Goal: Task Accomplishment & Management: Manage account settings

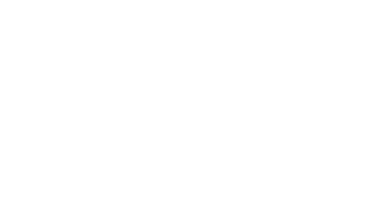
click at [106, 12] on div at bounding box center [195, 103] width 390 height 206
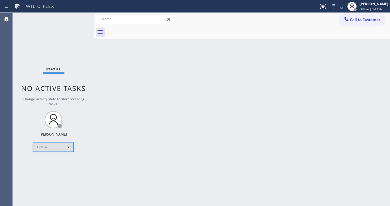
click at [53, 145] on div "Offline" at bounding box center [53, 147] width 41 height 9
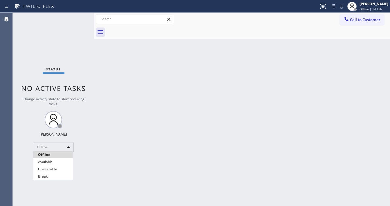
drag, startPoint x: 50, startPoint y: 159, endPoint x: 66, endPoint y: 151, distance: 18.9
click at [50, 160] on li "Available" at bounding box center [52, 162] width 39 height 7
click at [144, 123] on div "Back to Dashboard Change Sender ID Customers Technicians Select a contact Outbo…" at bounding box center [242, 109] width 296 height 193
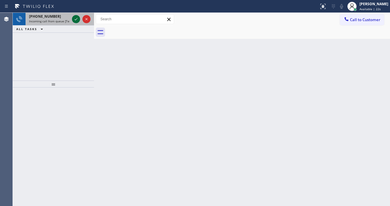
click at [77, 16] on icon at bounding box center [75, 19] width 7 height 7
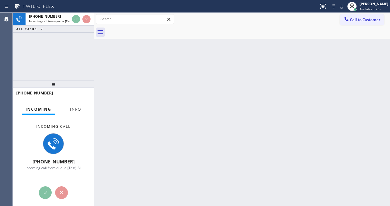
click at [74, 111] on span "Info" at bounding box center [75, 109] width 11 height 5
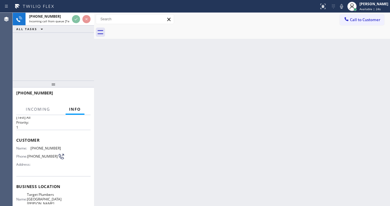
scroll to position [23, 0]
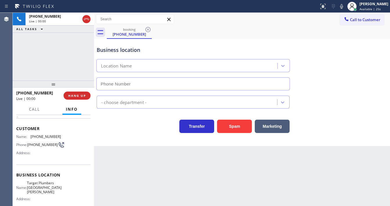
type input "[PHONE_NUMBER]"
click at [48, 57] on div "[PHONE_NUMBER] Live | 00:08 ALL TASKS ALL TASKS ACTIVE TASKS TASKS IN WRAP UP" at bounding box center [53, 47] width 81 height 68
drag, startPoint x: 232, startPoint y: 129, endPoint x: 85, endPoint y: 128, distance: 146.9
click at [88, 131] on div "[PHONE_NUMBER] Live | 00:12 ALL TASKS ALL TASKS ACTIVE TASKS TASKS IN WRAP UP […" at bounding box center [201, 109] width 377 height 193
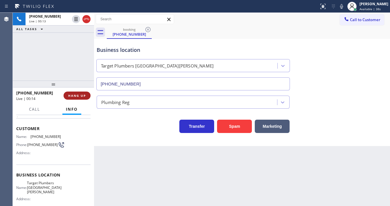
click at [77, 97] on span "HANG UP" at bounding box center [77, 96] width 18 height 4
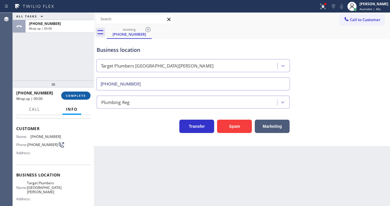
click at [77, 97] on span "COMPLETE" at bounding box center [76, 96] width 20 height 4
click at [324, 4] on icon at bounding box center [322, 6] width 7 height 7
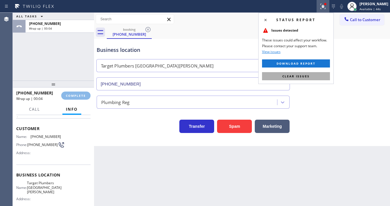
click at [308, 73] on button "Clear issues" at bounding box center [296, 76] width 68 height 8
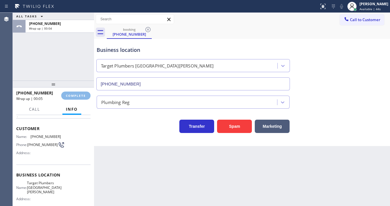
click at [313, 77] on div "Business location Target Plumbers [GEOGRAPHIC_DATA][PERSON_NAME] [PHONE_NUMBER]" at bounding box center [241, 64] width 293 height 52
click at [323, 9] on button at bounding box center [322, 6] width 13 height 13
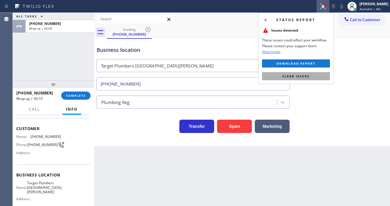
click at [303, 76] on span "Clear issues" at bounding box center [295, 76] width 27 height 4
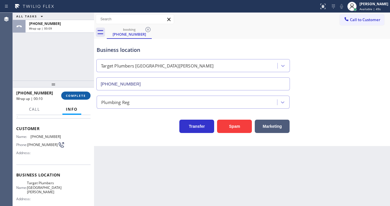
click at [74, 93] on button "COMPLETE" at bounding box center [75, 96] width 29 height 8
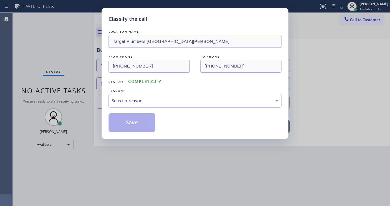
click at [150, 101] on div "Select a reason" at bounding box center [195, 100] width 166 height 7
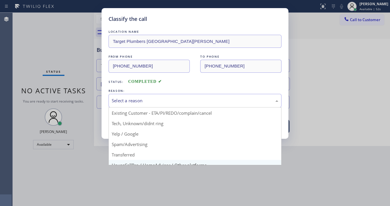
scroll to position [36, 0]
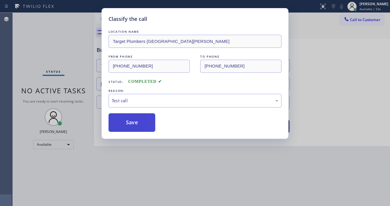
click at [133, 122] on button "Save" at bounding box center [131, 122] width 47 height 19
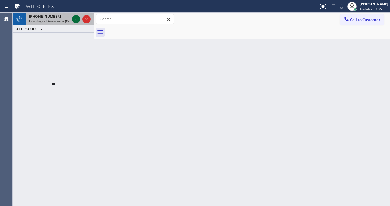
click at [76, 19] on icon at bounding box center [75, 19] width 3 height 2
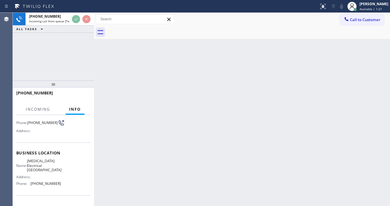
scroll to position [46, 0]
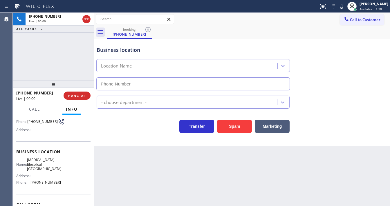
click at [21, 57] on div "[PHONE_NUMBER] Live | 00:00 ALL TASKS ALL TASKS ACTIVE TASKS TASKS IN WRAP UP" at bounding box center [53, 47] width 81 height 68
type input "[PHONE_NUMBER]"
click at [16, 57] on div "[PHONE_NUMBER] Live | 00:09 ALL TASKS ALL TASKS ACTIVE TASKS TASKS IN WRAP UP" at bounding box center [53, 47] width 81 height 68
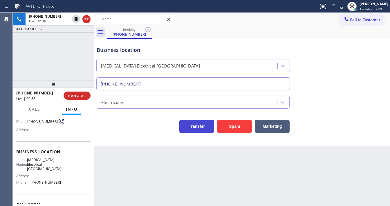
drag, startPoint x: 54, startPoint y: 66, endPoint x: 201, endPoint y: 121, distance: 157.2
click at [54, 66] on div "[PHONE_NUMBER] Live | 00:38 ALL TASKS ALL TASKS ACTIVE TASKS TASKS IN WRAP UP" at bounding box center [53, 47] width 81 height 68
click at [228, 126] on button "Spam" at bounding box center [234, 126] width 35 height 13
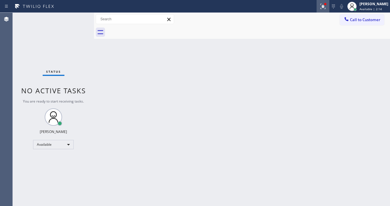
click at [323, 7] on icon at bounding box center [321, 6] width 3 height 4
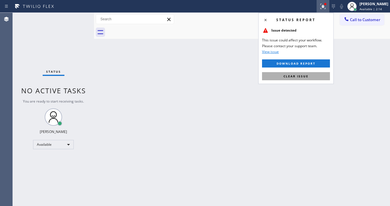
click at [301, 77] on span "Clear issue" at bounding box center [295, 76] width 25 height 4
click at [287, 81] on div "Back to Dashboard Change Sender ID Customers Technicians Select a contact Outbo…" at bounding box center [242, 109] width 296 height 193
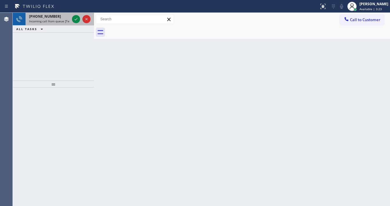
click at [45, 17] on span "[PHONE_NUMBER]" at bounding box center [45, 16] width 32 height 5
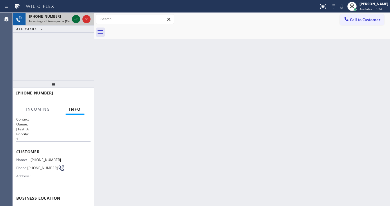
click at [76, 19] on icon at bounding box center [75, 19] width 7 height 7
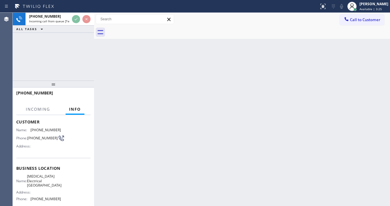
scroll to position [70, 0]
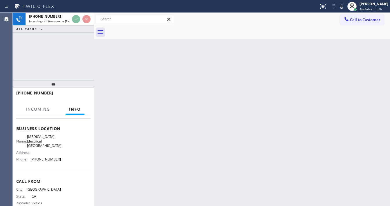
click at [84, 96] on div "[PHONE_NUMBER]" at bounding box center [53, 95] width 74 height 15
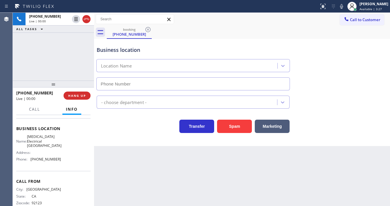
click at [84, 96] on span "HANG UP" at bounding box center [77, 96] width 18 height 4
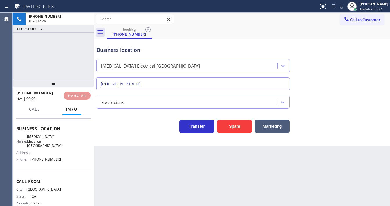
type input "[PHONE_NUMBER]"
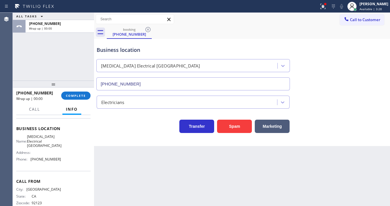
click at [84, 96] on span "COMPLETE" at bounding box center [76, 96] width 20 height 4
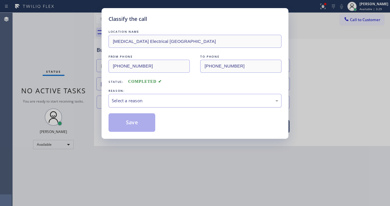
click at [145, 104] on div "Select a reason" at bounding box center [194, 101] width 173 height 14
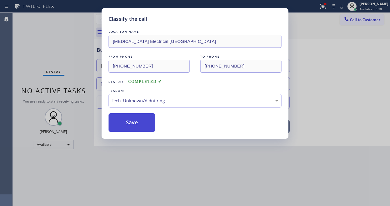
click at [135, 127] on button "Save" at bounding box center [131, 122] width 47 height 19
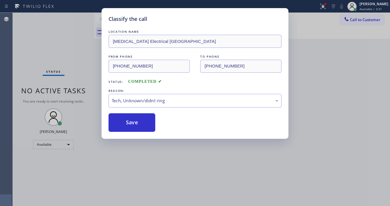
click at [319, 75] on div "Classify the call LOCATION NAME [MEDICAL_DATA] Electrical Garden Grove FROM PHO…" at bounding box center [195, 103] width 390 height 206
click at [328, 10] on div "Status report Issues detected These issues could affect your workflow. Please c…" at bounding box center [195, 103] width 390 height 206
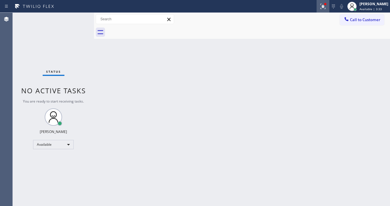
click at [326, 9] on icon at bounding box center [322, 6] width 7 height 7
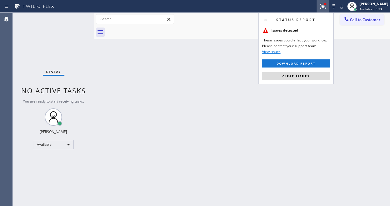
drag, startPoint x: 289, startPoint y: 79, endPoint x: 283, endPoint y: 79, distance: 5.8
click at [289, 78] on button "Clear issues" at bounding box center [296, 76] width 68 height 8
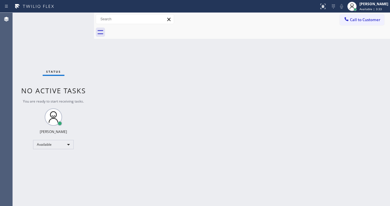
drag, startPoint x: 148, startPoint y: 121, endPoint x: 163, endPoint y: 149, distance: 32.4
click at [148, 121] on div "Back to Dashboard Change Sender ID Customers Technicians Select a contact Outbo…" at bounding box center [242, 109] width 296 height 193
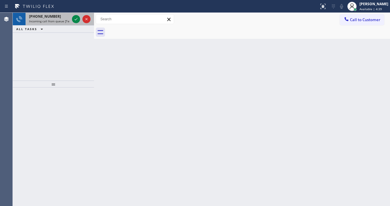
click at [53, 22] on span "Incoming call from queue [Test] All" at bounding box center [53, 21] width 48 height 4
click at [58, 21] on span "Incoming call from queue [Test] All" at bounding box center [53, 21] width 48 height 4
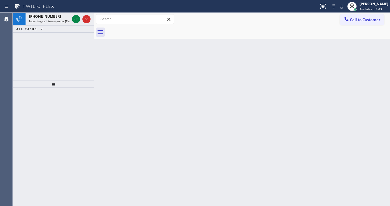
click at [52, 21] on span "Incoming call from queue [Test] All" at bounding box center [53, 21] width 48 height 4
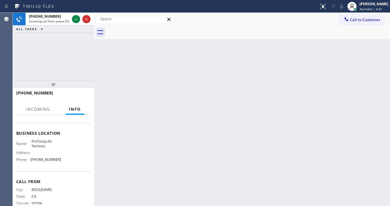
scroll to position [70, 0]
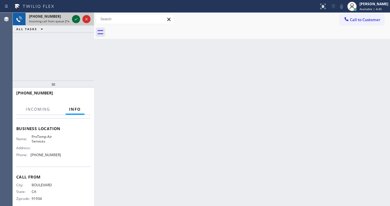
click at [76, 20] on icon at bounding box center [75, 19] width 7 height 7
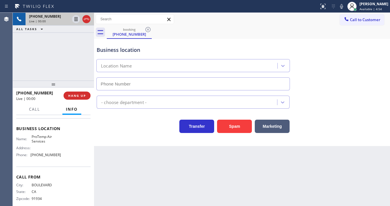
type input "[PHONE_NUMBER]"
click at [232, 126] on button "Spam" at bounding box center [234, 126] width 35 height 13
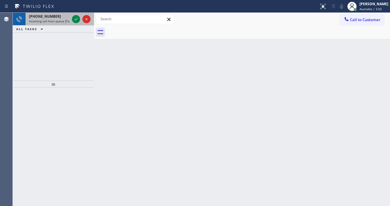
click at [61, 22] on span "Incoming call from queue [Test] All" at bounding box center [53, 21] width 48 height 4
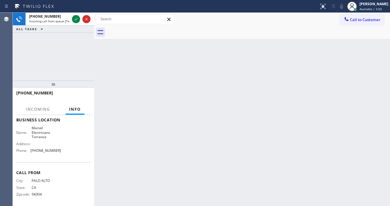
scroll to position [81, 0]
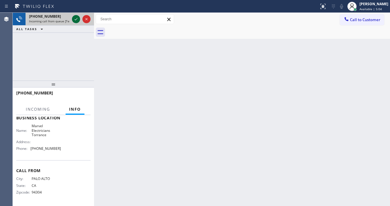
click at [75, 20] on icon at bounding box center [75, 19] width 3 height 2
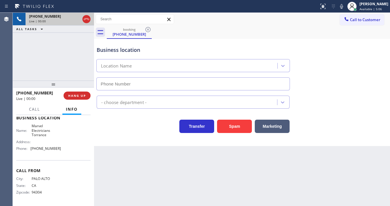
type input "[PHONE_NUMBER]"
click at [85, 95] on span "HANG UP" at bounding box center [77, 96] width 18 height 4
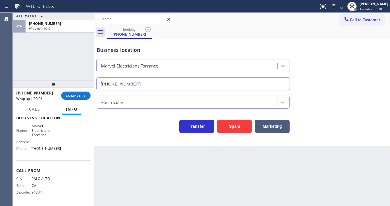
click at [57, 68] on div "ALL TASKS ALL TASKS ACTIVE TASKS TASKS IN WRAP UP [PHONE_NUMBER] Wrap up | 00:01" at bounding box center [53, 47] width 81 height 68
click at [81, 95] on span "COMPLETE" at bounding box center [76, 96] width 20 height 4
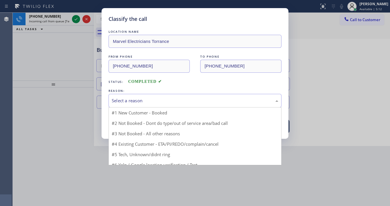
click at [133, 102] on div "Select a reason" at bounding box center [195, 100] width 166 height 7
drag, startPoint x: 126, startPoint y: 141, endPoint x: 127, endPoint y: 127, distance: 14.2
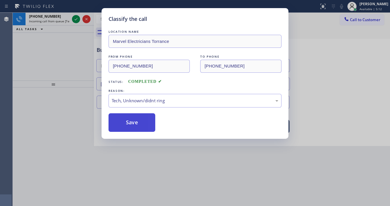
click at [128, 123] on button "Save" at bounding box center [131, 122] width 47 height 19
click at [128, 122] on button "Save" at bounding box center [131, 122] width 47 height 19
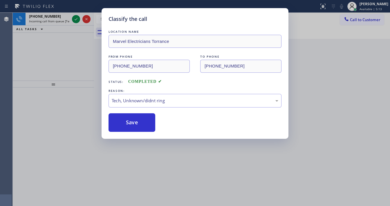
click at [57, 37] on div "Classify the call LOCATION NAME Marvel Electricians Torrance FROM PHONE [PHONE_…" at bounding box center [195, 103] width 390 height 206
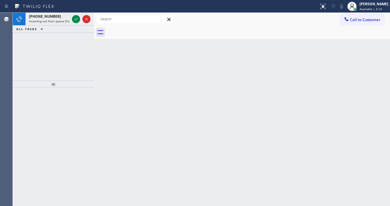
click at [58, 21] on span "Incoming call from queue [Test] All" at bounding box center [53, 21] width 48 height 4
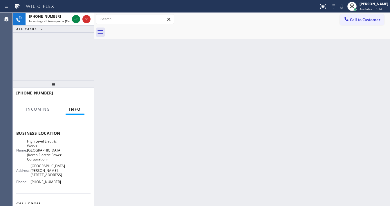
scroll to position [70, 0]
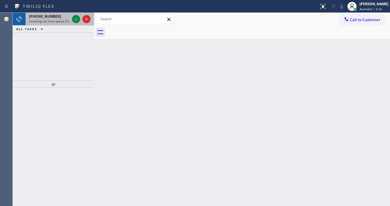
click at [60, 20] on span "Incoming call from queue [Test] All" at bounding box center [53, 21] width 48 height 4
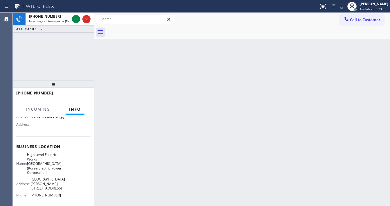
scroll to position [70, 0]
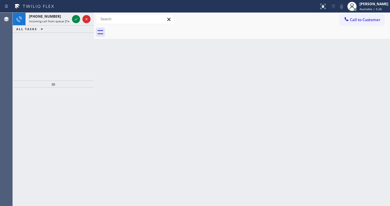
click at [46, 9] on icon at bounding box center [34, 6] width 43 height 9
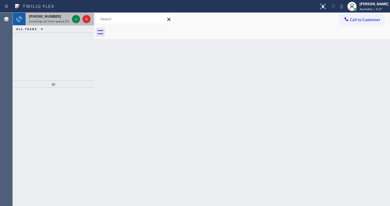
click at [46, 17] on span "[PHONE_NUMBER]" at bounding box center [45, 16] width 32 height 5
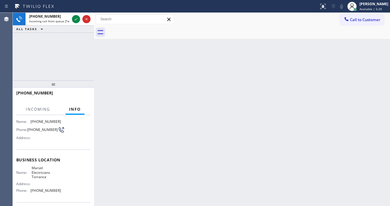
scroll to position [46, 0]
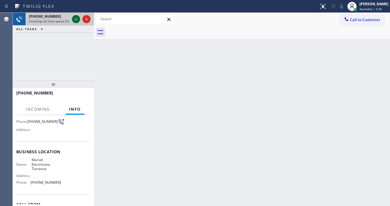
click at [74, 19] on icon at bounding box center [75, 19] width 3 height 2
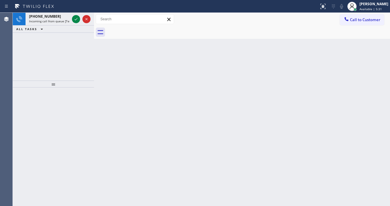
click at [74, 19] on icon at bounding box center [75, 19] width 3 height 2
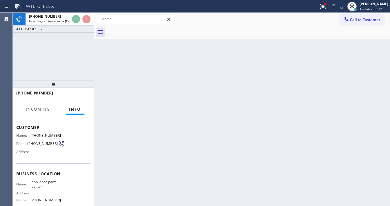
scroll to position [70, 0]
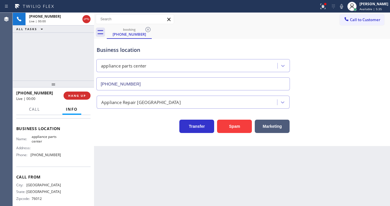
type input "[PHONE_NUMBER]"
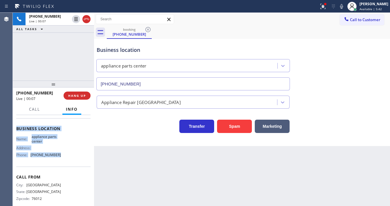
drag, startPoint x: 17, startPoint y: 128, endPoint x: 63, endPoint y: 143, distance: 48.2
click at [58, 156] on div "Context Queue: [Test] All Priority: 1 Customer Name: [PHONE_NUMBER] Phone: [PHO…" at bounding box center [53, 160] width 81 height 91
copy div "Customer Name: [PHONE_NUMBER] Phone: [PHONE_NUMBER] Address: Business location …"
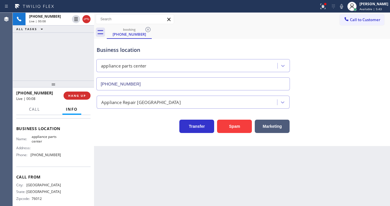
click at [64, 57] on div "[PHONE_NUMBER] Live | 00:08 ALL TASKS ALL TASKS ACTIVE TASKS TASKS IN WRAP UP" at bounding box center [53, 47] width 81 height 68
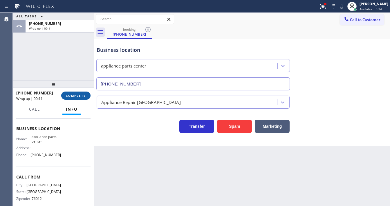
click at [76, 94] on span "COMPLETE" at bounding box center [76, 96] width 20 height 4
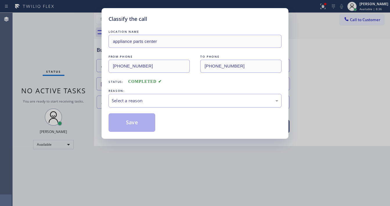
click at [139, 101] on div "Select a reason" at bounding box center [195, 100] width 166 height 7
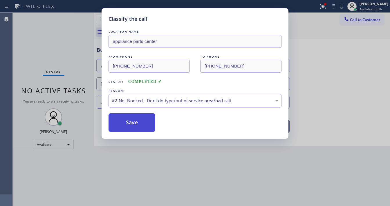
click at [128, 123] on button "Save" at bounding box center [131, 122] width 47 height 19
click at [129, 123] on button "Save" at bounding box center [131, 122] width 47 height 19
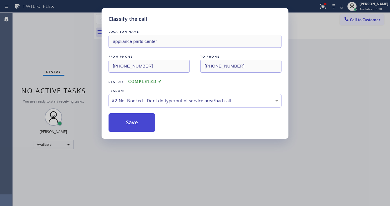
click at [129, 123] on button "Save" at bounding box center [131, 122] width 47 height 19
click at [74, 58] on div "Classify the call LOCATION NAME appliance parts center FROM PHONE [PHONE_NUMBER…" at bounding box center [195, 103] width 390 height 206
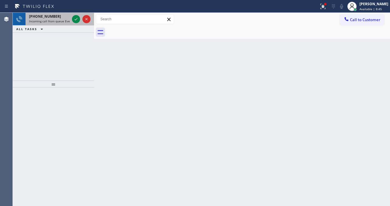
click at [57, 15] on div "[PHONE_NUMBER]" at bounding box center [49, 16] width 41 height 5
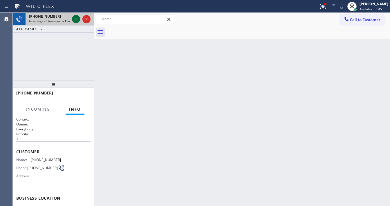
click at [74, 19] on icon at bounding box center [75, 19] width 7 height 7
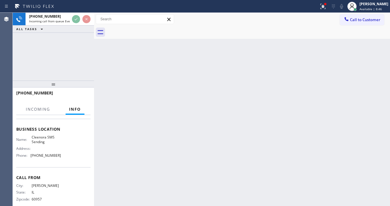
scroll to position [70, 0]
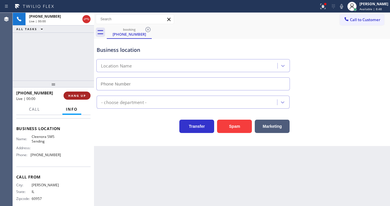
type input "[PHONE_NUMBER]"
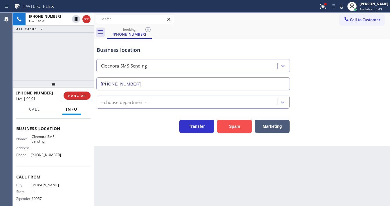
click at [230, 124] on button "Spam" at bounding box center [234, 126] width 35 height 13
click at [58, 48] on div "[PHONE_NUMBER] Live | 00:02 ALL TASKS ALL TASKS ACTIVE TASKS TASKS IN WRAP UP" at bounding box center [53, 47] width 81 height 68
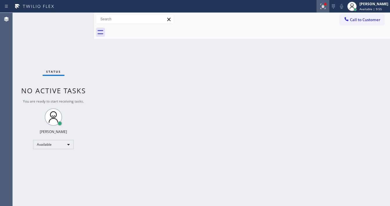
click at [325, 6] on icon at bounding box center [322, 6] width 7 height 7
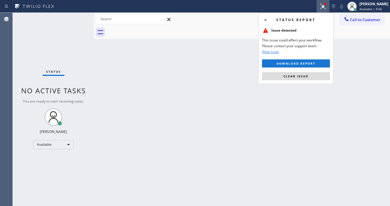
click at [303, 74] on span "Clear issue" at bounding box center [295, 76] width 25 height 4
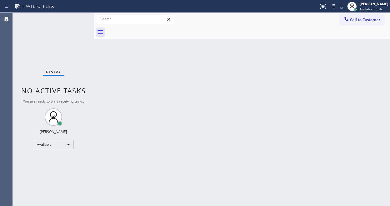
click at [161, 96] on div "Back to Dashboard Change Sender ID Customers Technicians Select a contact Outbo…" at bounding box center [242, 109] width 296 height 193
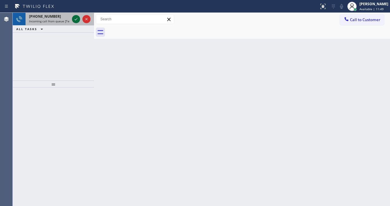
click at [76, 20] on icon at bounding box center [75, 19] width 7 height 7
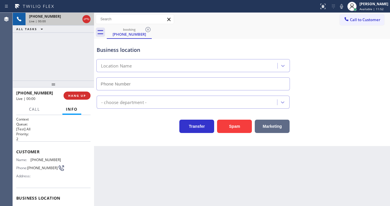
type input "[PHONE_NUMBER]"
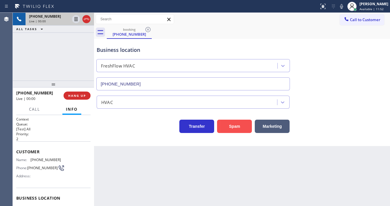
click at [242, 126] on button "Spam" at bounding box center [234, 126] width 35 height 13
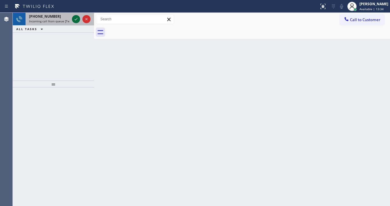
click at [78, 21] on icon at bounding box center [75, 19] width 7 height 7
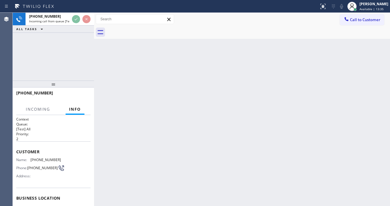
scroll to position [23, 0]
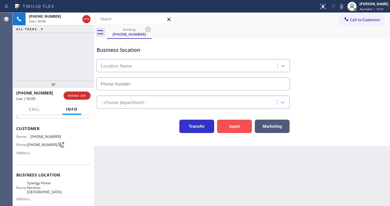
type input "[PHONE_NUMBER]"
click at [236, 127] on button "Spam" at bounding box center [234, 126] width 35 height 13
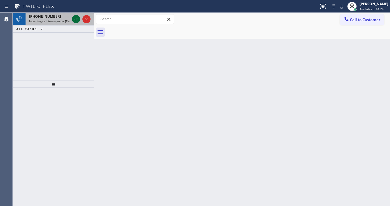
click at [77, 19] on icon at bounding box center [75, 19] width 7 height 7
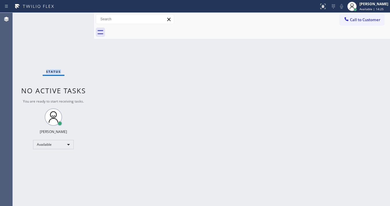
click at [77, 19] on div "Status No active tasks You are ready to start receiving tasks. [PERSON_NAME]" at bounding box center [53, 109] width 81 height 193
click at [322, 7] on div at bounding box center [322, 6] width 13 height 7
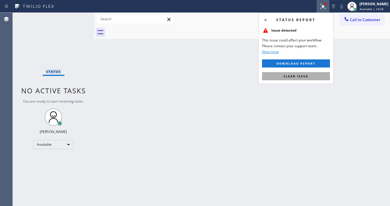
click at [306, 77] on span "Clear issue" at bounding box center [295, 76] width 25 height 4
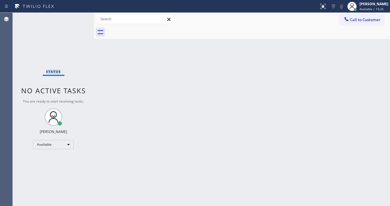
click at [19, 85] on div "Status No active tasks You are ready to start receiving tasks. [PERSON_NAME]" at bounding box center [53, 109] width 81 height 193
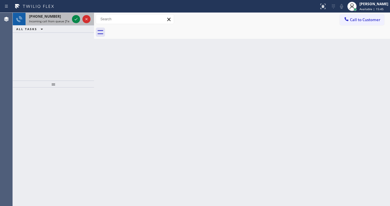
click at [68, 21] on span "Incoming call from queue [Test] All" at bounding box center [53, 21] width 48 height 4
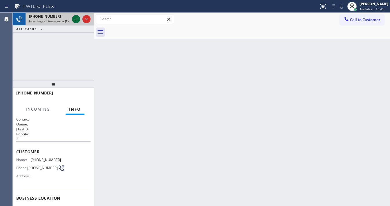
click at [72, 19] on div at bounding box center [76, 19] width 8 height 7
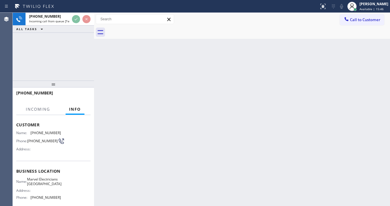
scroll to position [70, 0]
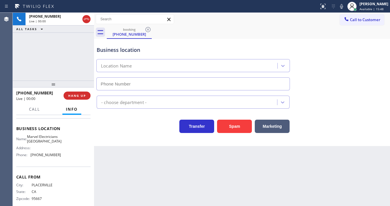
type input "[PHONE_NUMBER]"
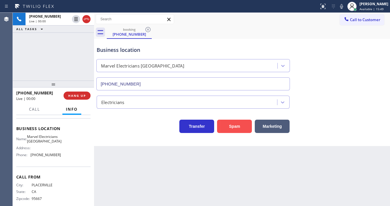
click at [241, 125] on button "Spam" at bounding box center [234, 126] width 35 height 13
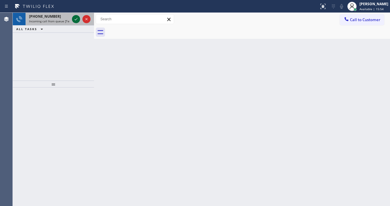
click at [75, 19] on icon at bounding box center [75, 19] width 7 height 7
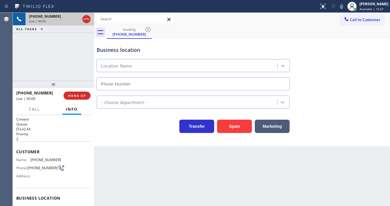
scroll to position [46, 0]
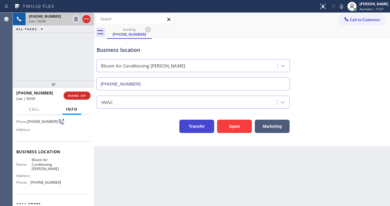
type input "[PHONE_NUMBER]"
click at [237, 126] on button "Spam" at bounding box center [234, 126] width 35 height 13
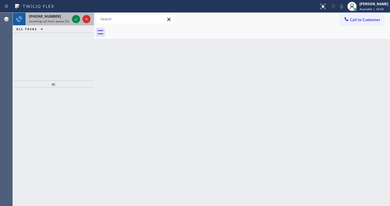
click at [67, 18] on div "[PHONE_NUMBER]" at bounding box center [49, 16] width 41 height 5
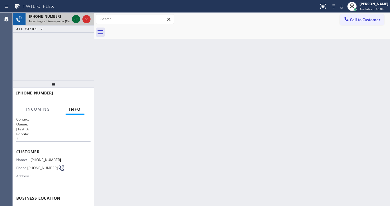
click at [77, 19] on icon at bounding box center [75, 19] width 7 height 7
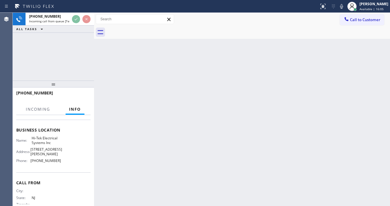
scroll to position [85, 0]
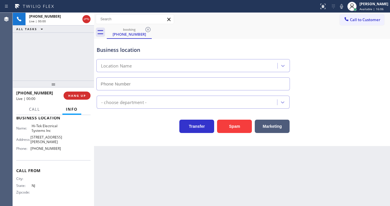
type input "[PHONE_NUMBER]"
click at [235, 125] on button "Spam" at bounding box center [234, 126] width 35 height 13
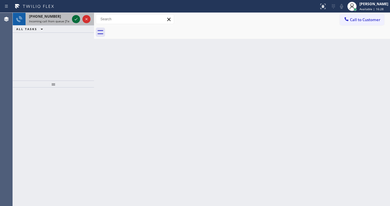
click at [72, 19] on icon at bounding box center [75, 19] width 7 height 7
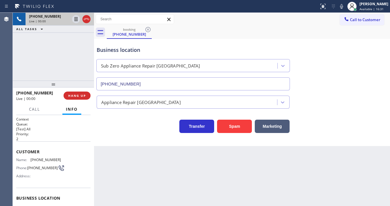
type input "[PHONE_NUMBER]"
click at [17, 57] on div "[PHONE_NUMBER] Live | 00:05 ALL TASKS ALL TASKS ACTIVE TASKS TASKS IN WRAP UP" at bounding box center [53, 47] width 81 height 68
click at [23, 63] on div "[PHONE_NUMBER] Live | 00:11 ALL TASKS ALL TASKS ACTIVE TASKS TASKS IN WRAP UP" at bounding box center [53, 47] width 81 height 68
click at [21, 67] on div "[PHONE_NUMBER] Live | 00:19 ALL TASKS ALL TASKS ACTIVE TASKS TASKS IN WRAP UP" at bounding box center [53, 47] width 81 height 68
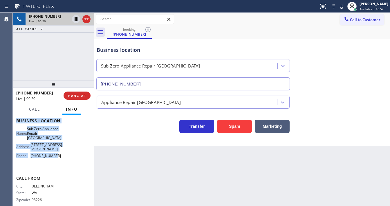
scroll to position [81, 0]
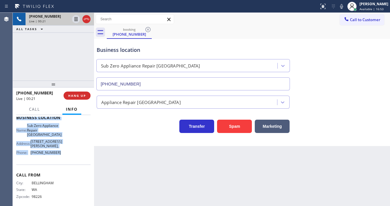
drag, startPoint x: 33, startPoint y: 157, endPoint x: 72, endPoint y: 151, distance: 39.7
click at [72, 151] on div "Context Queue: [Test] All Priority: 2 Customer Name: [PHONE_NUMBER] Phone: [PHO…" at bounding box center [53, 122] width 74 height 172
copy div "Customer Name: [PHONE_NUMBER] Phone: [PHONE_NUMBER] Address: Business location …"
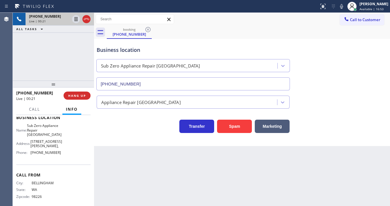
click at [65, 77] on div "[PHONE_NUMBER] Live | 00:21 ALL TASKS ALL TASKS ACTIVE TASKS TASKS IN WRAP UP" at bounding box center [53, 47] width 81 height 68
click at [57, 59] on div "[PHONE_NUMBER] Live | 01:00 ALL TASKS ALL TASKS ACTIVE TASKS TASKS IN WRAP UP" at bounding box center [53, 47] width 81 height 68
click at [343, 8] on icon at bounding box center [341, 6] width 3 height 5
click at [82, 53] on div "[PHONE_NUMBER] Live | 01:14 ALL TASKS ALL TASKS ACTIVE TASKS TASKS IN WRAP UP" at bounding box center [53, 47] width 81 height 68
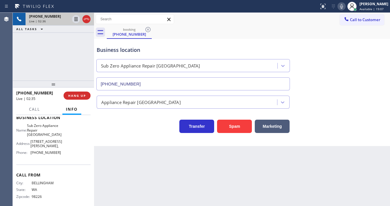
click at [15, 59] on div "[PHONE_NUMBER] Live | 02:36 ALL TASKS ALL TASKS ACTIVE TASKS TASKS IN WRAP UP" at bounding box center [53, 47] width 81 height 68
click at [345, 6] on icon at bounding box center [341, 6] width 7 height 7
click at [343, 6] on rect at bounding box center [341, 6] width 4 height 4
drag, startPoint x: 64, startPoint y: 59, endPoint x: 112, endPoint y: 88, distance: 56.4
click at [64, 59] on div "[PHONE_NUMBER] Live | 03:19 ALL TASKS ALL TASKS ACTIVE TASKS TASKS IN WRAP UP" at bounding box center [53, 47] width 81 height 68
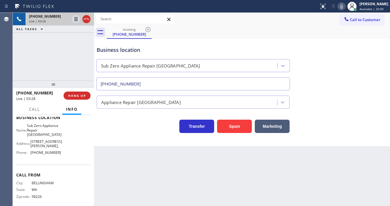
click at [49, 54] on div "[PHONE_NUMBER] Live | 03:28 ALL TASKS ALL TASKS ACTIVE TASKS TASKS IN WRAP UP" at bounding box center [53, 47] width 81 height 68
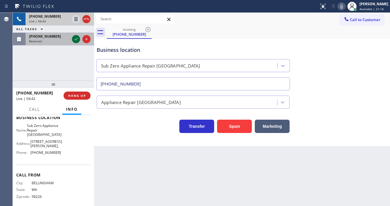
click at [74, 40] on icon at bounding box center [75, 39] width 7 height 7
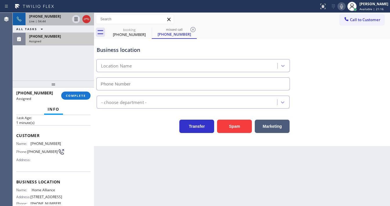
scroll to position [16, 0]
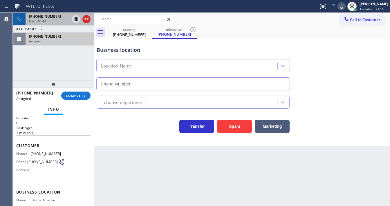
type input "[PHONE_NUMBER]"
click at [77, 93] on button "COMPLETE" at bounding box center [75, 96] width 29 height 8
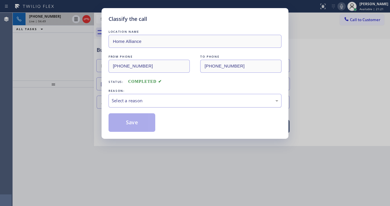
click at [150, 100] on div "Select a reason" at bounding box center [195, 100] width 166 height 7
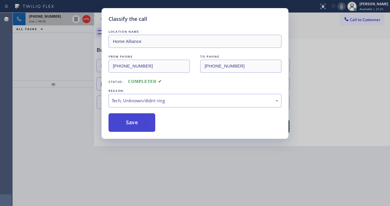
click at [136, 119] on button "Save" at bounding box center [131, 122] width 47 height 19
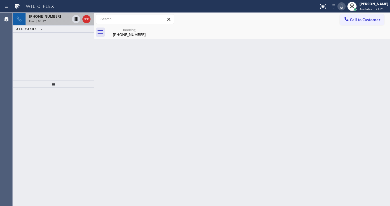
click at [66, 72] on div "[PHONE_NUMBER] Live | 04:57 ALL TASKS ALL TASKS ACTIVE TASKS TASKS IN WRAP UP" at bounding box center [53, 47] width 81 height 68
click at [86, 20] on icon at bounding box center [86, 19] width 7 height 7
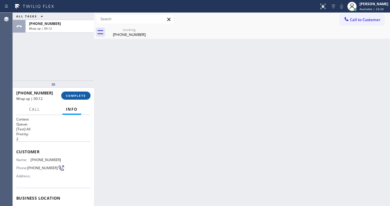
click at [86, 93] on button "COMPLETE" at bounding box center [75, 96] width 29 height 8
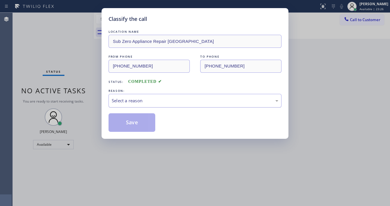
click at [130, 101] on div "Select a reason" at bounding box center [195, 100] width 166 height 7
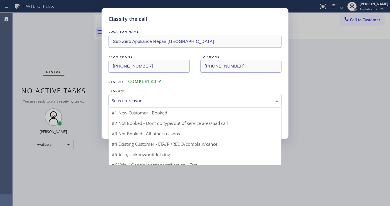
drag, startPoint x: 130, startPoint y: 109, endPoint x: 128, endPoint y: 118, distance: 8.9
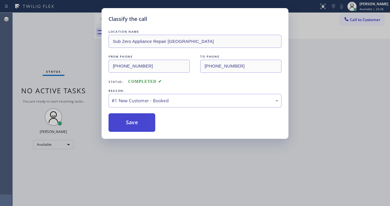
click at [127, 121] on button "Save" at bounding box center [131, 122] width 47 height 19
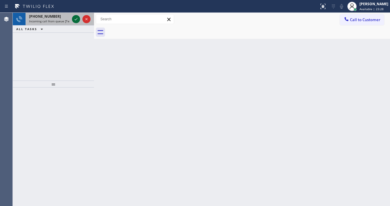
click at [74, 19] on icon at bounding box center [75, 19] width 7 height 7
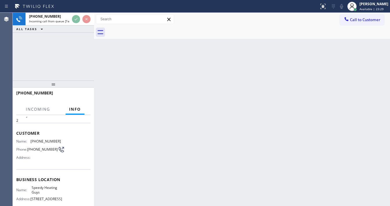
scroll to position [70, 0]
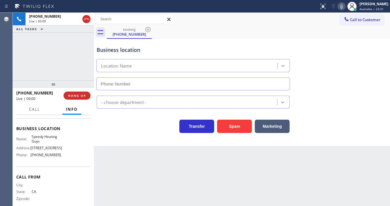
type input "[PHONE_NUMBER]"
click at [61, 59] on div "[PHONE_NUMBER] Live | 00:00 ALL TASKS ALL TASKS ACTIVE TASKS TASKS IN WRAP UP" at bounding box center [53, 47] width 81 height 68
click at [230, 122] on button "Spam" at bounding box center [234, 126] width 35 height 13
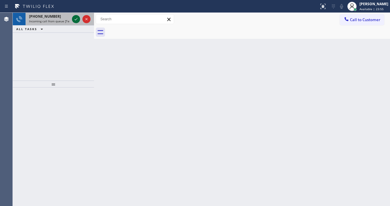
click at [77, 22] on button at bounding box center [76, 19] width 8 height 8
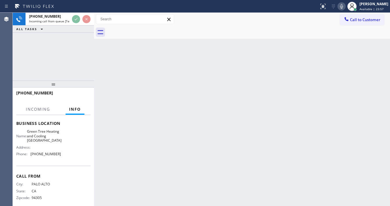
scroll to position [81, 0]
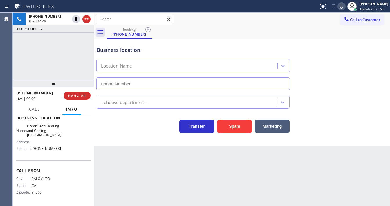
type input "[PHONE_NUMBER]"
click at [242, 124] on button "Spam" at bounding box center [234, 126] width 35 height 13
click at [69, 94] on span "HANG UP" at bounding box center [77, 96] width 18 height 4
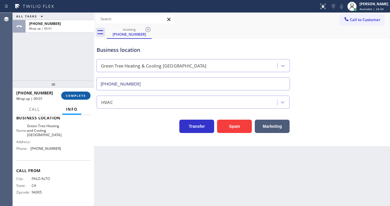
click at [82, 95] on span "COMPLETE" at bounding box center [76, 96] width 20 height 4
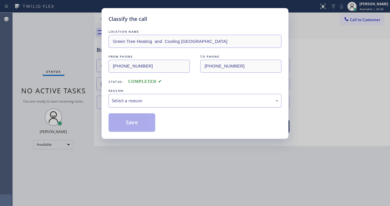
click at [137, 100] on div "Select a reason" at bounding box center [195, 100] width 166 height 7
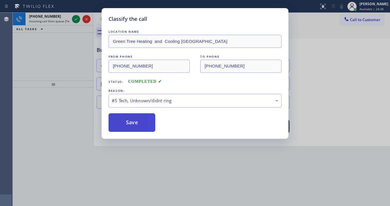
click at [128, 127] on button "Save" at bounding box center [131, 122] width 47 height 19
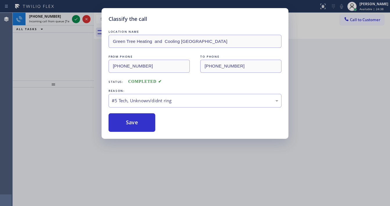
drag, startPoint x: 128, startPoint y: 124, endPoint x: 75, endPoint y: 60, distance: 83.2
click at [125, 119] on button "Save" at bounding box center [131, 122] width 47 height 19
drag, startPoint x: 70, startPoint y: 57, endPoint x: 77, endPoint y: 32, distance: 25.3
click at [70, 57] on div "Classify the call LOCATION NAME Green Tree Heating and Cooling [GEOGRAPHIC_DATA…" at bounding box center [195, 103] width 390 height 206
click at [76, 15] on div "Classify the call LOCATION NAME Green Tree Heating and Cooling [GEOGRAPHIC_DATA…" at bounding box center [195, 103] width 390 height 206
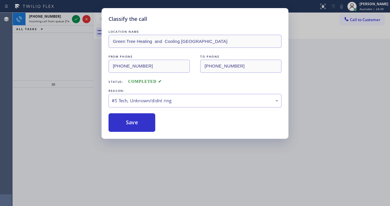
click at [73, 21] on div "Classify the call LOCATION NAME Green Tree Heating and Cooling [GEOGRAPHIC_DATA…" at bounding box center [195, 103] width 390 height 206
click at [74, 20] on div "Classify the call LOCATION NAME Green Tree Heating and Cooling [GEOGRAPHIC_DATA…" at bounding box center [195, 103] width 390 height 206
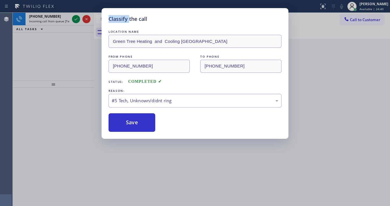
click at [74, 20] on div "Classify the call LOCATION NAME Green Tree Heating and Cooling [GEOGRAPHIC_DATA…" at bounding box center [195, 103] width 390 height 206
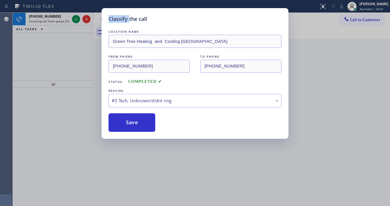
click at [74, 20] on div "Classify the call LOCATION NAME Green Tree Heating and Cooling [GEOGRAPHIC_DATA…" at bounding box center [195, 103] width 390 height 206
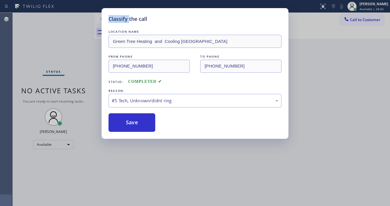
click at [74, 20] on div "Classify the call LOCATION NAME Green Tree Heating and Cooling [GEOGRAPHIC_DATA…" at bounding box center [195, 103] width 390 height 206
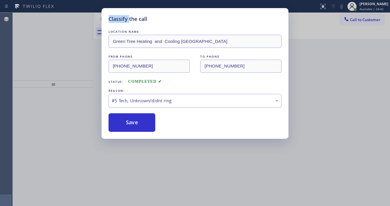
click at [74, 20] on div "Classify the call LOCATION NAME Green Tree Heating and Cooling [GEOGRAPHIC_DATA…" at bounding box center [195, 103] width 390 height 206
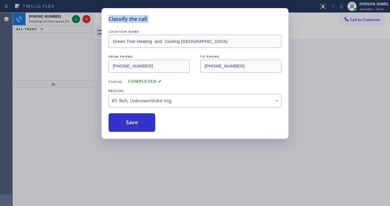
click at [74, 20] on div "Classify the call LOCATION NAME Green Tree Heating and Cooling [GEOGRAPHIC_DATA…" at bounding box center [195, 103] width 390 height 206
click at [143, 99] on div "#5 Tech, Unknown/didnt ring" at bounding box center [195, 100] width 166 height 7
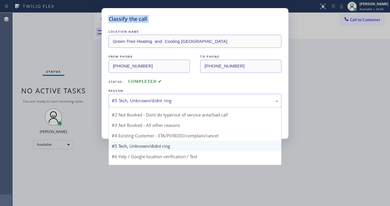
scroll to position [15, 0]
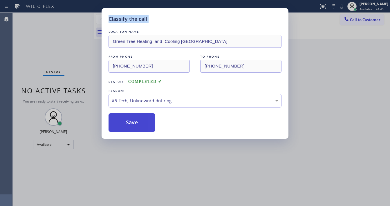
click at [128, 124] on button "Save" at bounding box center [131, 122] width 47 height 19
click at [128, 123] on button "Save" at bounding box center [131, 122] width 47 height 19
click at [128, 121] on button "Save" at bounding box center [131, 122] width 47 height 19
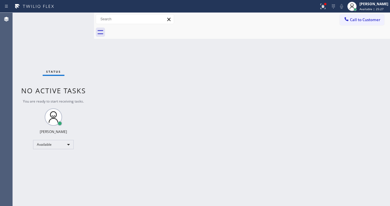
click at [324, 11] on button at bounding box center [322, 6] width 13 height 13
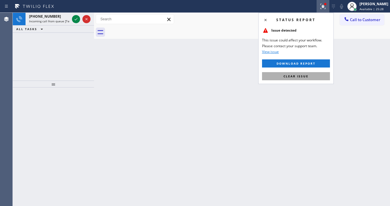
click at [296, 75] on span "Clear issue" at bounding box center [295, 76] width 25 height 4
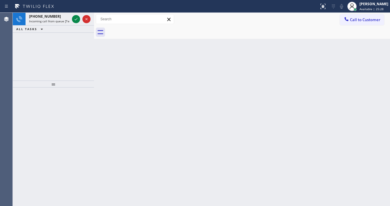
drag, startPoint x: 174, startPoint y: 78, endPoint x: 149, endPoint y: 60, distance: 30.6
click at [165, 69] on div "Back to Dashboard Change Sender ID Customers Technicians Select a contact Outbo…" at bounding box center [242, 109] width 296 height 193
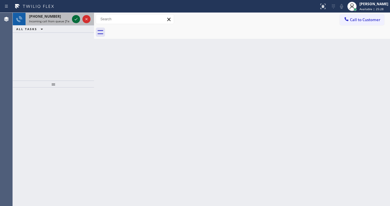
click at [76, 20] on icon at bounding box center [75, 19] width 7 height 7
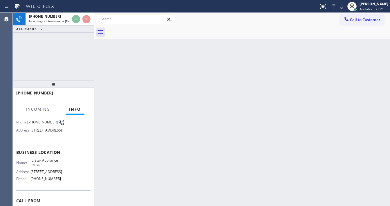
scroll to position [46, 0]
click at [72, 49] on div "[PHONE_NUMBER] Incoming call from queue [Test] All ALL TASKS ALL TASKS ACTIVE T…" at bounding box center [53, 47] width 81 height 68
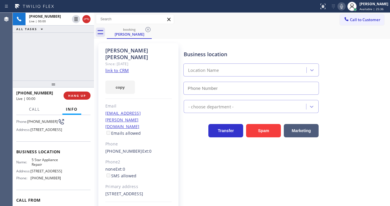
type input "[PHONE_NUMBER]"
click at [43, 55] on div "[PHONE_NUMBER] Live | 00:02 ALL TASKS ALL TASKS ACTIVE TASKS TASKS IN WRAP UP" at bounding box center [53, 47] width 81 height 68
click at [57, 57] on div "[PHONE_NUMBER] Live | 00:05 ALL TASKS ALL TASKS ACTIVE TASKS TASKS IN WRAP UP" at bounding box center [53, 47] width 81 height 68
click at [121, 68] on link "link to CRM" at bounding box center [116, 71] width 23 height 6
click at [258, 17] on div "Call to Customer Outbound call Location Search location Your caller id phone nu…" at bounding box center [242, 19] width 296 height 10
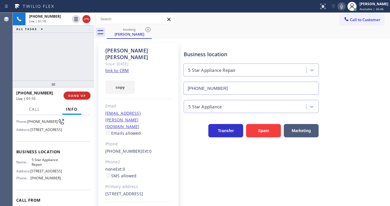
click at [345, 7] on icon at bounding box center [341, 6] width 7 height 7
click at [82, 43] on div "[PHONE_NUMBER] Live | 01:11 ALL TASKS ALL TASKS ACTIVE TASKS TASKS IN WRAP UP" at bounding box center [53, 47] width 81 height 68
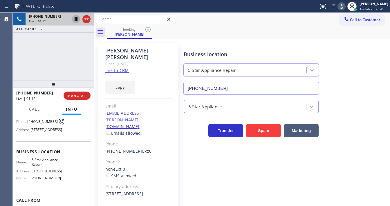
click at [77, 18] on icon at bounding box center [75, 19] width 7 height 7
click at [345, 8] on div at bounding box center [341, 6] width 8 height 7
click at [89, 47] on div "[PHONE_NUMBER] Live | 03:24 ALL TASKS ALL TASKS ACTIVE TASKS TASKS IN WRAP UP" at bounding box center [53, 47] width 81 height 68
click at [77, 20] on icon at bounding box center [75, 19] width 7 height 7
click at [180, 12] on div "Status report No issues detected If you experience an issue, please download th…" at bounding box center [195, 6] width 390 height 13
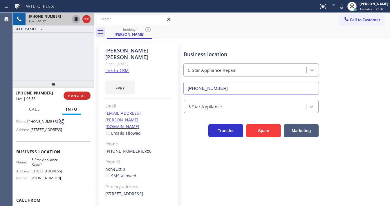
click at [190, 11] on div "Status report No issues detected If you experience an issue, please download th…" at bounding box center [195, 6] width 390 height 13
click at [60, 64] on div "[PHONE_NUMBER] Live | 05:32 ALL TASKS ALL TASKS ACTIVE TASKS TASKS IN WRAP UP […" at bounding box center [53, 47] width 81 height 68
click at [326, 38] on div "booking [PERSON_NAME]" at bounding box center [248, 32] width 283 height 13
click at [345, 8] on icon at bounding box center [341, 6] width 7 height 7
click at [79, 59] on div "[PHONE_NUMBER] Live | 05:35 ALL TASKS ALL TASKS ACTIVE TASKS TASKS IN WRAP UP […" at bounding box center [53, 47] width 81 height 68
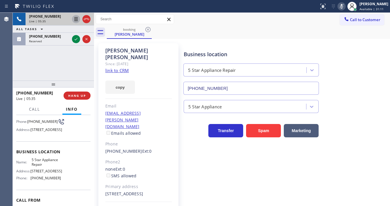
click at [78, 19] on icon at bounding box center [75, 19] width 7 height 7
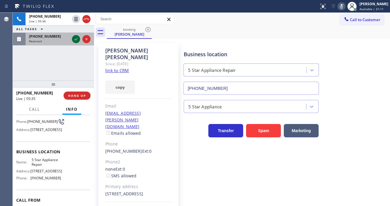
click at [76, 38] on icon at bounding box center [75, 39] width 7 height 7
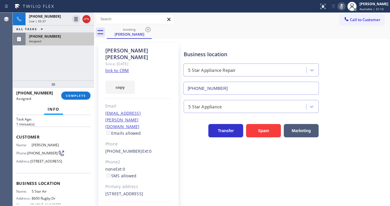
scroll to position [9, 0]
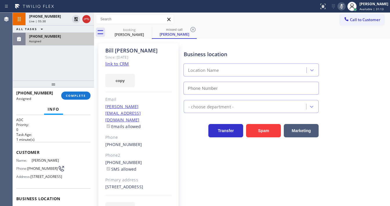
click at [71, 90] on div "[PHONE_NUMBER] Assigned COMPLETE" at bounding box center [53, 95] width 74 height 15
type input "[PHONE_NUMBER]"
click at [70, 94] on span "COMPLETE" at bounding box center [76, 96] width 20 height 4
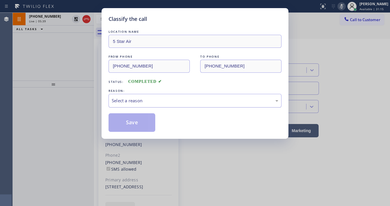
click at [153, 102] on div "Select a reason" at bounding box center [195, 100] width 166 height 7
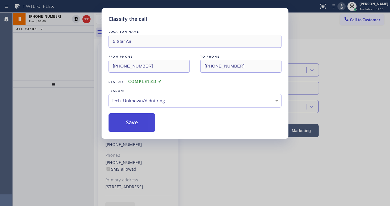
click at [137, 117] on button "Save" at bounding box center [131, 122] width 47 height 19
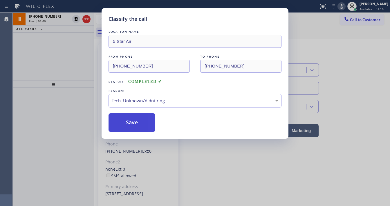
click at [137, 117] on button "Save" at bounding box center [131, 122] width 47 height 19
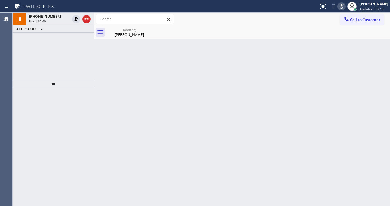
click at [374, 134] on div "Back to Dashboard Change Sender ID Customers Technicians Select a contact Outbo…" at bounding box center [242, 109] width 296 height 193
click at [263, 35] on div "booking [PERSON_NAME]" at bounding box center [248, 32] width 283 height 13
drag, startPoint x: 346, startPoint y: 8, endPoint x: 283, endPoint y: 31, distance: 67.0
click at [345, 8] on icon at bounding box center [341, 6] width 7 height 7
drag, startPoint x: 67, startPoint y: 34, endPoint x: 73, endPoint y: 30, distance: 8.0
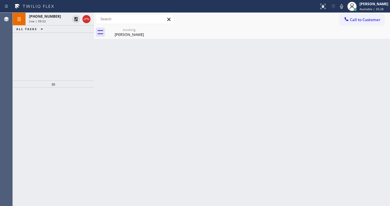
click at [67, 34] on div "[PHONE_NUMBER] Live | 09:52 ALL TASKS ALL TASKS ACTIVE TASKS TASKS IN WRAP UP" at bounding box center [53, 47] width 81 height 68
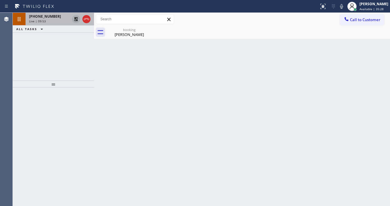
click at [77, 21] on icon at bounding box center [75, 19] width 7 height 7
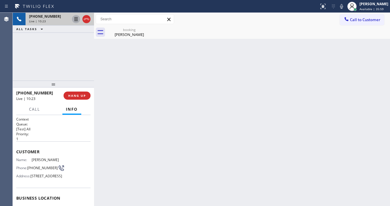
click at [23, 66] on div "[PHONE_NUMBER] Live | 10:23 ALL TASKS ALL TASKS ACTIVE TASKS TASKS IN WRAP UP" at bounding box center [53, 47] width 81 height 68
click at [117, 34] on div "[PERSON_NAME]" at bounding box center [129, 34] width 44 height 5
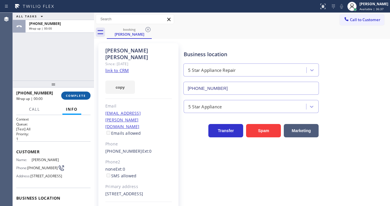
click at [75, 94] on span "COMPLETE" at bounding box center [76, 96] width 20 height 4
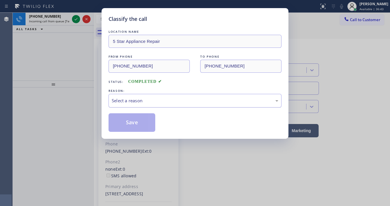
click at [133, 107] on div "Select a reason" at bounding box center [194, 101] width 173 height 14
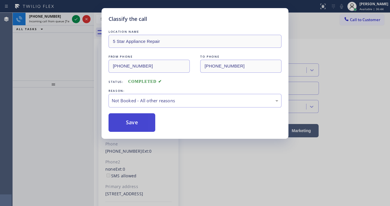
click at [131, 122] on button "Save" at bounding box center [131, 122] width 47 height 19
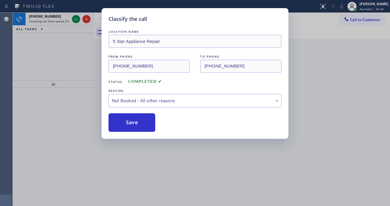
drag, startPoint x: 68, startPoint y: 54, endPoint x: 54, endPoint y: 18, distance: 38.9
click at [68, 53] on div "Classify the call LOCATION NAME 5 Star Appliance Repair FROM PHONE [PHONE_NUMBE…" at bounding box center [195, 103] width 390 height 206
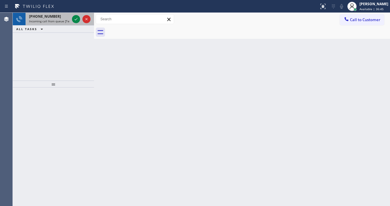
click at [70, 17] on div "[PHONE_NUMBER] Incoming call from queue [Test] All" at bounding box center [48, 19] width 45 height 13
click at [72, 17] on div at bounding box center [76, 19] width 8 height 7
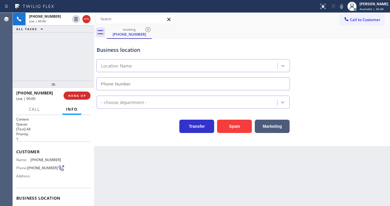
click at [52, 56] on div "[PHONE_NUMBER] Live | 00:00 ALL TASKS ALL TASKS ACTIVE TASKS TASKS IN WRAP UP" at bounding box center [53, 47] width 81 height 68
type input "[PHONE_NUMBER]"
click at [366, 96] on div "5 Star Appliance" at bounding box center [241, 100] width 293 height 15
click at [43, 46] on div "[PHONE_NUMBER] Live | 02:12 ALL TASKS ALL TASKS ACTIVE TASKS TASKS IN WRAP UP" at bounding box center [53, 47] width 81 height 68
click at [57, 53] on div "[PHONE_NUMBER] Live | 02:28 ALL TASKS ALL TASKS ACTIVE TASKS TASKS IN WRAP UP" at bounding box center [53, 47] width 81 height 68
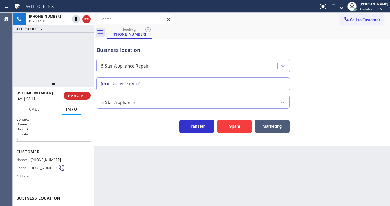
click at [345, 6] on icon at bounding box center [341, 6] width 7 height 7
click at [58, 36] on div "[PHONE_NUMBER] Live | 03:12 ALL TASKS ALL TASKS ACTIVE TASKS TASKS IN WRAP UP" at bounding box center [53, 47] width 81 height 68
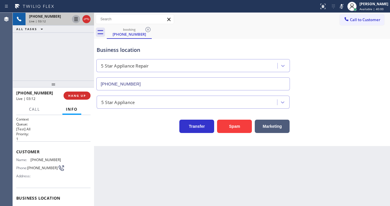
click at [77, 19] on icon at bounding box center [75, 19] width 7 height 7
click at [75, 55] on div "[PHONE_NUMBER] Live | 05:18 ALL TASKS ALL TASKS ACTIVE TASKS TASKS IN WRAP UP" at bounding box center [53, 47] width 81 height 68
click at [343, 7] on icon at bounding box center [341, 6] width 7 height 7
drag, startPoint x: 67, startPoint y: 46, endPoint x: 74, endPoint y: 22, distance: 25.2
click at [67, 44] on div "[PHONE_NUMBER] Live | 05:23 ALL TASKS ALL TASKS ACTIVE TASKS TASKS IN WRAP UP" at bounding box center [53, 47] width 81 height 68
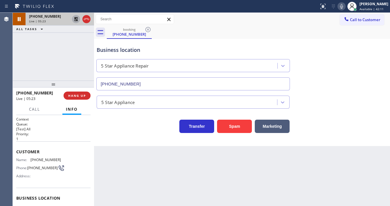
click at [75, 18] on icon at bounding box center [76, 19] width 4 height 4
drag, startPoint x: 77, startPoint y: 57, endPoint x: 143, endPoint y: 134, distance: 101.5
click at [77, 57] on div "[PHONE_NUMBER] Live | 05:25 ALL TASKS ALL TASKS ACTIVE TASKS TASKS IN WRAP UP" at bounding box center [53, 47] width 81 height 68
click at [8, 60] on div "Agent Desktop" at bounding box center [6, 109] width 12 height 193
drag, startPoint x: 211, startPoint y: 41, endPoint x: 299, endPoint y: 26, distance: 90.0
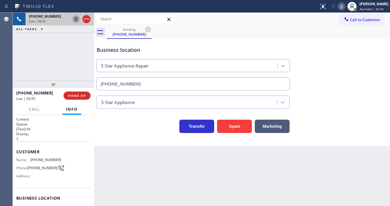
click at [212, 41] on div "Business location 5 Star Appliance Repair [PHONE_NUMBER]" at bounding box center [192, 65] width 195 height 50
click at [343, 8] on icon at bounding box center [341, 6] width 3 height 5
drag, startPoint x: 70, startPoint y: 47, endPoint x: 73, endPoint y: 37, distance: 11.1
click at [71, 44] on div "[PHONE_NUMBER] Live | 05:58 ALL TASKS ALL TASKS ACTIVE TASKS TASKS IN WRAP UP" at bounding box center [53, 47] width 81 height 68
click at [74, 20] on icon at bounding box center [75, 19] width 7 height 7
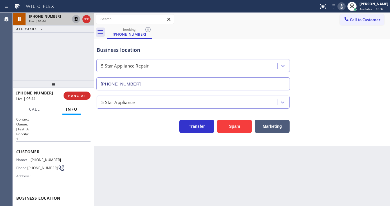
click at [26, 64] on div "[PHONE_NUMBER] Live | 06:44 ALL TASKS ALL TASKS ACTIVE TASKS TASKS IN WRAP UP" at bounding box center [53, 47] width 81 height 68
click at [66, 52] on div "[PHONE_NUMBER] Live | 07:33 ALL TASKS ALL TASKS ACTIVE TASKS TASKS IN WRAP UP" at bounding box center [53, 47] width 81 height 68
click at [77, 18] on icon at bounding box center [76, 19] width 4 height 4
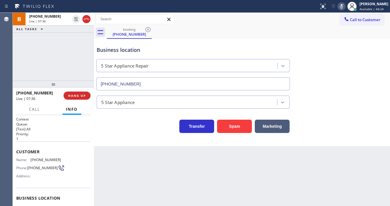
drag, startPoint x: 345, startPoint y: 6, endPoint x: 188, endPoint y: 46, distance: 162.2
click at [345, 6] on icon at bounding box center [341, 6] width 7 height 7
click at [58, 57] on div "[PHONE_NUMBER] Live | 07:37 ALL TASKS ALL TASKS ACTIVE TASKS TASKS IN WRAP UP" at bounding box center [53, 47] width 81 height 68
click at [10, 59] on div "Agent Desktop" at bounding box center [6, 109] width 12 height 193
click at [61, 53] on div "[PHONE_NUMBER] Live | 08:11 ALL TASKS ALL TASKS ACTIVE TASKS TASKS IN WRAP UP" at bounding box center [53, 47] width 81 height 68
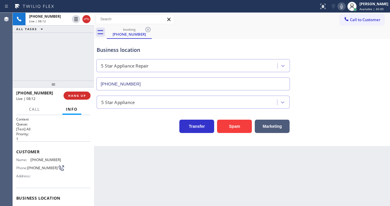
click at [163, 50] on div "Business location" at bounding box center [193, 50] width 193 height 8
click at [205, 15] on div "Call to Customer Outbound call Location Search location Your caller id phone nu…" at bounding box center [242, 19] width 296 height 10
click at [209, 34] on div "booking [PHONE_NUMBER]" at bounding box center [248, 32] width 283 height 13
click at [208, 17] on div "Call to Customer Outbound call Location Search location Your caller id phone nu…" at bounding box center [242, 19] width 296 height 10
click at [345, 7] on icon at bounding box center [341, 6] width 7 height 7
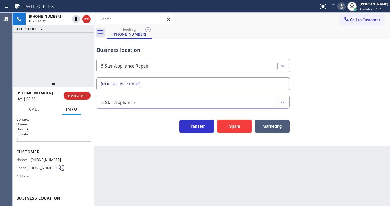
click at [65, 57] on div "[PHONE_NUMBER] Live | 08:22 ALL TASKS ALL TASKS ACTIVE TASKS TASKS IN WRAP UP" at bounding box center [53, 47] width 81 height 68
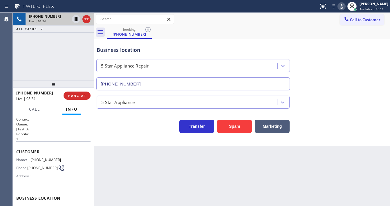
drag, startPoint x: 74, startPoint y: 21, endPoint x: 80, endPoint y: 13, distance: 9.3
click at [80, 13] on div at bounding box center [81, 19] width 21 height 13
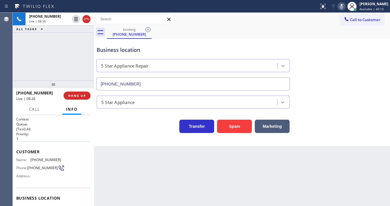
click at [122, 12] on div "Status report No issues detected If you experience an issue, please download th…" at bounding box center [195, 6] width 390 height 13
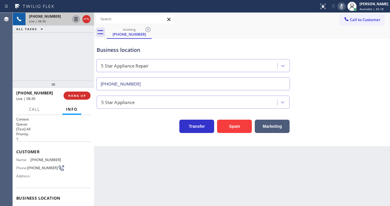
click at [76, 21] on icon at bounding box center [75, 19] width 7 height 7
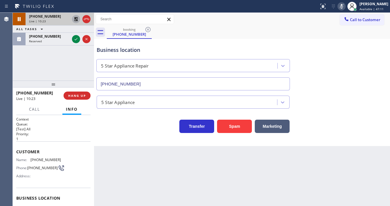
click at [21, 59] on div "[PHONE_NUMBER] Live | 10:23 ALL TASKS ALL TASKS ACTIVE TASKS TASKS IN WRAP UP […" at bounding box center [53, 47] width 81 height 68
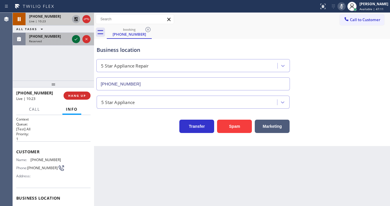
drag, startPoint x: 42, startPoint y: 39, endPoint x: 74, endPoint y: 40, distance: 32.2
click at [44, 38] on div "[PHONE_NUMBER] Reserved" at bounding box center [48, 39] width 45 height 13
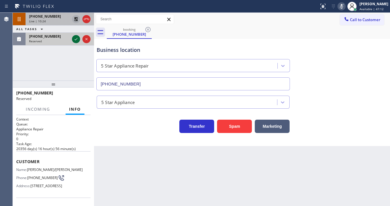
click at [74, 40] on icon at bounding box center [75, 39] width 7 height 7
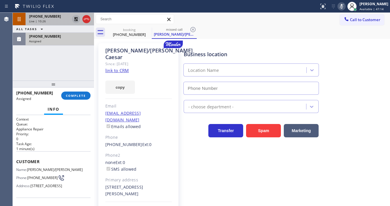
type input "[PHONE_NUMBER]"
click at [123, 68] on link "link to CRM" at bounding box center [116, 71] width 23 height 6
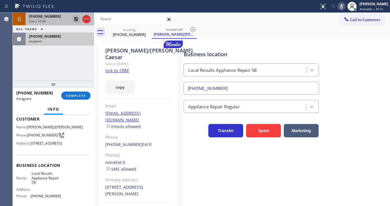
scroll to position [46, 0]
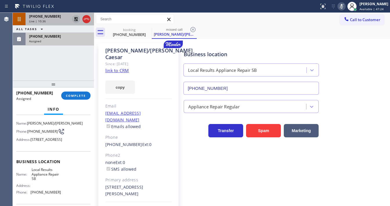
click at [73, 70] on div "[PHONE_NUMBER] Live | 10:36 ALL TASKS ALL TASKS ACTIVE TASKS TASKS IN WRAP UP […" at bounding box center [53, 47] width 81 height 68
click at [77, 96] on span "COMPLETE" at bounding box center [76, 96] width 20 height 4
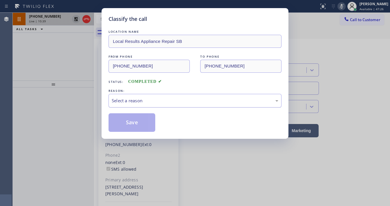
click at [145, 102] on div "Select a reason" at bounding box center [195, 100] width 166 height 7
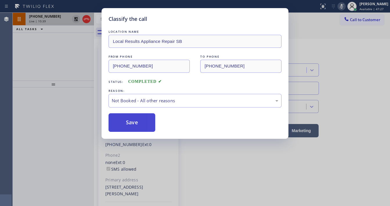
click at [133, 119] on button "Save" at bounding box center [131, 122] width 47 height 19
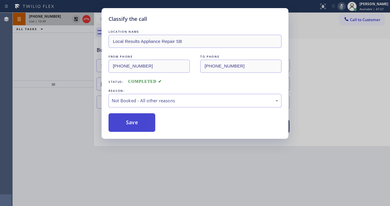
click at [133, 120] on button "Save" at bounding box center [131, 122] width 47 height 19
click at [134, 120] on button "Save" at bounding box center [131, 122] width 47 height 19
click at [48, 47] on div "Classify the call LOCATION NAME Local Results Appliance Repair SB FROM PHONE [P…" at bounding box center [195, 103] width 390 height 206
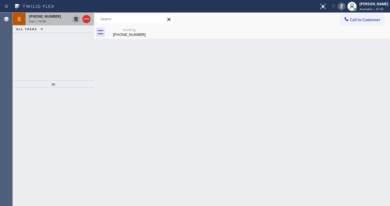
click at [229, 16] on div "Call to Customer Outbound call Location Search location Your caller id phone nu…" at bounding box center [242, 19] width 296 height 10
click at [345, 7] on icon at bounding box center [341, 6] width 7 height 7
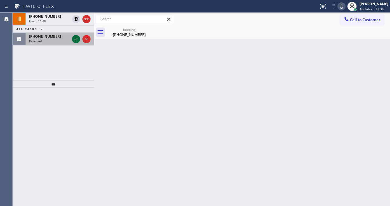
click at [72, 39] on icon at bounding box center [75, 39] width 7 height 7
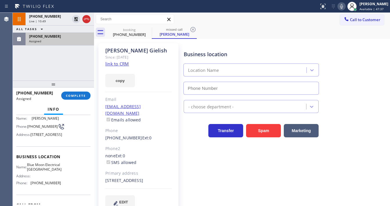
scroll to position [42, 0]
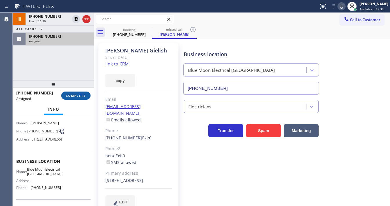
type input "[PHONE_NUMBER]"
click at [80, 94] on span "COMPLETE" at bounding box center [76, 96] width 20 height 4
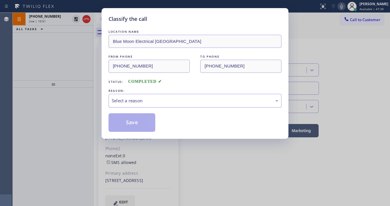
click at [152, 102] on div "Select a reason" at bounding box center [195, 100] width 166 height 7
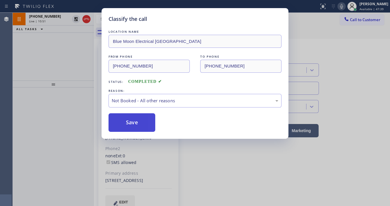
click at [139, 121] on button "Save" at bounding box center [131, 122] width 47 height 19
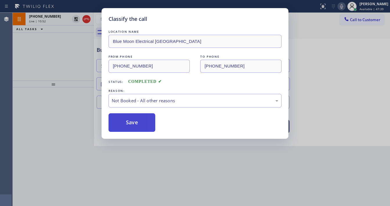
click at [139, 120] on button "Save" at bounding box center [131, 122] width 47 height 19
click at [73, 74] on div "Classify the call LOCATION NAME Blue Moon Electrical [GEOGRAPHIC_DATA] FROM PHO…" at bounding box center [195, 103] width 390 height 206
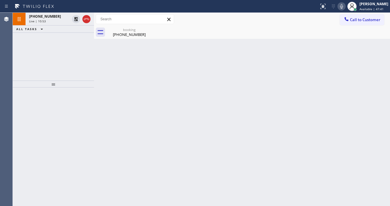
click at [78, 20] on icon at bounding box center [75, 19] width 7 height 7
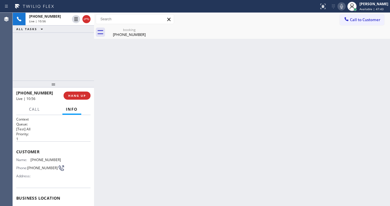
click at [53, 67] on div "[PHONE_NUMBER] Live | 10:56 ALL TASKS ALL TASKS ACTIVE TASKS TASKS IN WRAP UP" at bounding box center [53, 47] width 81 height 68
click at [345, 6] on icon at bounding box center [341, 6] width 7 height 7
click at [70, 46] on div "[PHONE_NUMBER] Live | 11:01 ALL TASKS ALL TASKS ACTIVE TASKS TASKS IN WRAP UP" at bounding box center [53, 47] width 81 height 68
click at [49, 158] on span "[PHONE_NUMBER]" at bounding box center [45, 160] width 30 height 4
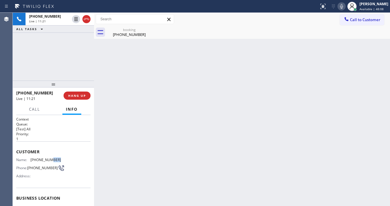
click at [49, 158] on span "[PHONE_NUMBER]" at bounding box center [45, 160] width 30 height 4
copy span "[PHONE_NUMBER]"
click at [50, 63] on div "[PHONE_NUMBER] Live | 11:21 ALL TASKS ALL TASKS ACTIVE TASKS TASKS IN WRAP UP" at bounding box center [53, 47] width 81 height 68
click at [343, 8] on icon at bounding box center [341, 6] width 3 height 5
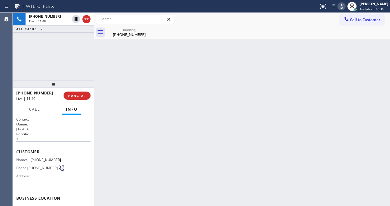
click at [343, 8] on icon at bounding box center [341, 6] width 3 height 5
click at [63, 51] on div "[PHONE_NUMBER] Live | 12:54 ALL TASKS ALL TASKS ACTIVE TASKS TASKS IN WRAP UP" at bounding box center [53, 47] width 81 height 68
click at [121, 33] on div "[PHONE_NUMBER]" at bounding box center [129, 34] width 44 height 5
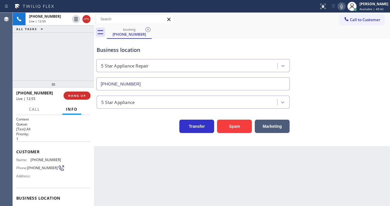
click at [68, 53] on div "[PHONE_NUMBER] Live | 12:55 ALL TASKS ALL TASKS ACTIVE TASKS TASKS IN WRAP UP" at bounding box center [53, 47] width 81 height 68
click at [160, 141] on div "Business location 5 Star Appliance Repair [PHONE_NUMBER] 5 Star Appliance Trans…" at bounding box center [242, 92] width 296 height 107
click at [197, 19] on div "Call to Customer Outbound call Location Search location Your caller id phone nu…" at bounding box center [242, 19] width 296 height 10
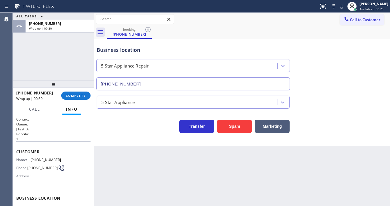
drag, startPoint x: 14, startPoint y: 63, endPoint x: 87, endPoint y: 74, distance: 73.9
click at [23, 63] on div "ALL TASKS ALL TASKS ACTIVE TASKS TASKS IN WRAP UP [PHONE_NUMBER] Wrap up | 00:30" at bounding box center [53, 47] width 81 height 68
click at [76, 90] on div "[PHONE_NUMBER] Wrap up | 00:31 COMPLETE" at bounding box center [53, 95] width 74 height 15
click at [77, 93] on button "COMPLETE" at bounding box center [75, 96] width 29 height 8
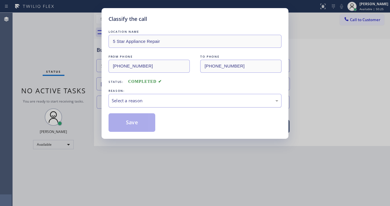
click at [125, 104] on div "Select a reason" at bounding box center [194, 101] width 173 height 14
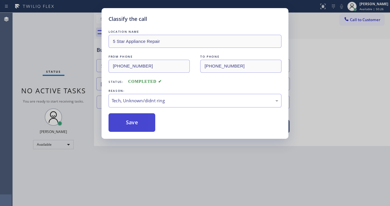
click at [131, 130] on button "Save" at bounding box center [131, 122] width 47 height 19
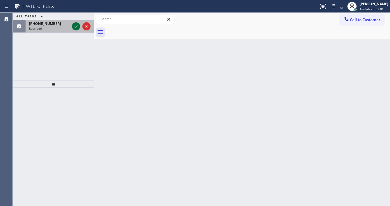
click at [77, 25] on icon at bounding box center [75, 26] width 7 height 7
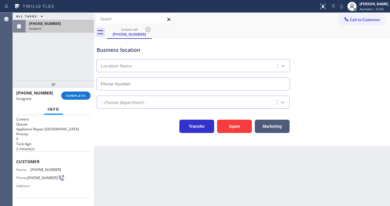
type input "[PHONE_NUMBER]"
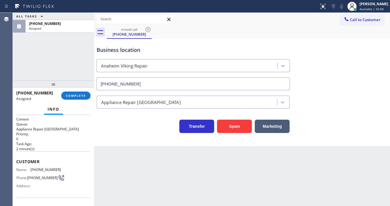
click at [74, 68] on div "ALL TASKS ALL TASKS ACTIVE TASKS TASKS IN WRAP UP [PHONE_NUMBER] Assigned" at bounding box center [53, 47] width 81 height 68
click at [77, 94] on span "COMPLETE" at bounding box center [76, 96] width 20 height 4
click at [78, 72] on div "ALL TASKS ALL TASKS ACTIVE TASKS TASKS IN WRAP UP [PHONE_NUMBER] Assigned" at bounding box center [53, 47] width 81 height 68
click at [80, 88] on div at bounding box center [53, 84] width 81 height 7
click at [81, 95] on span "COMPLETE" at bounding box center [76, 96] width 20 height 4
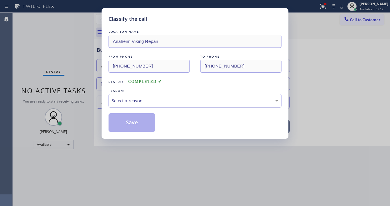
click at [128, 104] on div "Select a reason" at bounding box center [194, 101] width 173 height 14
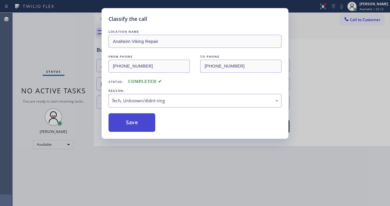
click at [135, 129] on button "Save" at bounding box center [131, 122] width 47 height 19
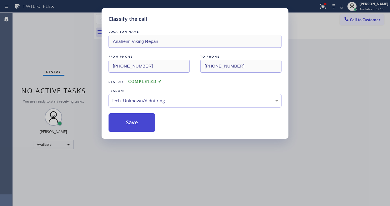
click at [135, 129] on button "Save" at bounding box center [131, 122] width 47 height 19
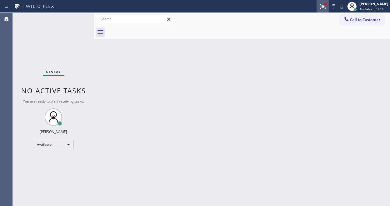
click at [325, 7] on icon at bounding box center [322, 6] width 7 height 7
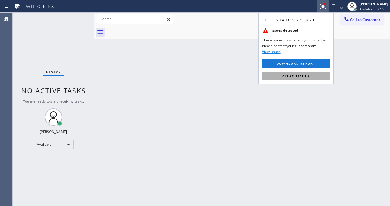
click at [303, 80] on button "Clear issues" at bounding box center [296, 76] width 68 height 8
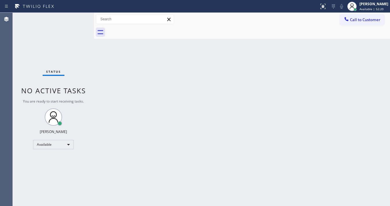
click at [4, 56] on div "Agent Desktop" at bounding box center [6, 109] width 12 height 193
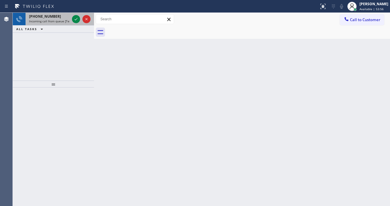
drag, startPoint x: 62, startPoint y: 20, endPoint x: 65, endPoint y: 20, distance: 3.2
click at [61, 20] on span "Incoming call from queue [Test] All" at bounding box center [53, 21] width 48 height 4
click at [58, 19] on span "Incoming call from queue [Test] All" at bounding box center [53, 21] width 48 height 4
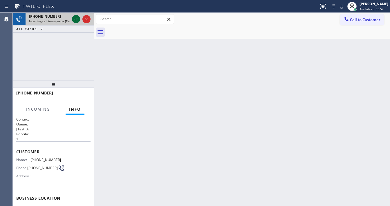
click at [74, 20] on icon at bounding box center [75, 19] width 7 height 7
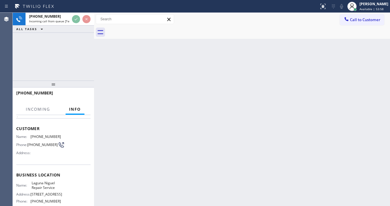
scroll to position [70, 0]
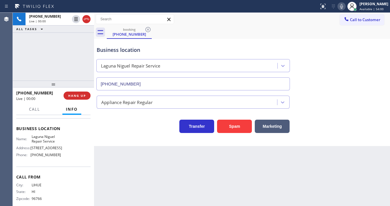
type input "[PHONE_NUMBER]"
click at [14, 61] on div "[PHONE_NUMBER] Live | 00:09 ALL TASKS ALL TASKS ACTIVE TASKS TASKS IN WRAP UP" at bounding box center [53, 47] width 81 height 68
click at [68, 66] on div "[PHONE_NUMBER] Live | 00:32 ALL TASKS ALL TASKS ACTIVE TASKS TASKS IN WRAP UP" at bounding box center [53, 47] width 81 height 68
click at [51, 56] on div "[PHONE_NUMBER] Live | 01:58 ALL TASKS ALL TASKS ACTIVE TASKS TASKS IN WRAP UP" at bounding box center [53, 47] width 81 height 68
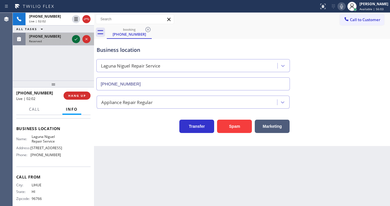
click at [75, 36] on icon at bounding box center [75, 39] width 7 height 7
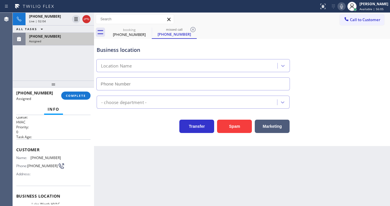
type input "[PHONE_NUMBER]"
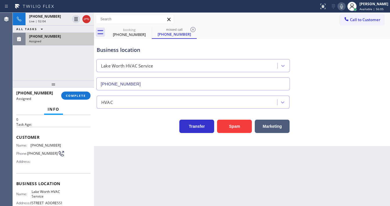
scroll to position [28, 0]
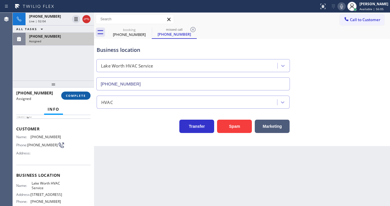
click at [79, 94] on span "COMPLETE" at bounding box center [76, 96] width 20 height 4
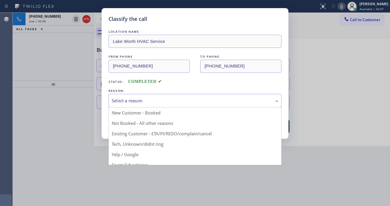
click at [147, 103] on div "Select a reason" at bounding box center [195, 100] width 166 height 7
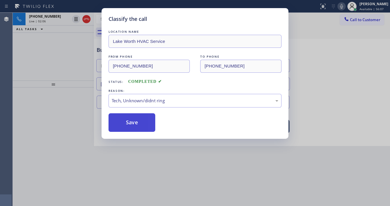
click at [134, 118] on button "Save" at bounding box center [131, 122] width 47 height 19
click at [77, 58] on div "Classify the call LOCATION NAME [GEOGRAPHIC_DATA] HVAC Service FROM PHONE [PHON…" at bounding box center [195, 103] width 390 height 206
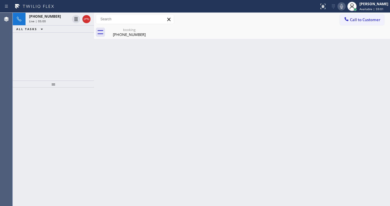
click at [345, 7] on icon at bounding box center [341, 6] width 7 height 7
click at [201, 74] on div "Back to Dashboard Change Sender ID Customers Technicians Select a contact Outbo…" at bounding box center [242, 109] width 296 height 193
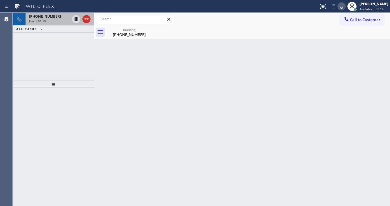
click at [55, 21] on div "Live | 05:13" at bounding box center [49, 21] width 41 height 4
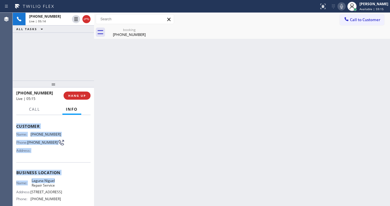
scroll to position [46, 0]
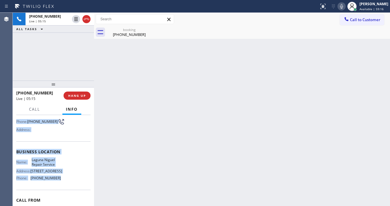
drag, startPoint x: 14, startPoint y: 150, endPoint x: 59, endPoint y: 180, distance: 53.9
click at [59, 180] on div "Context Queue: [Test] All Priority: 1 Customer Name: [PHONE_NUMBER] Phone: [PHO…" at bounding box center [53, 160] width 81 height 91
copy div "Customer Name: [PHONE_NUMBER] Phone: [PHONE_NUMBER] Address: Business location …"
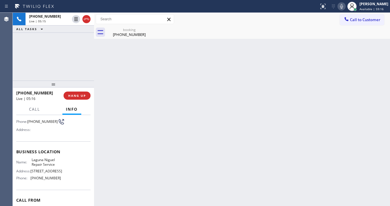
click at [57, 56] on div "[PHONE_NUMBER] Live | 05:15 ALL TASKS ALL TASKS ACTIVE TASKS TASKS IN WRAP UP" at bounding box center [53, 47] width 81 height 68
click at [68, 48] on div "[PHONE_NUMBER] Live | 06:56 ALL TASKS ALL TASKS ACTIVE TASKS TASKS IN WRAP UP" at bounding box center [53, 47] width 81 height 68
click at [75, 46] on div "[PHONE_NUMBER] Live | 06:58 ALL TASKS ALL TASKS ACTIVE TASKS TASKS IN WRAP UP" at bounding box center [53, 47] width 81 height 68
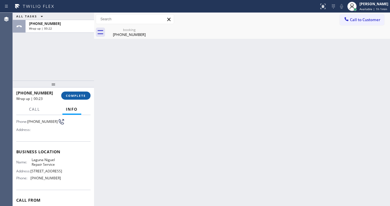
click at [77, 94] on span "COMPLETE" at bounding box center [76, 96] width 20 height 4
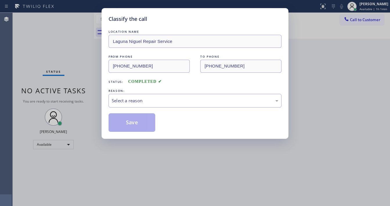
click at [137, 108] on div "LOCATION NAME [GEOGRAPHIC_DATA] Repair Service FROM PHONE [PHONE_NUMBER] TO PHO…" at bounding box center [194, 80] width 173 height 103
click at [140, 100] on div "Select a reason" at bounding box center [195, 100] width 166 height 7
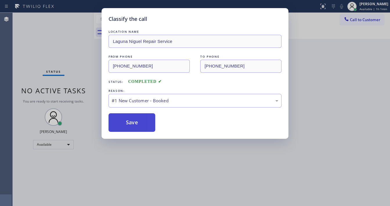
click at [128, 118] on button "Save" at bounding box center [131, 122] width 47 height 19
click at [128, 120] on button "Save" at bounding box center [131, 122] width 47 height 19
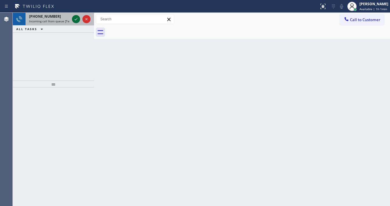
click at [74, 16] on icon at bounding box center [75, 19] width 7 height 7
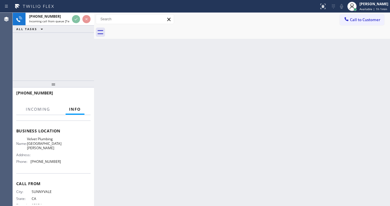
scroll to position [70, 0]
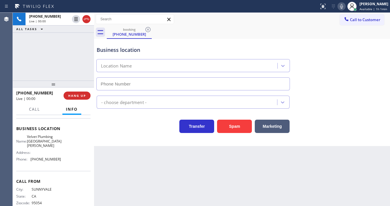
type input "[PHONE_NUMBER]"
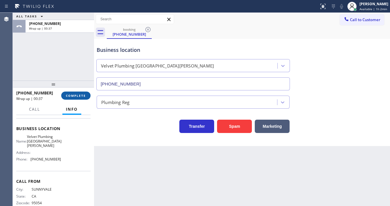
click at [75, 93] on button "COMPLETE" at bounding box center [75, 96] width 29 height 8
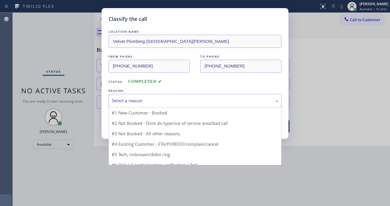
click at [133, 98] on div "Select a reason" at bounding box center [195, 100] width 166 height 7
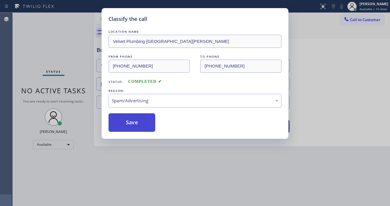
click at [137, 116] on button "Save" at bounding box center [131, 122] width 47 height 19
click at [137, 115] on button "Save" at bounding box center [131, 122] width 47 height 19
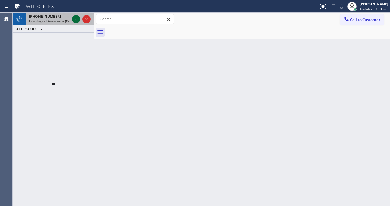
click at [75, 19] on icon at bounding box center [75, 19] width 7 height 7
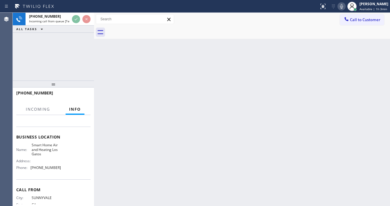
scroll to position [70, 0]
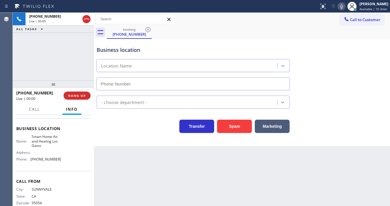
type input "[PHONE_NUMBER]"
click at [236, 122] on button "Spam" at bounding box center [234, 126] width 35 height 13
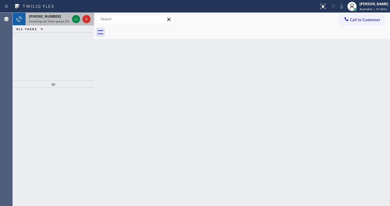
click at [61, 15] on div "[PHONE_NUMBER]" at bounding box center [49, 16] width 41 height 5
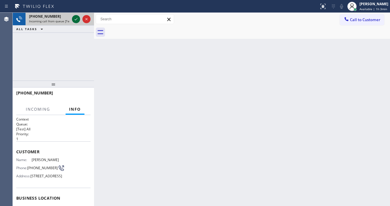
click at [75, 17] on icon at bounding box center [75, 19] width 7 height 7
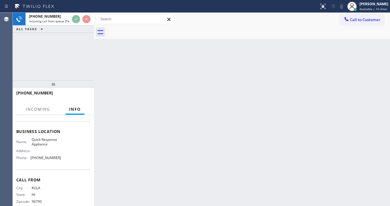
scroll to position [70, 0]
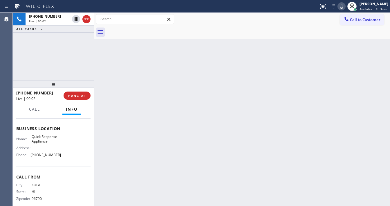
click at [49, 59] on div "[PHONE_NUMBER] Live | 00:02 ALL TASKS ALL TASKS ACTIVE TASKS TASKS IN WRAP UP" at bounding box center [53, 47] width 81 height 68
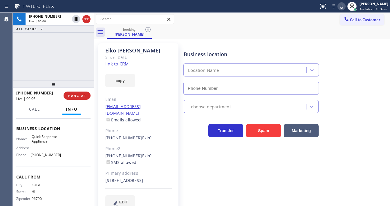
click at [55, 49] on div "[PHONE_NUMBER] Live | 00:06 ALL TASKS ALL TASKS ACTIVE TASKS TASKS IN WRAP UP" at bounding box center [53, 47] width 81 height 68
click at [118, 63] on link "link to CRM" at bounding box center [116, 64] width 23 height 6
type input "[PHONE_NUMBER]"
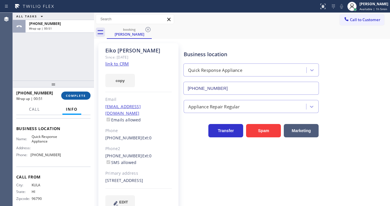
click at [71, 97] on span "COMPLETE" at bounding box center [76, 96] width 20 height 4
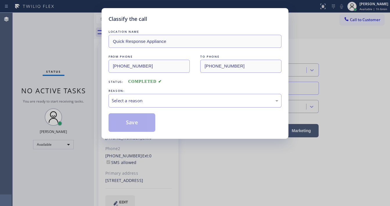
click at [151, 101] on div "Select a reason" at bounding box center [195, 100] width 166 height 7
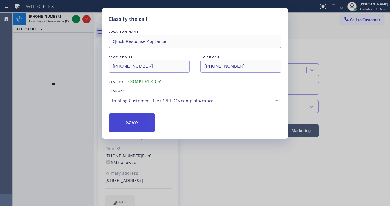
drag, startPoint x: 140, startPoint y: 134, endPoint x: 135, endPoint y: 126, distance: 9.4
click at [143, 100] on div "Existing Customer - ETA/PI/REDO/complain/cancel" at bounding box center [195, 100] width 166 height 7
click at [136, 122] on button "Save" at bounding box center [131, 122] width 47 height 19
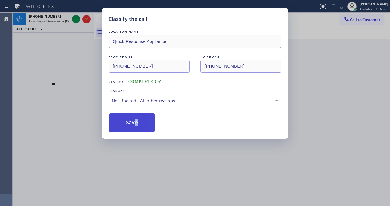
click at [136, 122] on button "Save" at bounding box center [131, 122] width 47 height 19
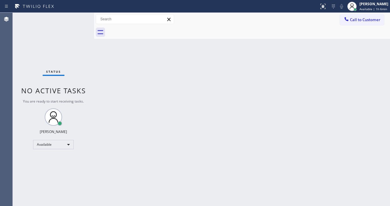
click at [74, 18] on div "Status No active tasks You are ready to start receiving tasks. [PERSON_NAME]" at bounding box center [53, 109] width 81 height 193
click at [74, 17] on div "Status No active tasks You are ready to start receiving tasks. [PERSON_NAME]" at bounding box center [53, 109] width 81 height 193
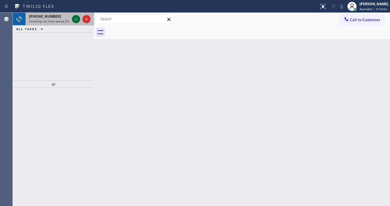
click at [74, 18] on icon at bounding box center [75, 19] width 7 height 7
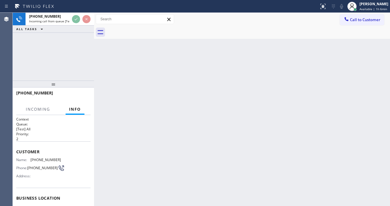
scroll to position [70, 0]
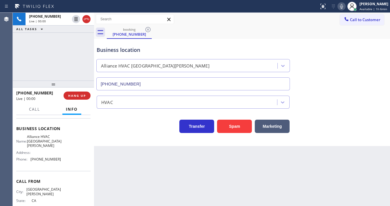
type input "[PHONE_NUMBER]"
click at [225, 122] on button "Spam" at bounding box center [234, 126] width 35 height 13
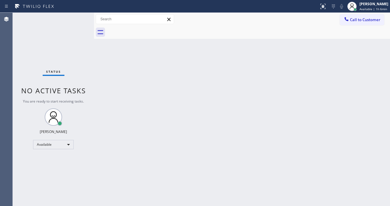
click at [83, 14] on div "Status No active tasks You are ready to start receiving tasks. [PERSON_NAME]" at bounding box center [53, 109] width 81 height 193
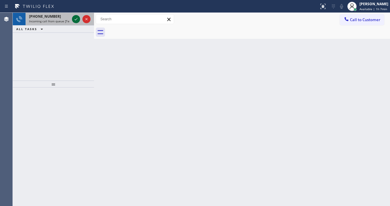
click at [75, 20] on icon at bounding box center [75, 19] width 3 height 2
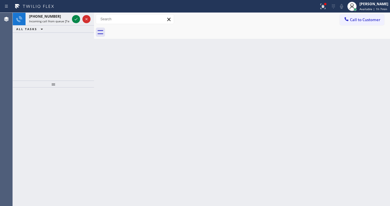
click at [75, 20] on icon at bounding box center [75, 19] width 3 height 2
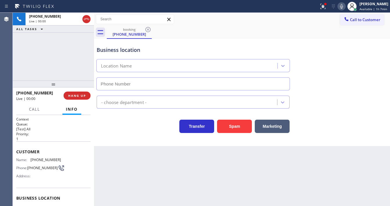
scroll to position [23, 0]
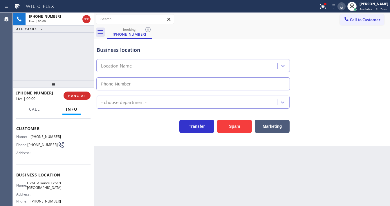
type input "[PHONE_NUMBER]"
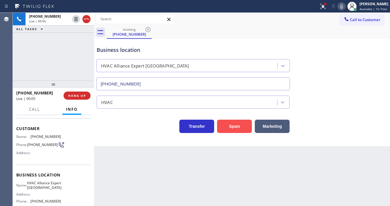
click at [235, 127] on button "Spam" at bounding box center [234, 126] width 35 height 13
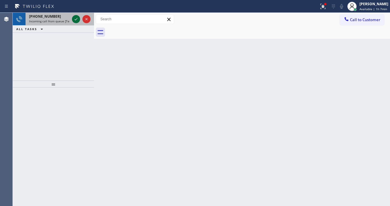
click at [74, 18] on icon at bounding box center [75, 19] width 7 height 7
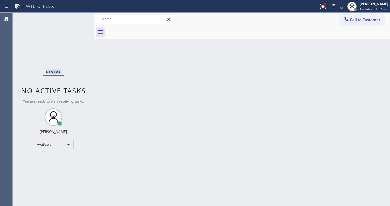
click at [74, 18] on div "Status No active tasks You are ready to start receiving tasks. [PERSON_NAME]" at bounding box center [53, 109] width 81 height 193
click at [326, 8] on icon at bounding box center [322, 6] width 7 height 7
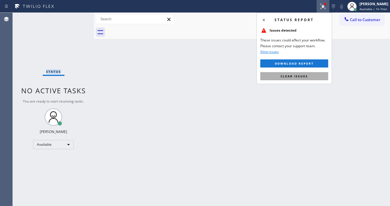
click at [307, 75] on button "Clear issues" at bounding box center [294, 76] width 68 height 8
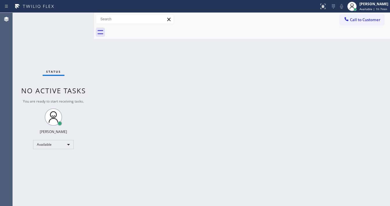
drag, startPoint x: 205, startPoint y: 120, endPoint x: 204, endPoint y: 129, distance: 8.4
click at [204, 123] on div "Back to Dashboard Change Sender ID Customers Technicians Select a contact Outbo…" at bounding box center [242, 109] width 296 height 193
click at [61, 27] on div "Status No active tasks You are ready to start receiving tasks. [PERSON_NAME]" at bounding box center [53, 109] width 81 height 193
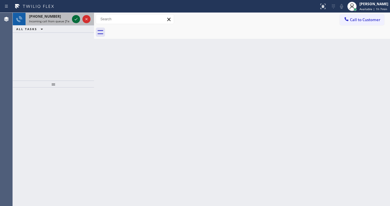
click at [73, 16] on icon at bounding box center [75, 19] width 7 height 7
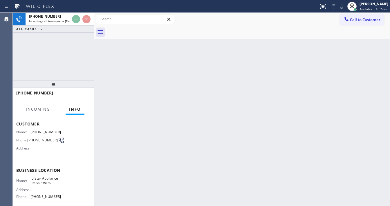
scroll to position [70, 0]
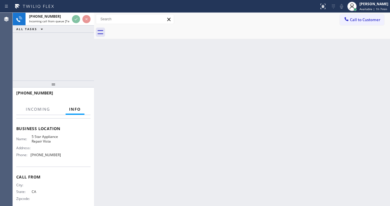
click at [161, 206] on div "Back to Dashboard Change Sender ID Customers Technicians Select a contact Outbo…" at bounding box center [242, 109] width 296 height 193
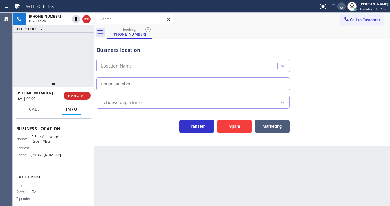
type input "[PHONE_NUMBER]"
click at [12, 63] on div "Agent Desktop" at bounding box center [6, 109] width 12 height 193
click at [229, 124] on button "Spam" at bounding box center [234, 126] width 35 height 13
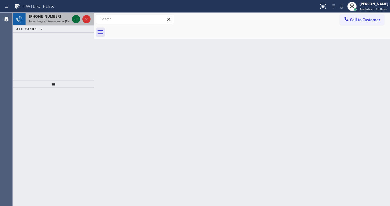
click at [77, 21] on icon at bounding box center [75, 19] width 7 height 7
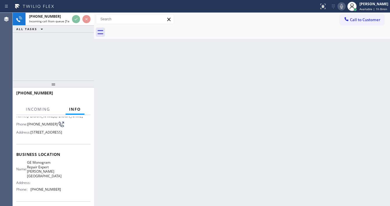
scroll to position [46, 0]
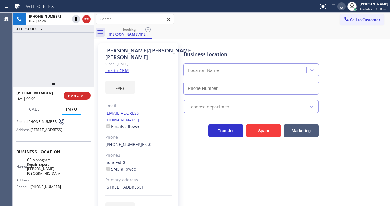
type input "[PHONE_NUMBER]"
click at [21, 54] on div "[PHONE_NUMBER] Live | 00:01 ALL TASKS ALL TASKS ACTIVE TASKS TASKS IN WRAP UP" at bounding box center [53, 47] width 81 height 68
click at [117, 68] on link "link to CRM" at bounding box center [116, 71] width 23 height 6
click at [343, 6] on icon at bounding box center [341, 6] width 3 height 5
drag, startPoint x: 74, startPoint y: 46, endPoint x: 90, endPoint y: 28, distance: 24.0
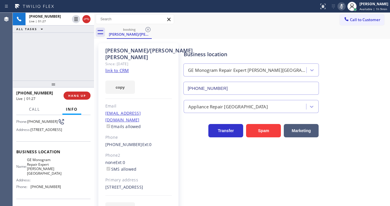
click at [77, 43] on div "[PHONE_NUMBER] Live | 01:27 ALL TASKS ALL TASKS ACTIVE TASKS TASKS IN WRAP UP" at bounding box center [53, 47] width 81 height 68
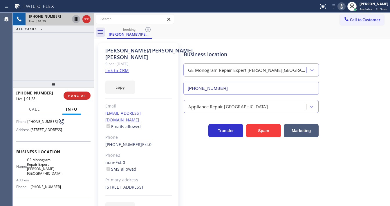
click at [74, 19] on icon at bounding box center [75, 19] width 3 height 4
click at [77, 20] on icon at bounding box center [76, 19] width 4 height 4
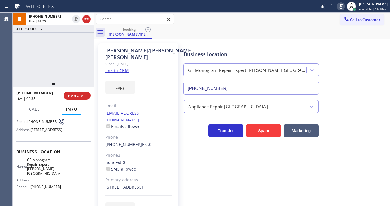
click at [341, 7] on rect at bounding box center [341, 6] width 4 height 4
click at [54, 51] on div "[PHONE_NUMBER] Live | 04:25 ALL TASKS ALL TASKS ACTIVE TASKS TASKS IN WRAP UP" at bounding box center [53, 47] width 81 height 68
click at [268, 20] on div "Call to Customer Outbound call Location Search location Your caller id phone nu…" at bounding box center [242, 19] width 296 height 10
drag, startPoint x: 343, startPoint y: 8, endPoint x: 334, endPoint y: 12, distance: 10.0
click at [341, 10] on button at bounding box center [340, 6] width 8 height 8
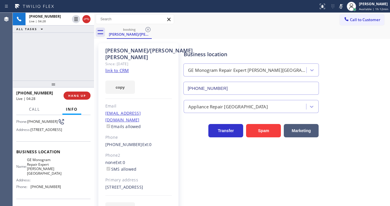
click at [77, 66] on div "[PHONE_NUMBER] Live | 04:28 ALL TASKS ALL TASKS ACTIVE TASKS TASKS IN WRAP UP" at bounding box center [53, 47] width 81 height 68
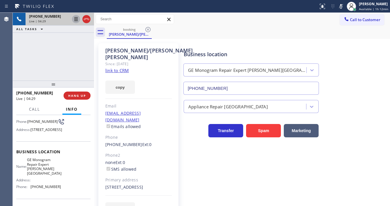
click at [75, 19] on icon at bounding box center [75, 19] width 3 height 4
click at [74, 20] on icon at bounding box center [75, 19] width 7 height 7
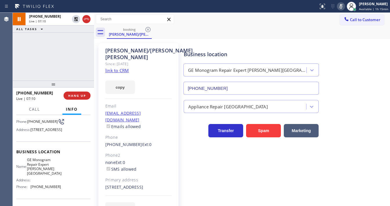
click at [343, 7] on icon at bounding box center [340, 6] width 7 height 7
click at [65, 51] on div "[PHONE_NUMBER] Live | 07:11 ALL TASKS ALL TASKS ACTIVE TASKS TASKS IN WRAP UP" at bounding box center [53, 47] width 81 height 68
click at [73, 41] on div "[PHONE_NUMBER] Live | 08:21 ALL TASKS ALL TASKS ACTIVE TASKS TASKS IN WRAP UP" at bounding box center [53, 47] width 81 height 68
click at [339, 5] on icon at bounding box center [340, 6] width 7 height 7
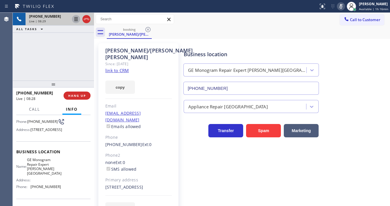
click at [75, 20] on icon at bounding box center [75, 19] width 7 height 7
click at [342, 6] on icon at bounding box center [340, 6] width 7 height 7
click at [73, 19] on icon at bounding box center [75, 19] width 7 height 7
click at [272, 14] on div "Call to Customer Outbound call Location Search location Your caller id phone nu…" at bounding box center [242, 19] width 296 height 10
click at [339, 8] on icon at bounding box center [340, 6] width 7 height 7
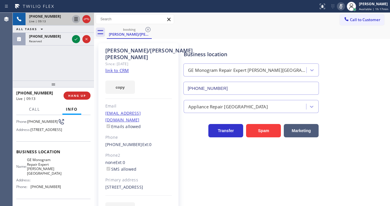
click at [74, 57] on div "[PHONE_NUMBER] Live | 09:13 ALL TASKS ALL TASKS ACTIVE TASKS TASKS IN WRAP UP […" at bounding box center [53, 47] width 81 height 68
click at [77, 20] on icon at bounding box center [75, 19] width 7 height 7
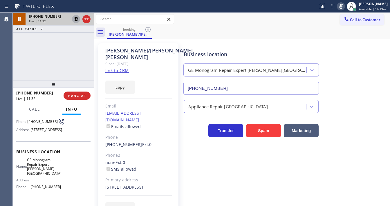
click at [372, 136] on div "Transfer Spam Marketing" at bounding box center [285, 128] width 206 height 19
click at [178, 19] on div "Call to Customer Outbound call Location Search location Your caller id phone nu…" at bounding box center [242, 19] width 296 height 10
drag, startPoint x: 70, startPoint y: 64, endPoint x: 71, endPoint y: 16, distance: 48.1
click at [71, 60] on div "[PHONE_NUMBER] Live | 12:04 ALL TASKS ALL TASKS ACTIVE TASKS TASKS IN WRAP UP" at bounding box center [53, 47] width 81 height 68
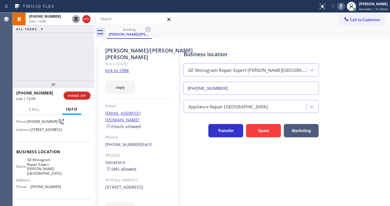
click at [73, 19] on icon at bounding box center [75, 19] width 7 height 7
click at [340, 8] on icon at bounding box center [340, 6] width 7 height 7
click at [66, 53] on div "[PHONE_NUMBER] Live | 12:06 ALL TASKS ALL TASKS ACTIVE TASKS TASKS IN WRAP UP" at bounding box center [53, 47] width 81 height 68
click at [307, 19] on div "Call to Customer Outbound call Location Search location Your caller id phone nu…" at bounding box center [242, 19] width 296 height 10
click at [340, 9] on icon at bounding box center [340, 6] width 7 height 7
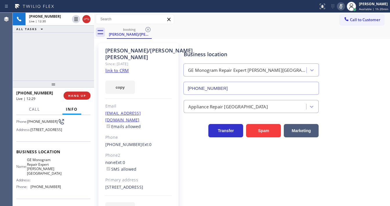
click at [66, 44] on div "[PHONE_NUMBER] Live | 12:30 ALL TASKS ALL TASKS ACTIVE TASKS TASKS IN WRAP UP" at bounding box center [53, 47] width 81 height 68
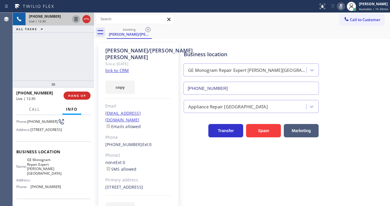
click at [75, 19] on icon at bounding box center [75, 19] width 7 height 7
click at [371, 73] on div "Business location GE Monogram Repair Expert [PERSON_NAME][GEOGRAPHIC_DATA] [PHO…" at bounding box center [285, 68] width 206 height 52
click at [344, 8] on icon at bounding box center [340, 6] width 7 height 7
drag, startPoint x: 64, startPoint y: 48, endPoint x: 69, endPoint y: 27, distance: 22.3
click at [64, 47] on div "[PHONE_NUMBER] Live | 12:54 ALL TASKS ALL TASKS ACTIVE TASKS TASKS IN WRAP UP" at bounding box center [53, 47] width 81 height 68
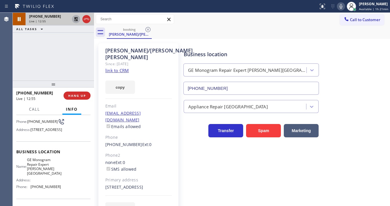
click at [74, 18] on icon at bounding box center [75, 19] width 7 height 7
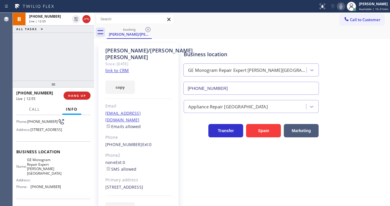
click at [72, 47] on div "[PHONE_NUMBER] Live | 12:55 ALL TASKS ALL TASKS ACTIVE TASKS TASKS IN WRAP UP" at bounding box center [53, 47] width 81 height 68
click at [17, 64] on div "[PHONE_NUMBER] Live | 12:59 ALL TASKS ALL TASKS ACTIVE TASKS TASKS IN WRAP UP" at bounding box center [53, 47] width 81 height 68
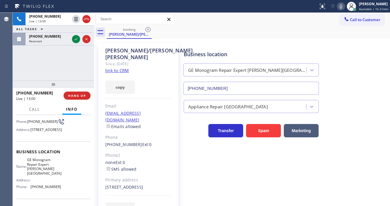
click at [17, 71] on div "[PHONE_NUMBER] Live | 13:00 ALL TASKS ALL TASKS ACTIVE TASKS TASKS IN WRAP UP […" at bounding box center [53, 47] width 81 height 68
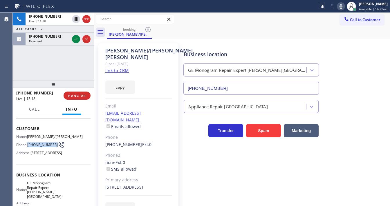
drag, startPoint x: 38, startPoint y: 152, endPoint x: 29, endPoint y: 146, distance: 10.5
click at [29, 146] on span "[PHONE_NUMBER]" at bounding box center [42, 145] width 30 height 4
copy span "[PHONE_NUMBER]"
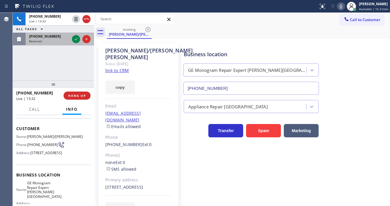
drag, startPoint x: 58, startPoint y: 57, endPoint x: 67, endPoint y: 40, distance: 18.7
click at [58, 56] on div "[PHONE_NUMBER] Live | 13:33 ALL TASKS ALL TASKS ACTIVE TASKS TASKS IN WRAP UP […" at bounding box center [53, 47] width 81 height 68
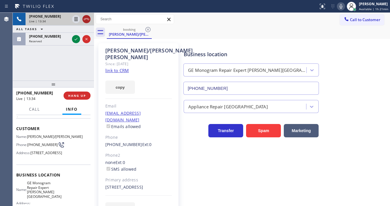
click at [86, 19] on icon at bounding box center [86, 19] width 7 height 7
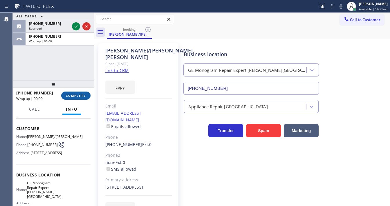
click at [79, 92] on button "COMPLETE" at bounding box center [75, 96] width 29 height 8
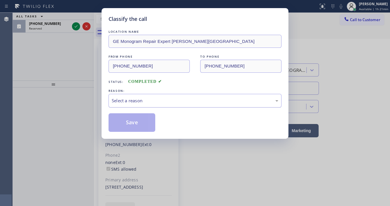
click at [122, 97] on div "Select a reason" at bounding box center [195, 100] width 166 height 7
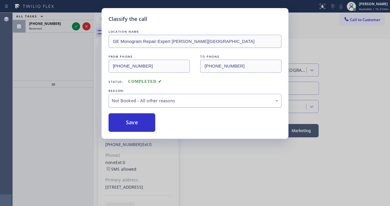
click at [144, 102] on div "Not Booked - All other reasons" at bounding box center [195, 100] width 166 height 7
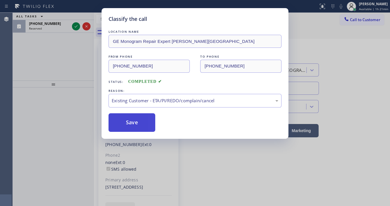
click at [136, 122] on button "Save" at bounding box center [131, 122] width 47 height 19
click at [136, 121] on button "Save" at bounding box center [131, 122] width 47 height 19
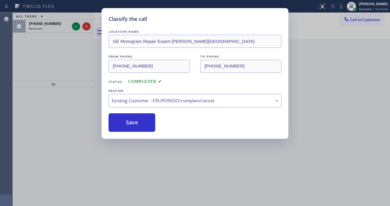
drag, startPoint x: 136, startPoint y: 121, endPoint x: 59, endPoint y: 74, distance: 89.7
click at [135, 120] on button "Save" at bounding box center [131, 122] width 47 height 19
drag, startPoint x: 59, startPoint y: 74, endPoint x: 74, endPoint y: 34, distance: 42.4
click at [61, 71] on div "Classify the call LOCATION NAME GE Monogram Repair Expert [PERSON_NAME][GEOGRAP…" at bounding box center [195, 103] width 390 height 206
click at [75, 28] on div "Classify the call LOCATION NAME Target Plumbers Santa [PERSON_NAME] FROM PHONE …" at bounding box center [201, 109] width 377 height 193
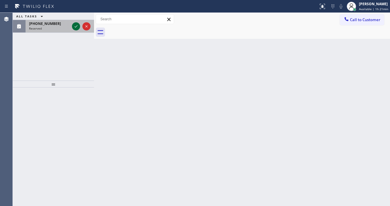
click at [75, 27] on icon at bounding box center [75, 26] width 3 height 2
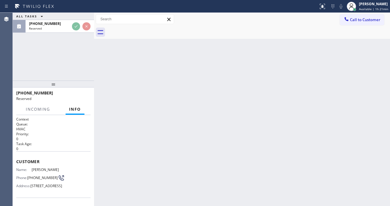
click at [72, 31] on div at bounding box center [81, 26] width 21 height 13
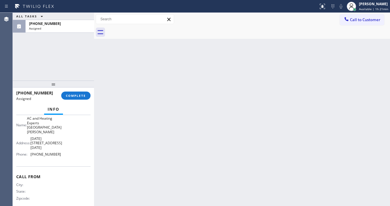
scroll to position [88, 0]
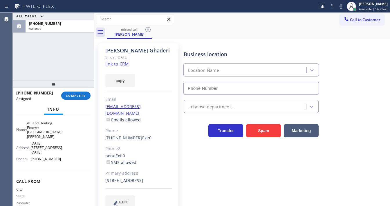
type input "[PHONE_NUMBER]"
click at [115, 65] on link "link to CRM" at bounding box center [116, 64] width 23 height 6
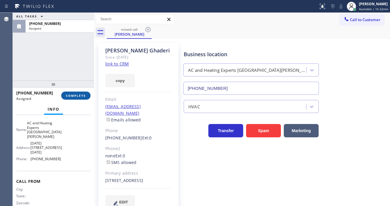
click at [82, 96] on span "COMPLETE" at bounding box center [76, 96] width 20 height 4
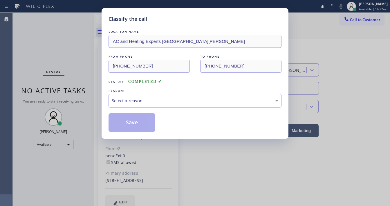
drag, startPoint x: 138, startPoint y: 92, endPoint x: 138, endPoint y: 102, distance: 10.4
click at [138, 93] on div "REASON:" at bounding box center [194, 91] width 173 height 6
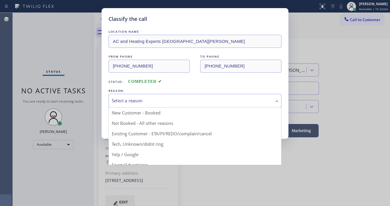
click at [138, 103] on div "Select a reason" at bounding box center [195, 100] width 166 height 7
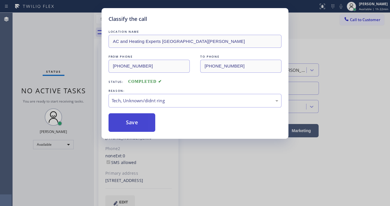
click at [136, 123] on button "Save" at bounding box center [131, 122] width 47 height 19
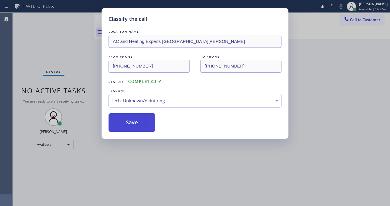
click at [136, 123] on button "Save" at bounding box center [131, 122] width 47 height 19
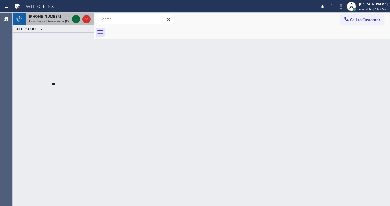
click at [75, 17] on icon at bounding box center [75, 19] width 7 height 7
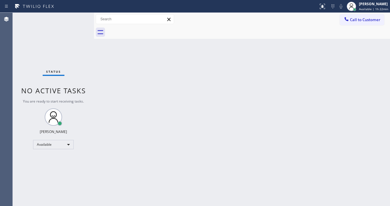
click at [75, 17] on div "Status No active tasks You are ready to start receiving tasks. [PERSON_NAME]" at bounding box center [53, 109] width 81 height 193
drag, startPoint x: 321, startPoint y: 8, endPoint x: 284, endPoint y: 83, distance: 83.7
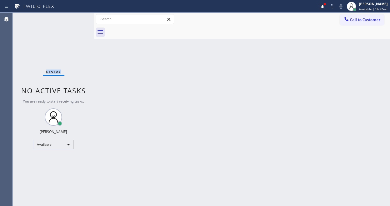
click at [321, 8] on icon at bounding box center [322, 6] width 7 height 7
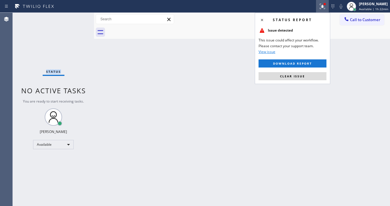
click at [287, 78] on button "Clear issue" at bounding box center [292, 76] width 68 height 8
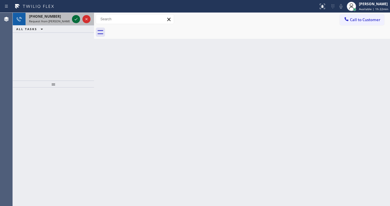
click at [75, 20] on icon at bounding box center [75, 19] width 7 height 7
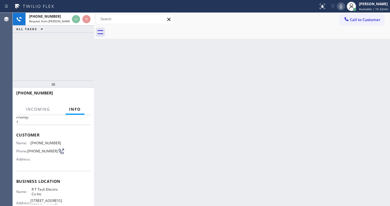
scroll to position [46, 0]
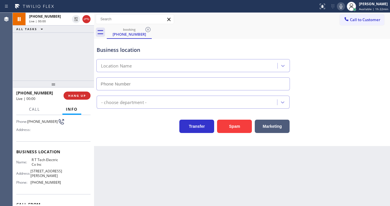
type input "[PHONE_NUMBER]"
click at [45, 147] on div "Business location Name: R T Tech Electric Co Inc Address: [STREET_ADDRESS][PERS…" at bounding box center [53, 167] width 74 height 53
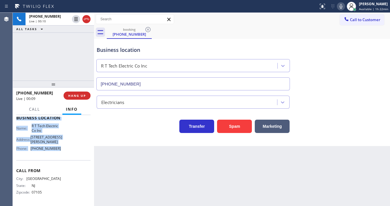
scroll to position [90, 0]
drag, startPoint x: 19, startPoint y: 128, endPoint x: 68, endPoint y: 157, distance: 57.8
click at [68, 157] on div "Context Queue: [Test] All Priority: 1 Customer Name: [PHONE_NUMBER] Phone: [PHO…" at bounding box center [53, 121] width 74 height 168
copy div "Customer Name: [PHONE_NUMBER] Phone: [PHONE_NUMBER] Address: Business location …"
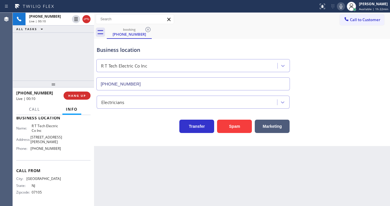
click at [54, 58] on div "[PHONE_NUMBER] Live | 00:10 ALL TASKS ALL TASKS ACTIVE TASKS TASKS IN WRAP UP" at bounding box center [53, 47] width 81 height 68
click at [343, 7] on icon at bounding box center [340, 6] width 7 height 7
drag, startPoint x: 49, startPoint y: 41, endPoint x: 61, endPoint y: 27, distance: 18.5
click at [50, 41] on div "[PHONE_NUMBER] Live | 01:41 ALL TASKS ALL TASKS ACTIVE TASKS TASKS IN WRAP UP" at bounding box center [53, 47] width 81 height 68
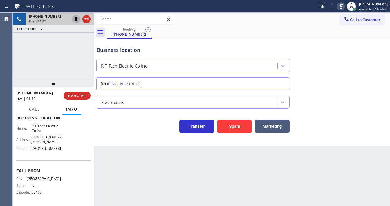
click at [75, 19] on icon at bounding box center [75, 19] width 7 height 7
click at [77, 20] on icon at bounding box center [76, 19] width 4 height 4
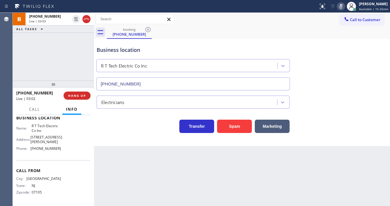
click at [338, 9] on div at bounding box center [340, 6] width 8 height 7
click at [75, 41] on div "[PHONE_NUMBER] Live | 03:03 ALL TASKS ALL TASKS ACTIVE TASKS TASKS IN WRAP UP" at bounding box center [53, 47] width 81 height 68
click at [62, 50] on div "[PHONE_NUMBER] Live | 03:04 ALL TASKS ALL TASKS ACTIVE TASKS TASKS IN WRAP UP" at bounding box center [53, 47] width 81 height 68
click at [51, 57] on div "[PHONE_NUMBER] Live | 03:07 ALL TASKS ALL TASKS ACTIVE TASKS TASKS IN WRAP UP" at bounding box center [53, 47] width 81 height 68
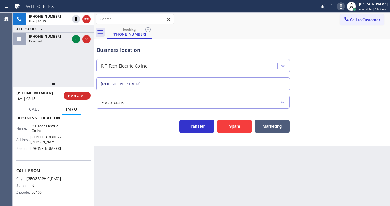
click at [19, 71] on div "[PHONE_NUMBER] Live | 03:15 ALL TASKS ALL TASKS ACTIVE TASKS TASKS IN WRAP UP […" at bounding box center [53, 47] width 81 height 68
drag, startPoint x: 17, startPoint y: 64, endPoint x: 24, endPoint y: 63, distance: 7.0
click at [17, 64] on div "[PHONE_NUMBER] Live | 03:40 ALL TASKS ALL TASKS ACTIVE TASKS TASKS IN WRAP UP […" at bounding box center [53, 47] width 81 height 68
click at [64, 61] on div "[PHONE_NUMBER] Live | 03:55 ALL TASKS ALL TASKS ACTIVE TASKS TASKS IN WRAP UP […" at bounding box center [53, 47] width 81 height 68
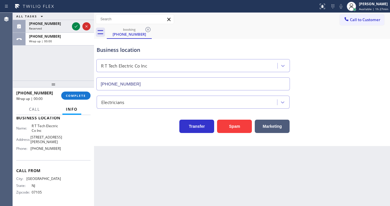
drag, startPoint x: 83, startPoint y: 95, endPoint x: 126, endPoint y: 139, distance: 60.9
click at [124, 134] on div "ALL TASKS ALL TASKS ACTIVE TASKS TASKS IN WRAP UP [PHONE_NUMBER] Reserved [PHON…" at bounding box center [201, 109] width 377 height 193
click at [81, 95] on span "COMPLETE" at bounding box center [76, 96] width 20 height 4
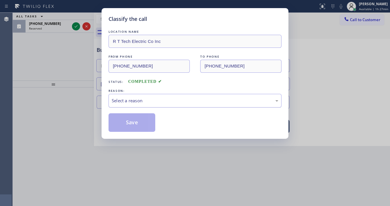
click at [135, 100] on div "Select a reason" at bounding box center [195, 100] width 166 height 7
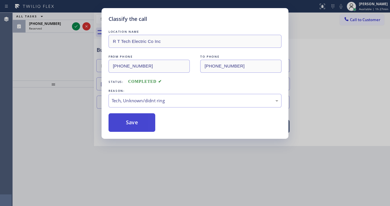
click at [138, 126] on button "Save" at bounding box center [131, 122] width 47 height 19
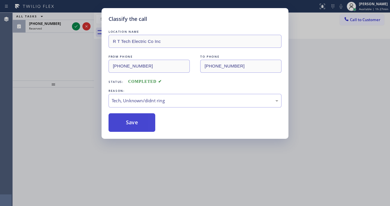
click at [139, 125] on button "Save" at bounding box center [131, 122] width 47 height 19
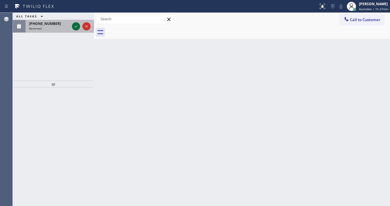
click at [72, 28] on icon at bounding box center [75, 26] width 7 height 7
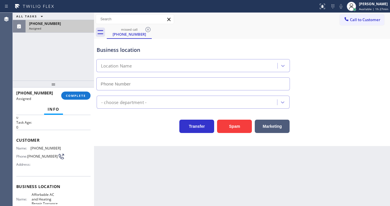
type input "[PHONE_NUMBER]"
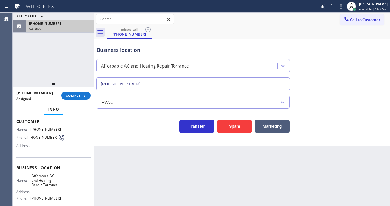
scroll to position [70, 0]
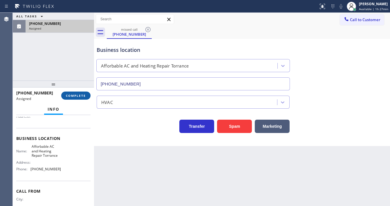
click at [78, 94] on span "COMPLETE" at bounding box center [76, 96] width 20 height 4
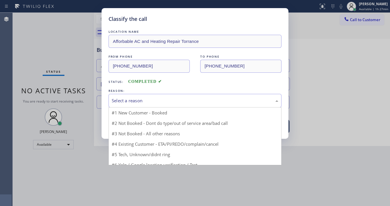
click at [137, 105] on div "Select a reason" at bounding box center [194, 101] width 173 height 14
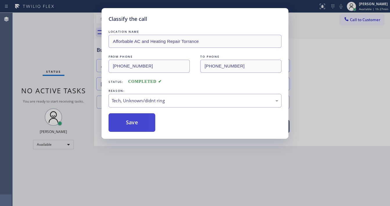
click at [142, 120] on button "Save" at bounding box center [131, 122] width 47 height 19
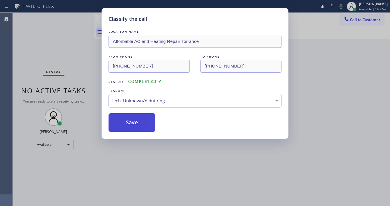
click at [142, 119] on button "Save" at bounding box center [131, 122] width 47 height 19
click at [143, 119] on button "Save" at bounding box center [131, 122] width 47 height 19
click at [144, 121] on button "Save" at bounding box center [131, 122] width 47 height 19
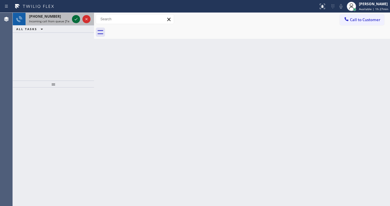
click at [74, 19] on icon at bounding box center [75, 19] width 7 height 7
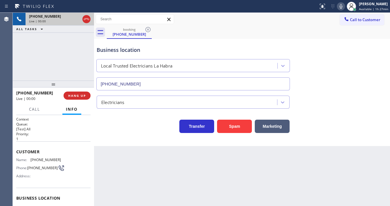
type input "[PHONE_NUMBER]"
click at [22, 149] on span "Customer" at bounding box center [53, 152] width 74 height 6
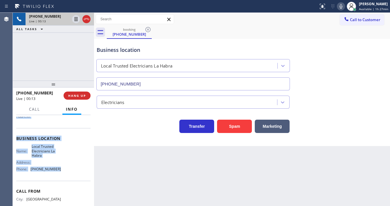
scroll to position [70, 0]
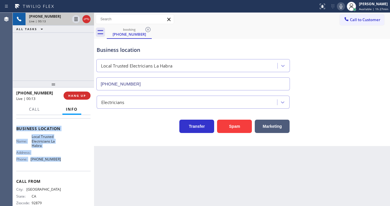
drag, startPoint x: 17, startPoint y: 149, endPoint x: 65, endPoint y: 163, distance: 49.6
click at [65, 163] on div "Context Queue: [Test] All Priority: 1 Customer Name: [PHONE_NUMBER] Phone: [PHO…" at bounding box center [53, 131] width 74 height 168
copy div "Customer Name: [PHONE_NUMBER] Phone: [PHONE_NUMBER] Address: Business location …"
click at [65, 81] on div at bounding box center [53, 84] width 81 height 7
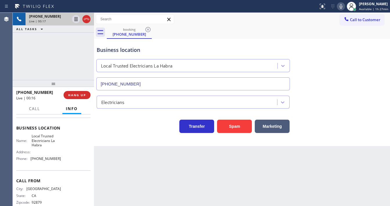
click at [58, 64] on div "[PHONE_NUMBER] Live | 00:17 ALL TASKS ALL TASKS ACTIVE TASKS TASKS IN WRAP UP" at bounding box center [53, 46] width 81 height 67
click at [277, 47] on div "Business location" at bounding box center [193, 50] width 193 height 8
click at [339, 6] on div at bounding box center [340, 6] width 8 height 7
click at [75, 20] on icon at bounding box center [75, 19] width 3 height 4
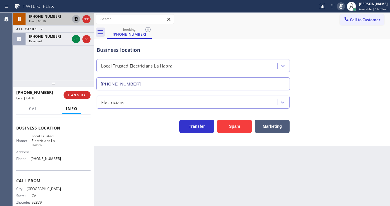
click at [74, 20] on icon at bounding box center [75, 19] width 7 height 7
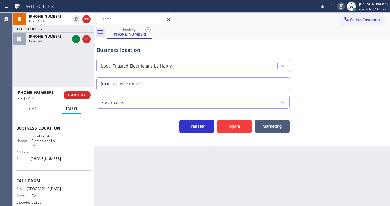
click at [338, 6] on div at bounding box center [340, 6] width 8 height 7
click at [68, 62] on div "[PHONE_NUMBER] Live | 04:11 ALL TASKS ALL TASKS ACTIVE TASKS TASKS IN WRAP UP […" at bounding box center [53, 46] width 81 height 67
drag, startPoint x: 72, startPoint y: 60, endPoint x: 71, endPoint y: 50, distance: 10.5
click at [72, 59] on div "[PHONE_NUMBER] Live | 04:13 ALL TASKS ALL TASKS ACTIVE TASKS TASKS IN WRAP UP […" at bounding box center [53, 46] width 81 height 67
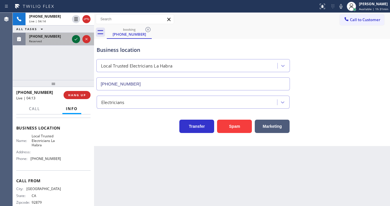
click at [74, 39] on icon at bounding box center [75, 39] width 7 height 7
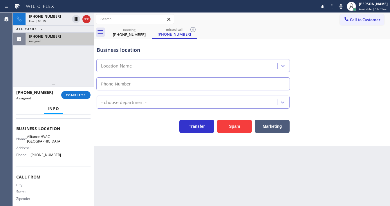
scroll to position [32, 0]
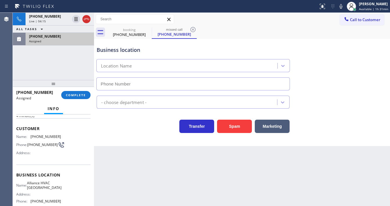
type input "[PHONE_NUMBER]"
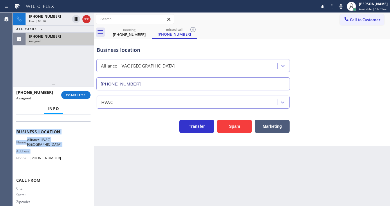
scroll to position [79, 0]
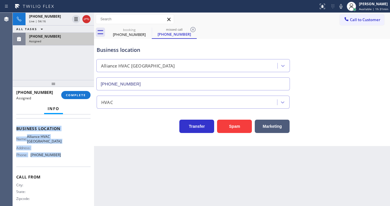
drag, startPoint x: 15, startPoint y: 126, endPoint x: 73, endPoint y: 142, distance: 60.1
click at [64, 153] on div "Context Queue: HVAC Priority: 0 Task Age: [DEMOGRAPHIC_DATA] minute(s) Customer…" at bounding box center [53, 160] width 81 height 92
copy div "Customer Name: [PHONE_NUMBER] Phone: [PHONE_NUMBER] Address: Business location …"
click at [79, 97] on button "COMPLETE" at bounding box center [75, 95] width 29 height 8
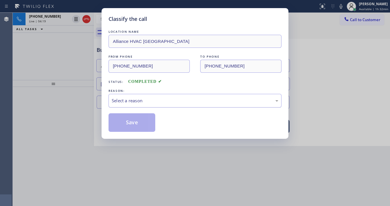
click at [149, 100] on div "Select a reason" at bounding box center [195, 100] width 166 height 7
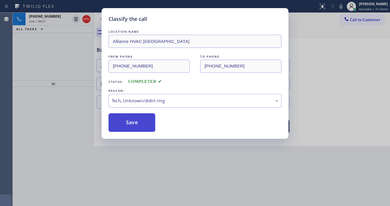
click at [143, 121] on button "Save" at bounding box center [131, 122] width 47 height 19
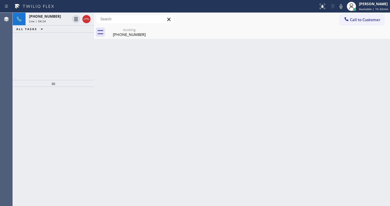
click at [52, 68] on div "[PHONE_NUMBER] Live | 04:24 ALL TASKS ALL TASKS ACTIVE TASKS TASKS IN WRAP UP" at bounding box center [53, 46] width 81 height 67
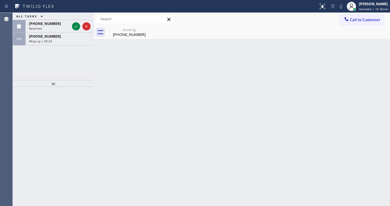
drag, startPoint x: 71, startPoint y: 38, endPoint x: 85, endPoint y: 49, distance: 17.1
click at [72, 39] on div "[PHONE_NUMBER] Wrap up | 00:23" at bounding box center [59, 39] width 66 height 13
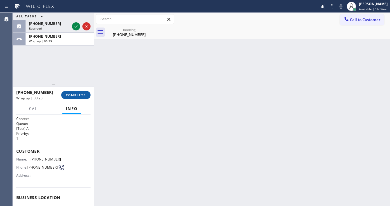
click at [74, 92] on button "COMPLETE" at bounding box center [75, 95] width 29 height 8
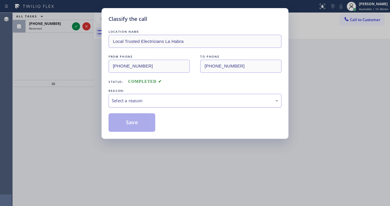
click at [133, 101] on div "Select a reason" at bounding box center [195, 100] width 166 height 7
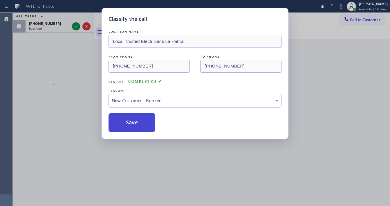
click at [130, 118] on button "Save" at bounding box center [131, 122] width 47 height 19
click at [130, 121] on button "Save" at bounding box center [131, 122] width 47 height 19
drag, startPoint x: 130, startPoint y: 122, endPoint x: 125, endPoint y: 116, distance: 7.1
click at [129, 121] on button "Save" at bounding box center [131, 122] width 47 height 19
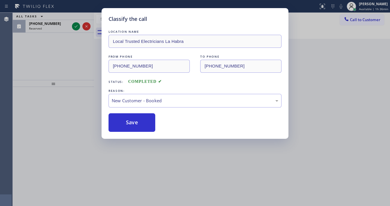
drag, startPoint x: 51, startPoint y: 59, endPoint x: 52, endPoint y: 56, distance: 3.8
click at [52, 57] on div "Classify the call LOCATION NAME Local Trusted Electricians La Habra FROM PHONE …" at bounding box center [195, 103] width 390 height 206
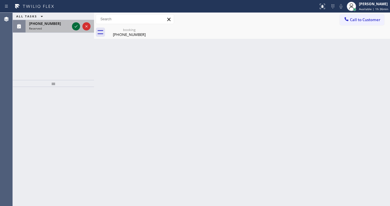
click at [75, 26] on icon at bounding box center [75, 26] width 7 height 7
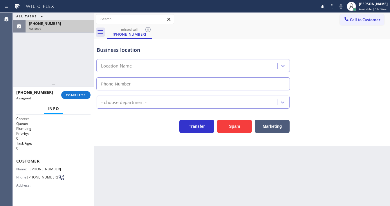
scroll to position [42, 0]
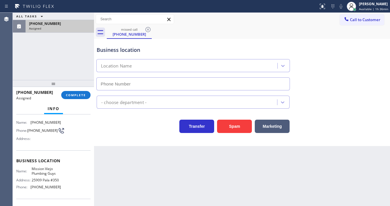
type input "[PHONE_NUMBER]"
click at [75, 90] on div "[PHONE_NUMBER] Assigned COMPLETE" at bounding box center [53, 95] width 74 height 15
click at [75, 92] on button "COMPLETE" at bounding box center [75, 95] width 29 height 8
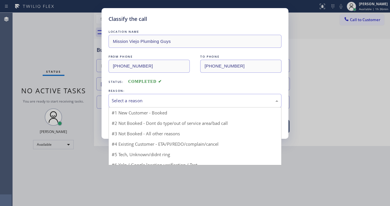
click at [140, 97] on div "Select a reason" at bounding box center [195, 100] width 166 height 7
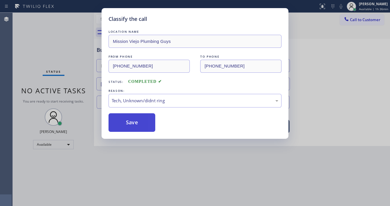
click at [131, 116] on button "Save" at bounding box center [131, 122] width 47 height 19
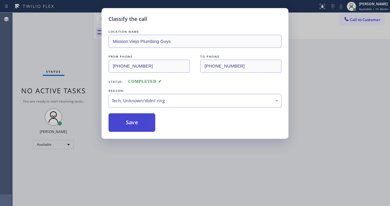
click at [130, 116] on button "Save" at bounding box center [131, 122] width 47 height 19
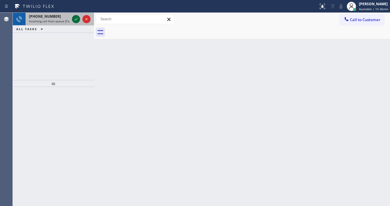
click at [74, 21] on icon at bounding box center [75, 19] width 7 height 7
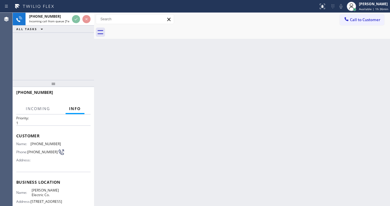
scroll to position [46, 0]
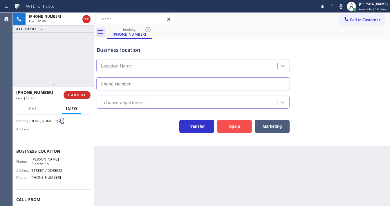
type input "[PHONE_NUMBER]"
click at [234, 127] on button "Spam" at bounding box center [234, 126] width 35 height 13
click at [234, 126] on button "Spam" at bounding box center [234, 126] width 35 height 13
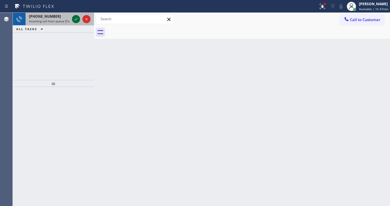
click at [75, 22] on button at bounding box center [76, 19] width 8 height 8
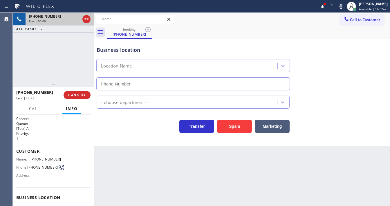
type input "[PHONE_NUMBER]"
click at [59, 60] on div "[PHONE_NUMBER] Live | 00:11 ALL TASKS ALL TASKS ACTIVE TASKS TASKS IN WRAP UP" at bounding box center [53, 46] width 81 height 67
click at [51, 66] on div "[PHONE_NUMBER] Live | 00:20 ALL TASKS ALL TASKS ACTIVE TASKS TASKS IN WRAP UP" at bounding box center [53, 46] width 81 height 67
click at [230, 124] on button "Spam" at bounding box center [234, 126] width 35 height 13
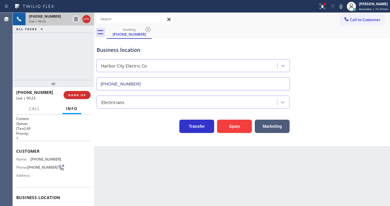
drag, startPoint x: 37, startPoint y: 63, endPoint x: 40, endPoint y: 60, distance: 3.5
click at [38, 61] on div "[PHONE_NUMBER] Live | 00:23 ALL TASKS ALL TASKS ACTIVE TASKS TASKS IN WRAP UP" at bounding box center [53, 46] width 81 height 67
click at [322, 6] on icon at bounding box center [322, 6] width 7 height 7
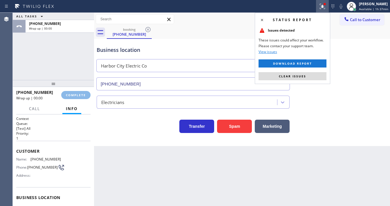
click at [311, 77] on button "Clear issues" at bounding box center [292, 76] width 68 height 8
click at [335, 70] on div "Back to Dashboard Change Sender ID Customers Technicians Select a contact Outbo…" at bounding box center [242, 109] width 296 height 193
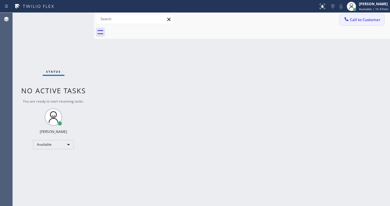
click at [355, 24] on button "Call to Customer" at bounding box center [361, 19] width 44 height 11
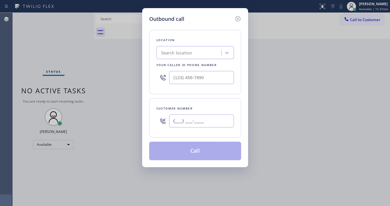
click at [185, 121] on input "(___) ___-____" at bounding box center [201, 120] width 65 height 13
paste input "619) 240-5251"
type input "[PHONE_NUMBER]"
type input "(___) ___-____"
click at [202, 78] on input "(___) ___-____" at bounding box center [201, 77] width 65 height 13
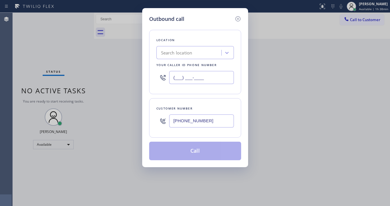
paste input "619) 452-0282"
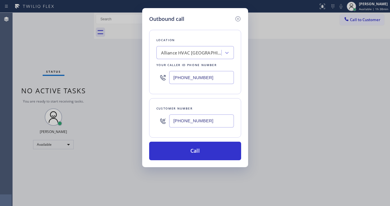
type input "[PHONE_NUMBER]"
click at [195, 97] on div "Location Alliance HVAC [GEOGRAPHIC_DATA] Your caller id phone number [PHONE_NUM…" at bounding box center [195, 91] width 92 height 137
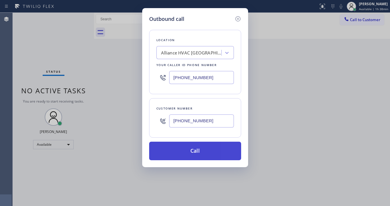
click at [195, 150] on button "Call" at bounding box center [195, 151] width 92 height 19
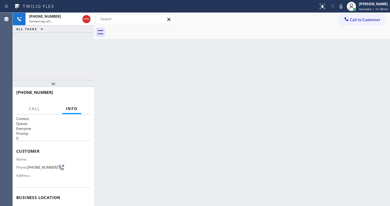
click at [61, 72] on div "[PHONE_NUMBER] Connecting call… ALL TASKS ALL TASKS ACTIVE TASKS TASKS IN WRAP …" at bounding box center [53, 46] width 81 height 67
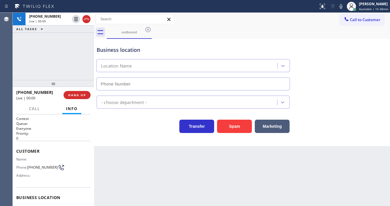
type input "[PHONE_NUMBER]"
click at [79, 95] on span "HANG UP" at bounding box center [77, 95] width 18 height 4
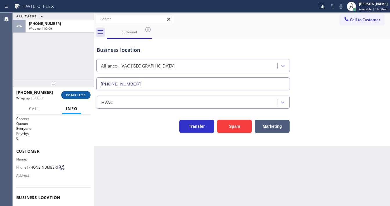
click at [79, 95] on span "COMPLETE" at bounding box center [76, 95] width 20 height 4
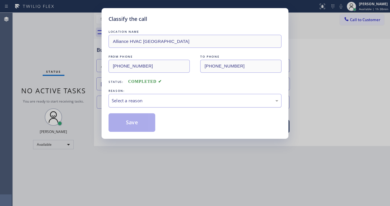
click at [147, 100] on div "Select a reason" at bounding box center [195, 100] width 166 height 7
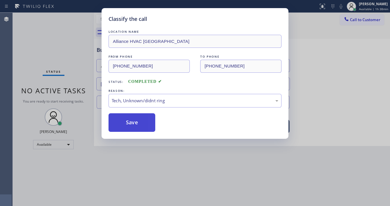
click at [138, 123] on button "Save" at bounding box center [131, 122] width 47 height 19
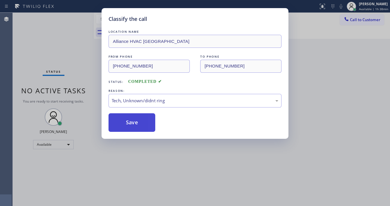
click at [138, 123] on button "Save" at bounding box center [131, 122] width 47 height 19
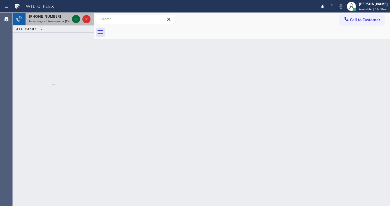
click at [73, 16] on icon at bounding box center [75, 19] width 7 height 7
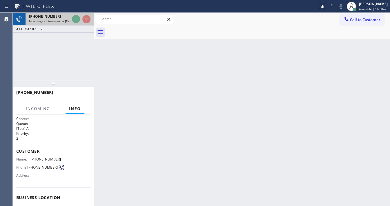
click at [59, 20] on span "Incoming call from queue [Test] All" at bounding box center [53, 21] width 48 height 4
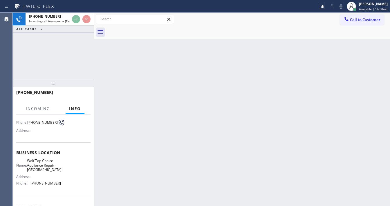
scroll to position [46, 0]
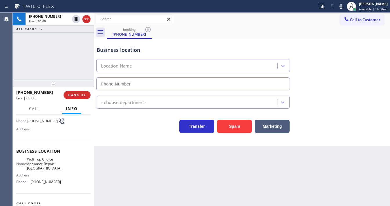
type input "[PHONE_NUMBER]"
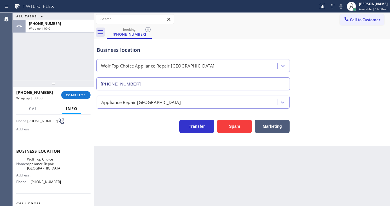
click at [22, 66] on div "ALL TASKS ALL TASKS ACTIVE TASKS TASKS IN WRAP UP [PHONE_NUMBER] Wrap up | 00:01" at bounding box center [53, 46] width 81 height 67
drag, startPoint x: 90, startPoint y: 102, endPoint x: 84, endPoint y: 97, distance: 8.0
click at [88, 100] on div "[PHONE_NUMBER] Wrap up | 00:01 COMPLETE" at bounding box center [53, 95] width 81 height 16
click at [83, 97] on button "COMPLETE" at bounding box center [75, 95] width 29 height 8
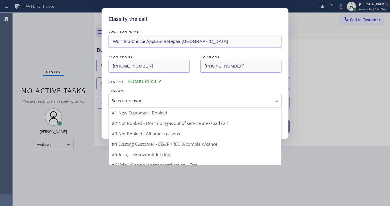
click at [137, 100] on div "Select a reason" at bounding box center [195, 100] width 166 height 7
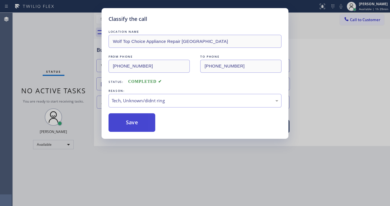
click at [140, 116] on button "Save" at bounding box center [131, 122] width 47 height 19
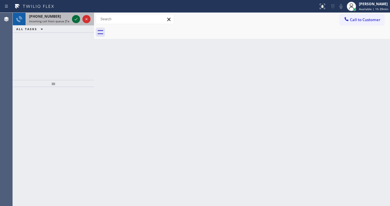
click at [76, 21] on icon at bounding box center [75, 19] width 7 height 7
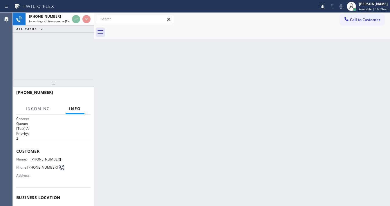
scroll to position [46, 0]
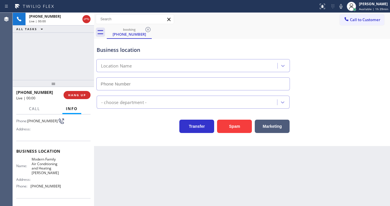
type input "[PHONE_NUMBER]"
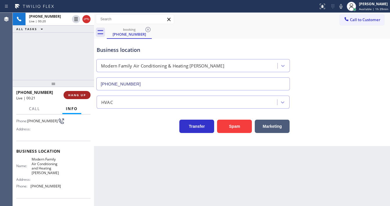
click at [79, 94] on span "HANG UP" at bounding box center [77, 95] width 18 height 4
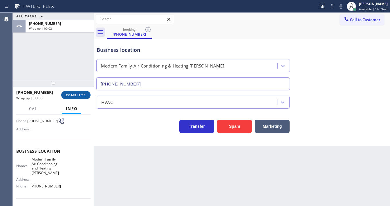
click at [81, 93] on span "COMPLETE" at bounding box center [76, 95] width 20 height 4
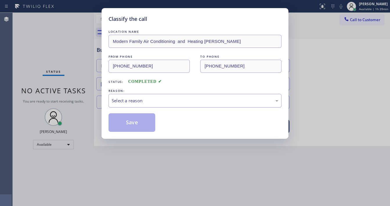
click at [124, 102] on div "Select a reason" at bounding box center [195, 100] width 166 height 7
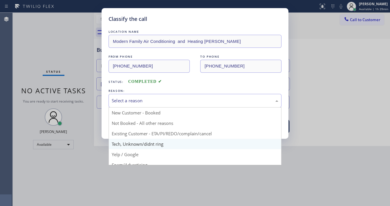
drag, startPoint x: 128, startPoint y: 142, endPoint x: 126, endPoint y: 129, distance: 13.2
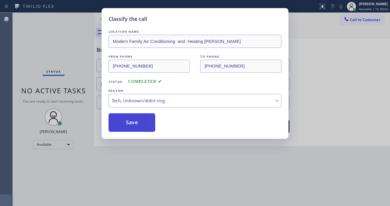
click at [125, 123] on button "Save" at bounding box center [131, 122] width 47 height 19
drag, startPoint x: 125, startPoint y: 123, endPoint x: 129, endPoint y: 130, distance: 8.6
click at [126, 124] on button "Save" at bounding box center [131, 122] width 47 height 19
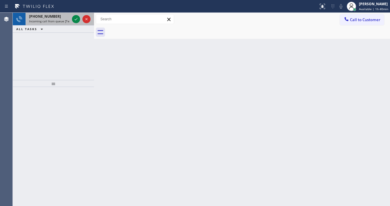
click at [63, 19] on span "Incoming call from queue [Test] All" at bounding box center [53, 21] width 48 height 4
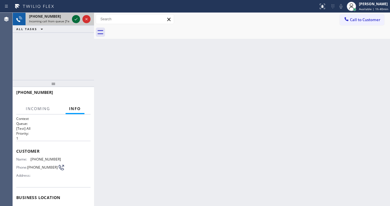
click at [72, 19] on div at bounding box center [81, 19] width 21 height 13
click at [73, 19] on icon at bounding box center [75, 19] width 7 height 7
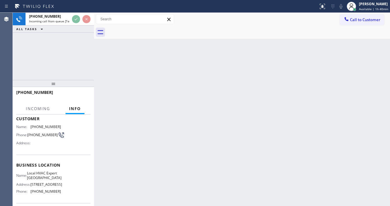
scroll to position [70, 0]
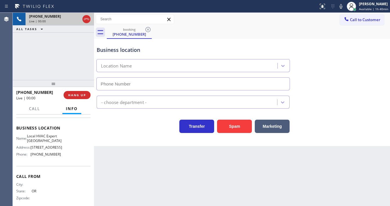
type input "[PHONE_NUMBER]"
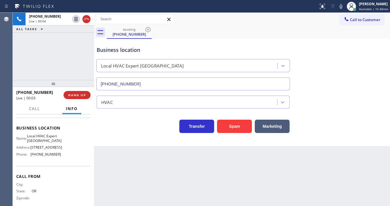
click at [143, 154] on div "Back to Dashboard Change Sender ID Customers Technicians Select a contact Outbo…" at bounding box center [242, 109] width 296 height 193
click at [5, 63] on div "Agent Desktop" at bounding box center [6, 109] width 12 height 193
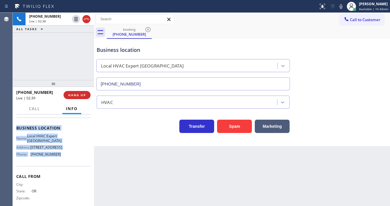
drag, startPoint x: 27, startPoint y: 132, endPoint x: 80, endPoint y: 54, distance: 95.3
click at [72, 162] on div "Context Queue: [Test] All Priority: 1 Customer Name: [PHONE_NUMBER] Phone: [PHO…" at bounding box center [53, 128] width 74 height 163
copy div "Customer Name: [PHONE_NUMBER] Phone: [PHONE_NUMBER] Address: Business location …"
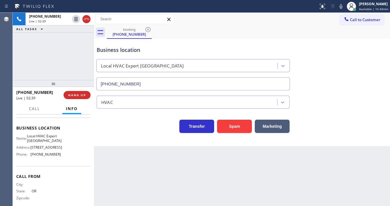
click at [73, 45] on div "[PHONE_NUMBER] Live | 02:39 ALL TASKS ALL TASKS ACTIVE TASKS TASKS IN WRAP UP" at bounding box center [53, 46] width 81 height 67
drag, startPoint x: 50, startPoint y: 53, endPoint x: 49, endPoint y: 57, distance: 3.3
click at [50, 53] on div "[PHONE_NUMBER] Live | 03:05 ALL TASKS ALL TASKS ACTIVE TASKS TASKS IN WRAP UP" at bounding box center [53, 46] width 81 height 67
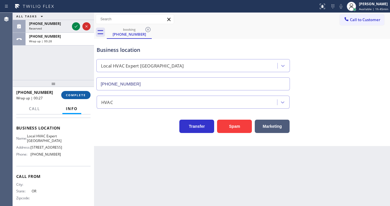
click at [79, 94] on span "COMPLETE" at bounding box center [76, 95] width 20 height 4
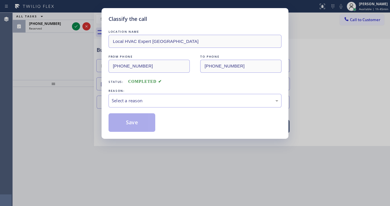
click at [137, 101] on div "Select a reason" at bounding box center [195, 100] width 166 height 7
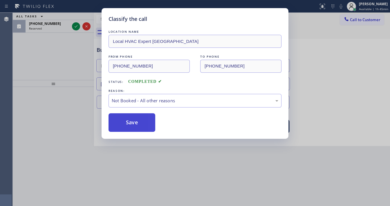
click at [134, 123] on button "Save" at bounding box center [131, 122] width 47 height 19
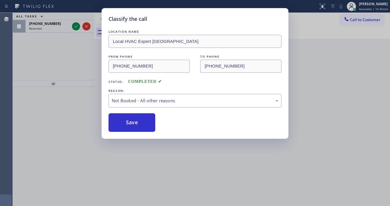
click at [74, 56] on div "Classify the call LOCATION NAME Local HVAC Expert [GEOGRAPHIC_DATA] FROM PHONE …" at bounding box center [195, 103] width 390 height 206
click at [76, 27] on div "Classify the call LOCATION NAME Target Plumbers Santa [PERSON_NAME] FROM PHONE …" at bounding box center [201, 109] width 377 height 193
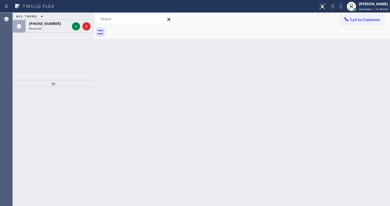
click at [76, 27] on icon at bounding box center [75, 26] width 7 height 7
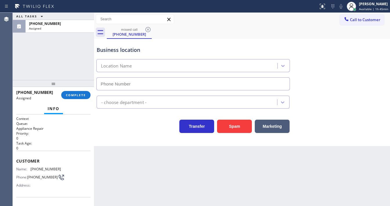
scroll to position [46, 0]
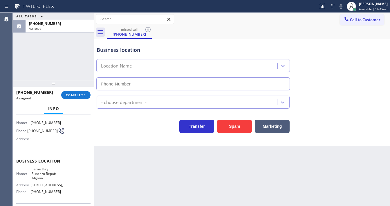
type input "[PHONE_NUMBER]"
click at [75, 97] on button "COMPLETE" at bounding box center [75, 95] width 29 height 8
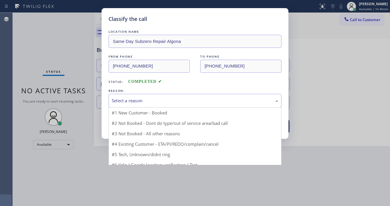
click at [148, 103] on div "Select a reason" at bounding box center [195, 100] width 166 height 7
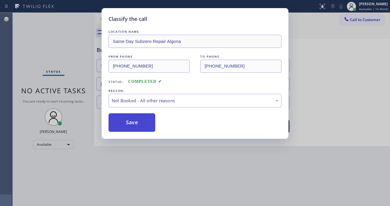
click at [131, 122] on button "Save" at bounding box center [131, 122] width 47 height 19
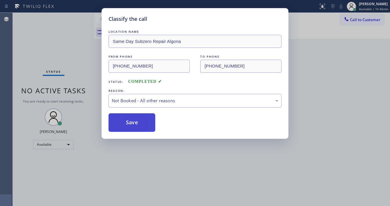
click at [131, 122] on button "Save" at bounding box center [131, 122] width 47 height 19
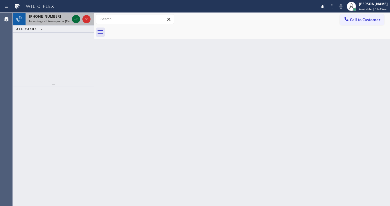
click at [72, 18] on div at bounding box center [76, 19] width 8 height 7
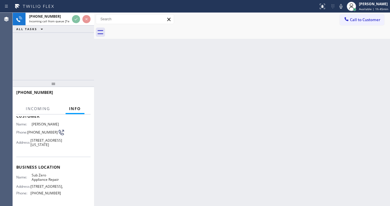
scroll to position [46, 0]
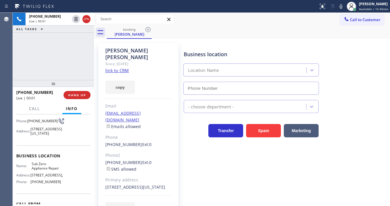
type input "[PHONE_NUMBER]"
drag, startPoint x: 153, startPoint y: 73, endPoint x: 134, endPoint y: 68, distance: 19.0
click at [153, 74] on div "copy" at bounding box center [138, 84] width 66 height 20
click at [122, 68] on link "link to CRM" at bounding box center [116, 71] width 23 height 6
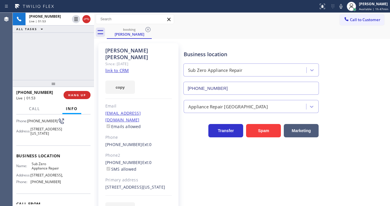
drag, startPoint x: 77, startPoint y: 58, endPoint x: 288, endPoint y: 31, distance: 211.8
click at [77, 58] on div "[PHONE_NUMBER] Live | 01:53 ALL TASKS ALL TASKS ACTIVE TASKS TASKS IN WRAP UP" at bounding box center [53, 46] width 81 height 67
click at [340, 6] on icon at bounding box center [340, 6] width 7 height 7
drag, startPoint x: 85, startPoint y: 54, endPoint x: 80, endPoint y: 32, distance: 23.0
click at [85, 53] on div "[PHONE_NUMBER] Live | 01:54 ALL TASKS ALL TASKS ACTIVE TASKS TASKS IN WRAP UP" at bounding box center [53, 46] width 81 height 67
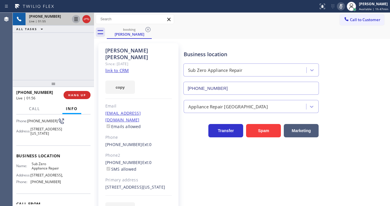
click at [75, 19] on icon at bounding box center [75, 19] width 3 height 4
click at [343, 6] on icon at bounding box center [340, 6] width 7 height 7
click at [67, 52] on div "[PHONE_NUMBER] Live | 04:12 ALL TASKS ALL TASKS ACTIVE TASKS TASKS IN WRAP UP" at bounding box center [53, 46] width 81 height 67
click at [76, 16] on icon at bounding box center [75, 19] width 7 height 7
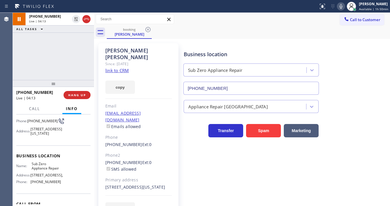
click at [77, 63] on div "[PHONE_NUMBER] Live | 04:13 ALL TASKS ALL TASKS ACTIVE TASKS TASKS IN WRAP UP" at bounding box center [53, 46] width 81 height 67
click at [84, 60] on div "[PHONE_NUMBER] Live | 04:15 ALL TASKS ALL TASKS ACTIVE TASKS TASKS IN WRAP UP" at bounding box center [53, 46] width 81 height 67
click at [189, 204] on div "Business location Sub Zero Appliance Repair [PHONE_NUMBER] Appliance Repair Hig…" at bounding box center [285, 129] width 206 height 169
click at [115, 68] on link "link to CRM" at bounding box center [116, 71] width 23 height 6
click at [341, 7] on icon at bounding box center [340, 6] width 7 height 7
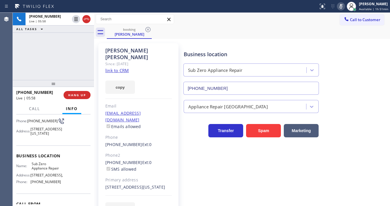
drag, startPoint x: 75, startPoint y: 37, endPoint x: 76, endPoint y: 27, distance: 9.9
click at [75, 35] on div "[PHONE_NUMBER] Live | 05:58 ALL TASKS ALL TASKS ACTIVE TASKS TASKS IN WRAP UP" at bounding box center [53, 46] width 81 height 67
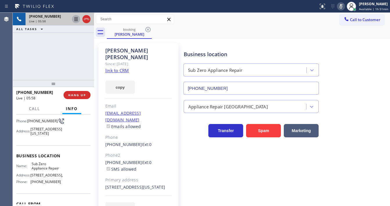
click at [76, 20] on icon at bounding box center [75, 19] width 7 height 7
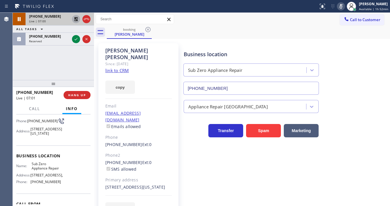
click at [222, 18] on div "Call to Customer Outbound call Location Alliance HVAC [GEOGRAPHIC_DATA] Your ca…" at bounding box center [242, 19] width 296 height 10
click at [76, 20] on icon at bounding box center [75, 19] width 7 height 7
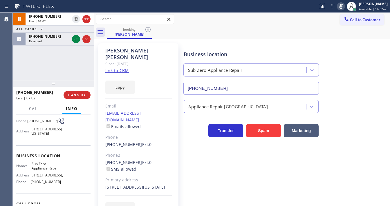
click at [343, 5] on rect at bounding box center [341, 6] width 4 height 4
click at [76, 64] on div "[PHONE_NUMBER] Live | 07:04 ALL TASKS ALL TASKS ACTIVE TASKS TASKS IN WRAP UP […" at bounding box center [53, 46] width 81 height 67
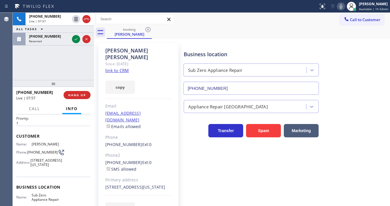
scroll to position [14, 0]
click at [84, 60] on div "[PHONE_NUMBER] Live | 07:58 ALL TASKS ALL TASKS ACTIVE TASKS TASKS IN WRAP UP […" at bounding box center [53, 46] width 81 height 67
click at [82, 61] on div "[PHONE_NUMBER] Live | 08:06 ALL TASKS ALL TASKS ACTIVE TASKS TASKS IN WRAP UP […" at bounding box center [53, 46] width 81 height 67
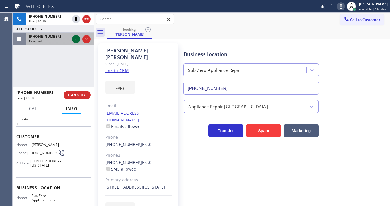
click at [73, 40] on icon at bounding box center [75, 39] width 7 height 7
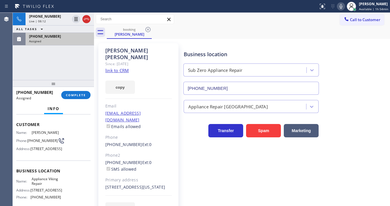
scroll to position [61, 0]
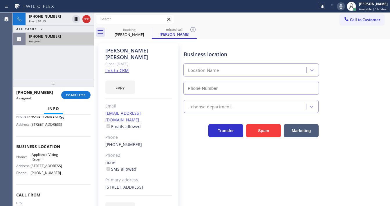
type input "[PHONE_NUMBER]"
click at [129, 68] on link "link to CRM" at bounding box center [116, 71] width 23 height 6
click at [80, 94] on span "COMPLETE" at bounding box center [76, 95] width 20 height 4
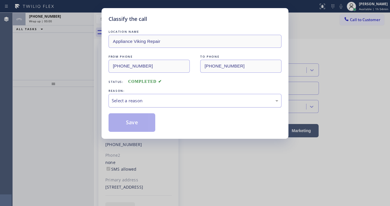
click at [137, 103] on div "Select a reason" at bounding box center [195, 100] width 166 height 7
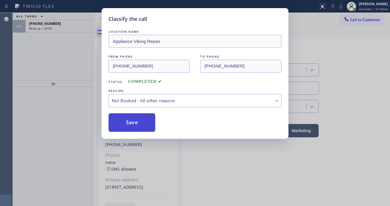
click at [132, 124] on button "Save" at bounding box center [131, 122] width 47 height 19
click at [133, 123] on button "Save" at bounding box center [131, 122] width 47 height 19
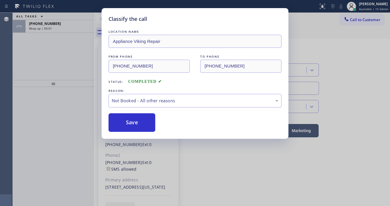
click at [82, 74] on div "Classify the call LOCATION NAME Appliance Viking Repair FROM PHONE [PHONE_NUMBE…" at bounding box center [195, 103] width 390 height 206
click at [77, 30] on div "Wrap up | 00:01" at bounding box center [59, 28] width 61 height 4
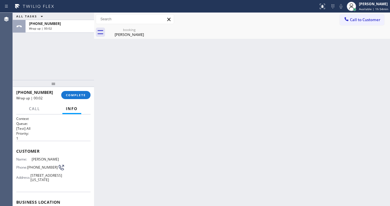
click at [77, 30] on div "Wrap up | 00:02" at bounding box center [59, 28] width 61 height 4
click at [82, 95] on span "COMPLETE" at bounding box center [76, 95] width 20 height 4
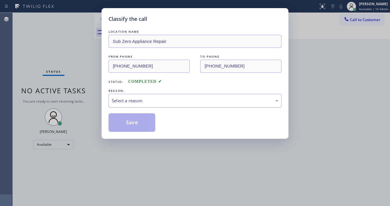
click at [121, 101] on div "Select a reason" at bounding box center [195, 100] width 166 height 7
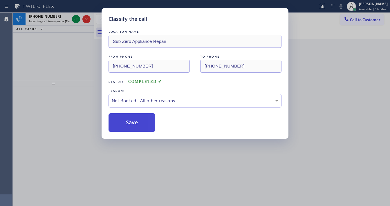
click at [123, 122] on button "Save" at bounding box center [131, 122] width 47 height 19
drag, startPoint x: 123, startPoint y: 122, endPoint x: 120, endPoint y: 123, distance: 3.2
click at [123, 122] on button "Save" at bounding box center [131, 122] width 47 height 19
click at [120, 123] on button "Save" at bounding box center [131, 122] width 47 height 19
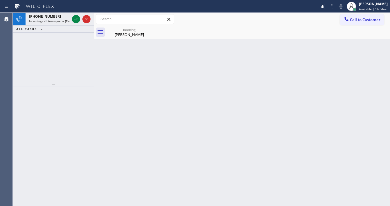
click at [118, 125] on div "Back to Dashboard Change Sender ID Customers Technicians Select a contact Outbo…" at bounding box center [242, 109] width 296 height 193
click at [117, 128] on div "Back to Dashboard Change Sender ID Customers Technicians Select a contact Outbo…" at bounding box center [242, 109] width 296 height 193
click at [112, 130] on div "Back to Dashboard Change Sender ID Customers Technicians Select a contact Outbo…" at bounding box center [242, 109] width 296 height 193
drag, startPoint x: 32, startPoint y: 4, endPoint x: 37, endPoint y: 10, distance: 8.6
click at [34, 6] on icon at bounding box center [34, 6] width 43 height 9
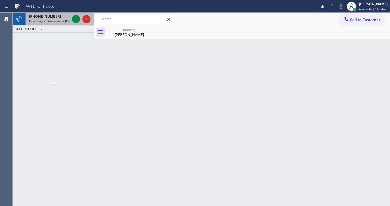
click at [47, 18] on span "[PHONE_NUMBER]" at bounding box center [45, 16] width 32 height 5
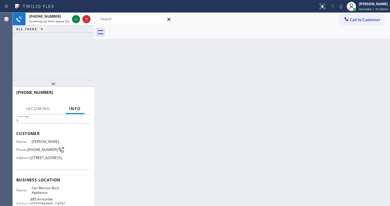
scroll to position [46, 0]
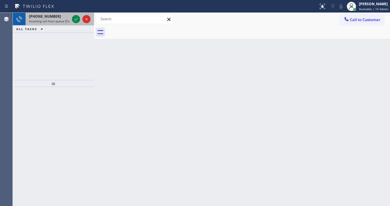
click at [56, 21] on span "Incoming call from queue [Test] All" at bounding box center [53, 21] width 48 height 4
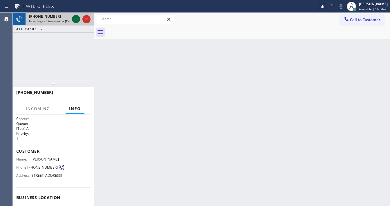
click at [75, 21] on icon at bounding box center [75, 19] width 7 height 7
click at [72, 20] on div at bounding box center [81, 19] width 21 height 13
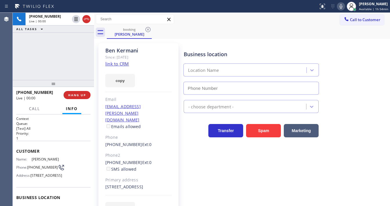
type input "[PHONE_NUMBER]"
click at [126, 67] on div "[PERSON_NAME] Since: [DATE] link to CRM copy Email [EMAIL_ADDRESS][PERSON_NAME]…" at bounding box center [138, 132] width 80 height 179
click at [124, 68] on div "copy" at bounding box center [138, 77] width 66 height 20
click at [124, 66] on link "link to CRM" at bounding box center [116, 64] width 23 height 6
click at [251, 133] on button "Spam" at bounding box center [263, 130] width 35 height 13
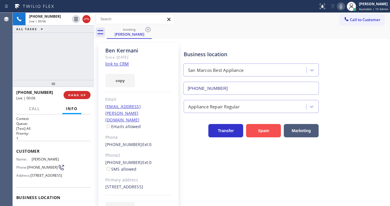
click at [251, 133] on button "Spam" at bounding box center [263, 130] width 35 height 13
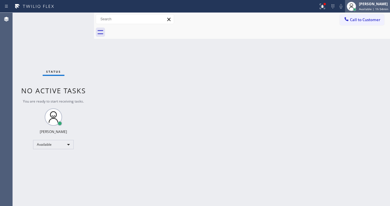
click at [364, 7] on span "Available | 1h 54min" at bounding box center [373, 9] width 29 height 4
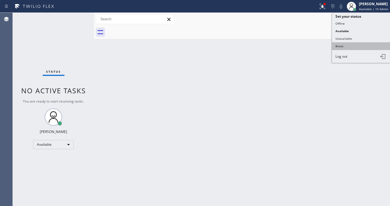
click at [352, 42] on button "Break" at bounding box center [361, 46] width 58 height 8
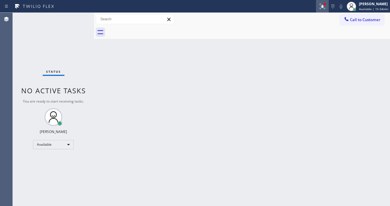
click at [322, 6] on icon at bounding box center [321, 6] width 3 height 2
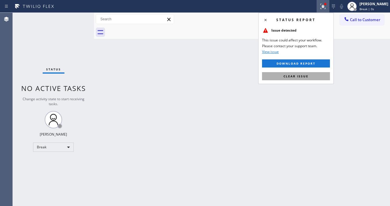
click at [308, 73] on button "Clear issue" at bounding box center [296, 76] width 68 height 8
click at [193, 107] on div "Back to Dashboard Change Sender ID Customers Technicians Select a contact Outbo…" at bounding box center [242, 109] width 296 height 193
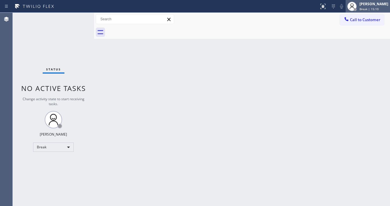
click at [370, 5] on div "[PERSON_NAME]" at bounding box center [373, 3] width 29 height 5
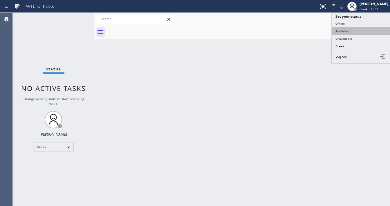
click at [345, 28] on button "Available" at bounding box center [361, 31] width 58 height 8
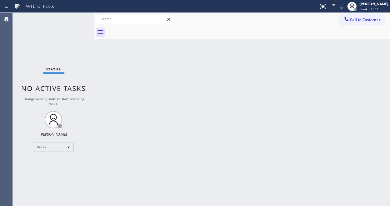
click at [216, 70] on div "Back to Dashboard Change Sender ID Customers Technicians Select a contact Outbo…" at bounding box center [242, 109] width 296 height 193
drag, startPoint x: 197, startPoint y: 10, endPoint x: 164, endPoint y: 4, distance: 34.1
click at [197, 10] on div at bounding box center [159, 6] width 314 height 9
click at [322, 10] on button at bounding box center [322, 6] width 13 height 13
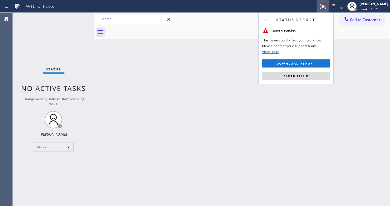
click at [314, 71] on div "Status report Issue detected This issue could affect your workflow. Please cont…" at bounding box center [295, 48] width 75 height 71
click at [314, 74] on button "Clear issue" at bounding box center [296, 76] width 68 height 8
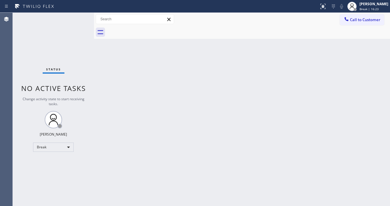
click at [288, 90] on div "Back to Dashboard Change Sender ID Customers Technicians Select a contact Outbo…" at bounding box center [242, 109] width 296 height 193
click at [49, 141] on div "Status No active tasks Change activity state to start receiving tasks. [PERSON_…" at bounding box center [53, 109] width 81 height 193
click at [54, 148] on div "Break" at bounding box center [53, 147] width 41 height 9
click at [49, 162] on li "Available" at bounding box center [52, 162] width 39 height 7
click at [106, 133] on div "Back to Dashboard Change Sender ID Customers Technicians Select a contact Outbo…" at bounding box center [242, 109] width 296 height 193
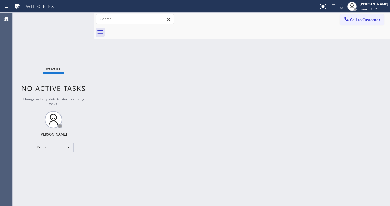
click at [108, 132] on div "Back to Dashboard Change Sender ID Customers Technicians Select a contact Outbo…" at bounding box center [242, 109] width 296 height 193
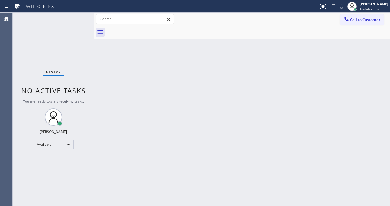
drag, startPoint x: 109, startPoint y: 126, endPoint x: 241, endPoint y: 148, distance: 133.5
click at [241, 148] on div "Back to Dashboard Change Sender ID Customers Technicians Select a contact Outbo…" at bounding box center [242, 109] width 296 height 193
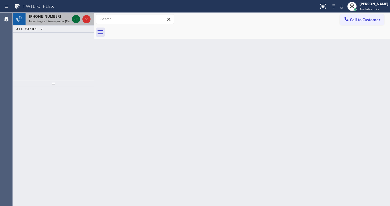
click at [76, 20] on icon at bounding box center [75, 19] width 7 height 7
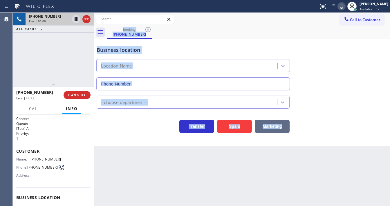
scroll to position [46, 0]
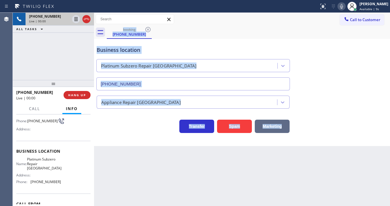
type input "[PHONE_NUMBER]"
click at [243, 125] on button "Spam" at bounding box center [234, 126] width 35 height 13
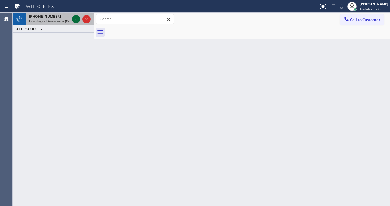
click at [75, 20] on icon at bounding box center [75, 19] width 3 height 2
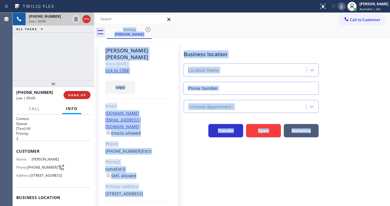
type input "[PHONE_NUMBER]"
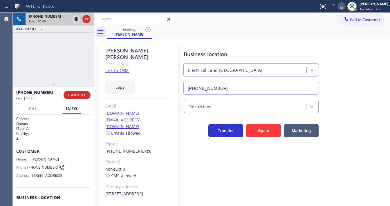
click at [75, 41] on div "[PHONE_NUMBER] Live | 00:00 ALL TASKS ALL TASKS ACTIVE TASKS TASKS IN WRAP UP" at bounding box center [53, 46] width 81 height 67
click at [117, 68] on link "link to CRM" at bounding box center [116, 71] width 23 height 6
click at [83, 52] on div "[PHONE_NUMBER] Live | 01:44 ALL TASKS ALL TASKS ACTIVE TASKS TASKS IN WRAP UP" at bounding box center [53, 46] width 81 height 67
click at [79, 95] on span "HANG UP" at bounding box center [77, 95] width 18 height 4
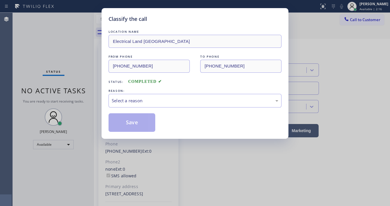
click at [164, 97] on div "Select a reason" at bounding box center [195, 100] width 166 height 7
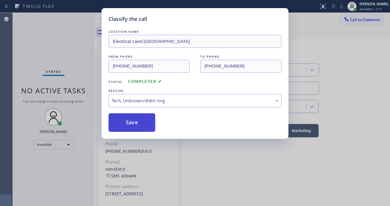
click at [143, 121] on button "Save" at bounding box center [131, 122] width 47 height 19
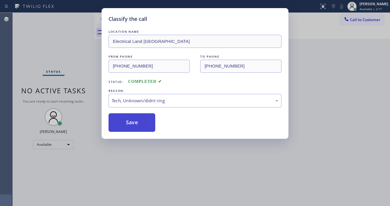
click at [143, 121] on button "Save" at bounding box center [131, 122] width 47 height 19
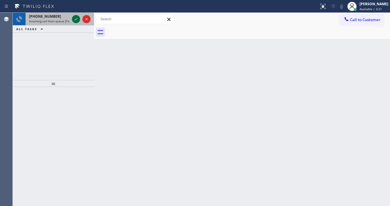
click at [73, 17] on icon at bounding box center [75, 19] width 7 height 7
click at [75, 19] on icon at bounding box center [75, 19] width 7 height 7
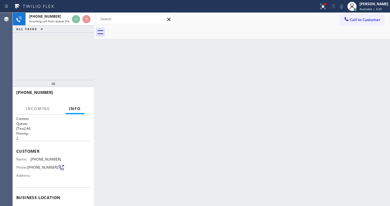
click at [325, 13] on div "Call to Customer Outbound call Location Alliance HVAC [GEOGRAPHIC_DATA] Your ca…" at bounding box center [242, 19] width 296 height 13
click at [325, 8] on icon at bounding box center [322, 6] width 5 height 5
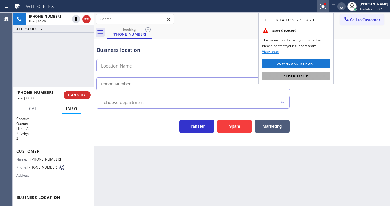
click at [307, 77] on span "Clear issue" at bounding box center [295, 76] width 25 height 4
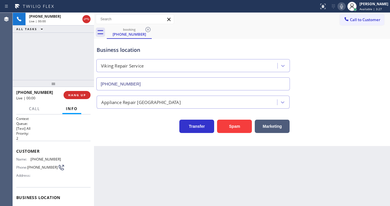
type input "[PHONE_NUMBER]"
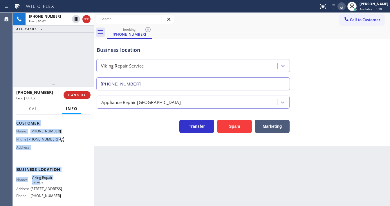
scroll to position [76, 0]
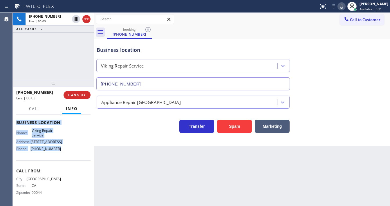
drag, startPoint x: 17, startPoint y: 150, endPoint x: 68, endPoint y: 152, distance: 51.9
click at [68, 152] on div "Context Queue: [Test] All Priority: 2 Customer Name: [PHONE_NUMBER] Phone: [PHO…" at bounding box center [53, 160] width 81 height 92
copy div "Customer Name: [PHONE_NUMBER] Phone: [PHONE_NUMBER] Address: Business location …"
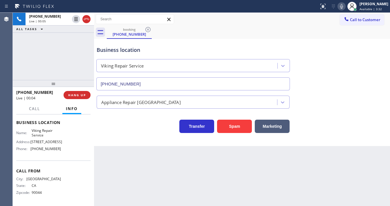
click at [47, 56] on div "[PHONE_NUMBER] Live | 00:05 ALL TASKS ALL TASKS ACTIVE TASKS TASKS IN WRAP UP" at bounding box center [53, 46] width 81 height 67
click at [59, 59] on div "[PHONE_NUMBER] Live | 04:58 ALL TASKS ALL TASKS ACTIVE TASKS TASKS IN WRAP UP" at bounding box center [53, 46] width 81 height 67
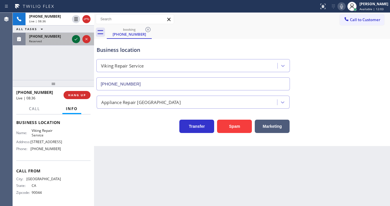
click at [75, 39] on icon at bounding box center [75, 39] width 7 height 7
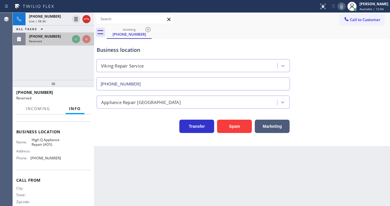
scroll to position [85, 0]
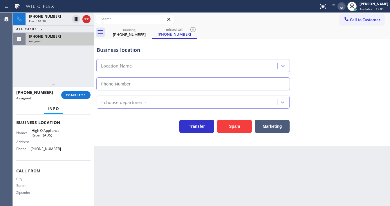
type input "[PHONE_NUMBER]"
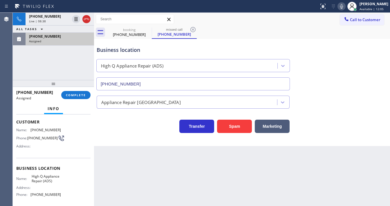
scroll to position [39, 0]
click at [25, 135] on div "Phone: [PHONE_NUMBER]" at bounding box center [38, 138] width 45 height 7
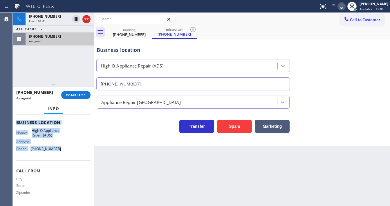
scroll to position [89, 0]
drag, startPoint x: 16, startPoint y: 120, endPoint x: 61, endPoint y: 151, distance: 55.2
click at [61, 151] on div "Context Queue: Appliance Repair High End Priority: 0 Task Age: [DEMOGRAPHIC_DAT…" at bounding box center [53, 117] width 74 height 173
click at [79, 96] on span "COMPLETE" at bounding box center [76, 95] width 20 height 4
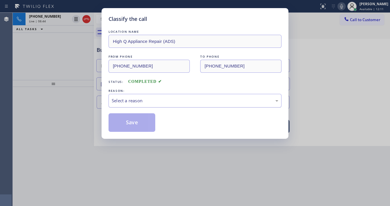
click at [141, 100] on div "Select a reason" at bounding box center [195, 100] width 166 height 7
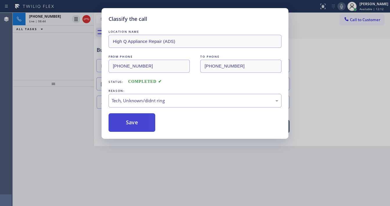
click at [137, 119] on button "Save" at bounding box center [131, 122] width 47 height 19
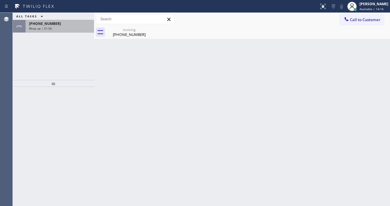
click at [66, 27] on div "Wrap up | 01:56" at bounding box center [59, 28] width 61 height 4
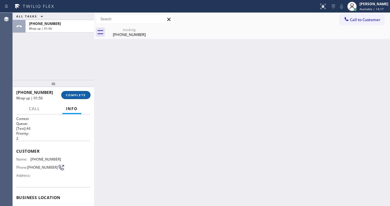
click at [79, 94] on span "COMPLETE" at bounding box center [76, 95] width 20 height 4
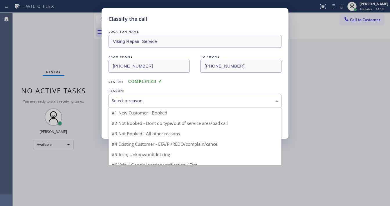
drag, startPoint x: 137, startPoint y: 99, endPoint x: 155, endPoint y: 103, distance: 18.0
click at [147, 99] on div "Select a reason" at bounding box center [195, 100] width 166 height 7
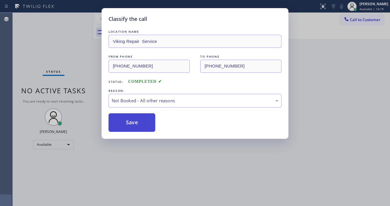
click at [142, 122] on button "Save" at bounding box center [131, 122] width 47 height 19
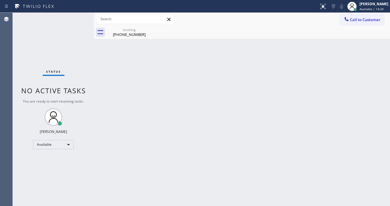
click at [358, 20] on span "Call to Customer" at bounding box center [365, 19] width 30 height 5
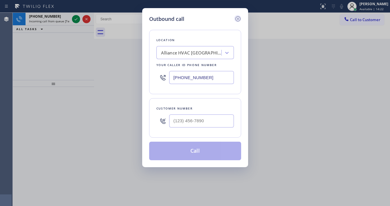
click at [237, 19] on icon at bounding box center [237, 18] width 7 height 7
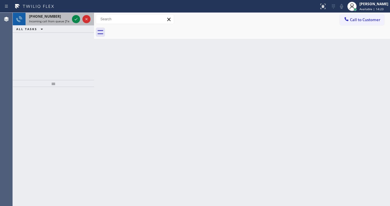
click at [54, 17] on div "[PHONE_NUMBER]" at bounding box center [49, 16] width 41 height 5
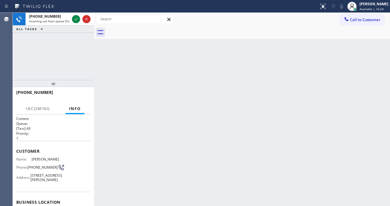
drag, startPoint x: 77, startPoint y: 18, endPoint x: 74, endPoint y: 56, distance: 38.3
click at [74, 56] on div "[PHONE_NUMBER] Incoming call from queue [Test] All ALL TASKS ALL TASKS ACTIVE T…" at bounding box center [53, 46] width 81 height 67
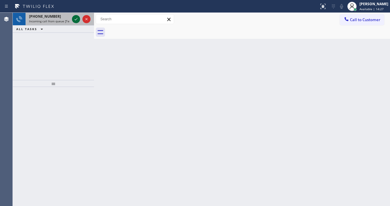
click at [76, 22] on icon at bounding box center [75, 19] width 7 height 7
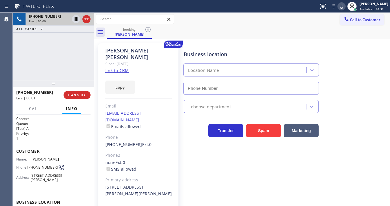
type input "[PHONE_NUMBER]"
click at [28, 60] on div "[PHONE_NUMBER] Live | 00:10 ALL TASKS ALL TASKS ACTIVE TASKS TASKS IN WRAP UP" at bounding box center [53, 46] width 81 height 67
click at [39, 63] on div "[PHONE_NUMBER] Live | 00:14 ALL TASKS ALL TASKS ACTIVE TASKS TASKS IN WRAP UP" at bounding box center [53, 46] width 81 height 67
click at [114, 68] on link "link to CRM" at bounding box center [116, 71] width 23 height 6
click at [205, 54] on div "Business location" at bounding box center [250, 54] width 135 height 8
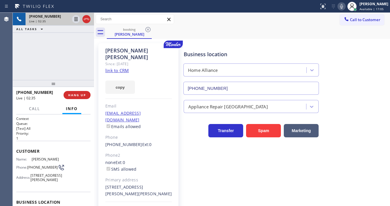
click at [17, 64] on div "[PHONE_NUMBER] Live | 02:35 ALL TASKS ALL TASKS ACTIVE TASKS TASKS IN WRAP UP" at bounding box center [53, 46] width 81 height 67
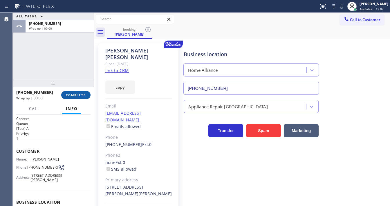
click at [76, 96] on span "COMPLETE" at bounding box center [76, 95] width 20 height 4
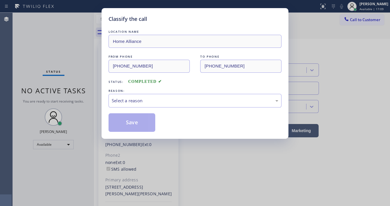
click at [134, 92] on div "REASON:" at bounding box center [194, 91] width 173 height 6
click at [132, 100] on div "Select a reason" at bounding box center [195, 100] width 166 height 7
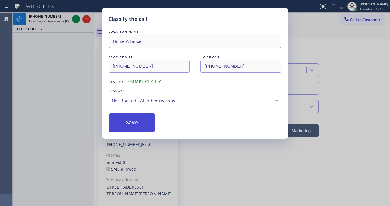
click at [128, 123] on button "Save" at bounding box center [131, 122] width 47 height 19
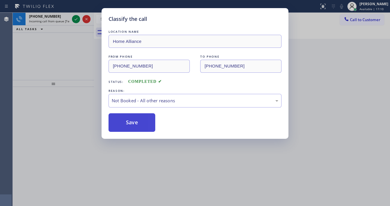
drag, startPoint x: 128, startPoint y: 123, endPoint x: 68, endPoint y: 78, distance: 74.9
click at [128, 122] on button "Save" at bounding box center [131, 122] width 47 height 19
drag, startPoint x: 68, startPoint y: 78, endPoint x: 77, endPoint y: 49, distance: 30.8
click at [69, 71] on div "Classify the call LOCATION NAME Home Alliance FROM PHONE [PHONE_NUMBER] TO PHON…" at bounding box center [195, 103] width 390 height 206
click at [74, 17] on div "Classify the call LOCATION NAME Home Alliance FROM PHONE [PHONE_NUMBER] TO PHON…" at bounding box center [195, 103] width 390 height 206
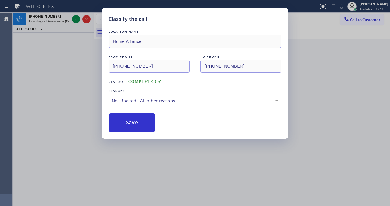
click at [75, 17] on div "Classify the call LOCATION NAME Home Alliance FROM PHONE [PHONE_NUMBER] TO PHON…" at bounding box center [195, 103] width 390 height 206
click at [75, 19] on div "Classify the call LOCATION NAME Home Alliance FROM PHONE [PHONE_NUMBER] TO PHON…" at bounding box center [195, 103] width 390 height 206
click at [75, 19] on div "Classify the call LOCATION NAME Target Plumbers Santa [PERSON_NAME] FROM PHONE …" at bounding box center [201, 109] width 377 height 193
click at [75, 19] on icon at bounding box center [75, 19] width 7 height 7
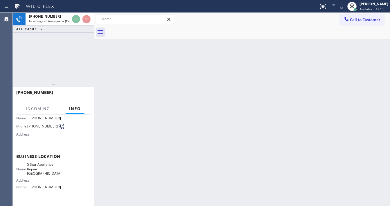
scroll to position [46, 0]
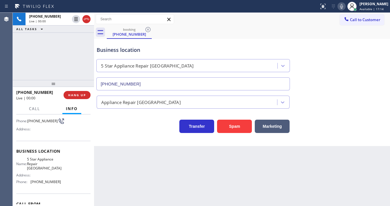
type input "[PHONE_NUMBER]"
click at [58, 59] on div "[PHONE_NUMBER] Live | 00:00 ALL TASKS ALL TASKS ACTIVE TASKS TASKS IN WRAP UP" at bounding box center [53, 46] width 81 height 67
drag, startPoint x: 232, startPoint y: 127, endPoint x: 359, endPoint y: 39, distance: 154.8
click at [233, 127] on button "Spam" at bounding box center [234, 126] width 35 height 13
click at [370, 18] on span "Call to Customer" at bounding box center [365, 19] width 30 height 5
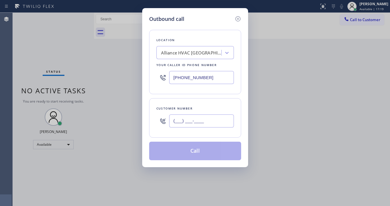
click at [185, 116] on input "(___) ___-____" at bounding box center [201, 120] width 65 height 13
paste input "747) 309-2011"
type input "[PHONE_NUMBER]"
click at [200, 76] on input "[PHONE_NUMBER]" at bounding box center [201, 77] width 65 height 13
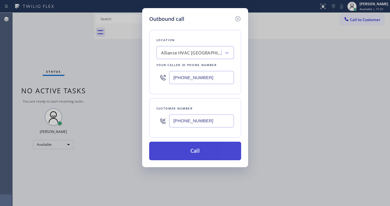
paste input "213) 893-4309"
type input "[PHONE_NUMBER]"
click at [196, 151] on button "Call" at bounding box center [195, 151] width 92 height 19
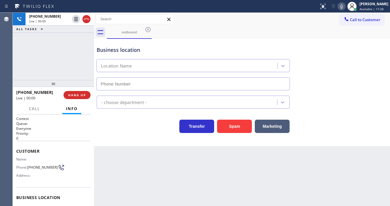
type input "[PHONE_NUMBER]"
click at [52, 62] on div "[PHONE_NUMBER] Live | 00:00 ALL TASKS ALL TASKS ACTIVE TASKS TASKS IN WRAP UP" at bounding box center [53, 46] width 81 height 67
click at [13, 62] on div "[PHONE_NUMBER] Live | 00:03 ALL TASKS ALL TASKS ACTIVE TASKS TASKS IN WRAP UP" at bounding box center [53, 46] width 81 height 67
click at [244, 128] on button "Spam" at bounding box center [234, 126] width 35 height 13
click at [82, 92] on button "HANG UP" at bounding box center [76, 95] width 27 height 8
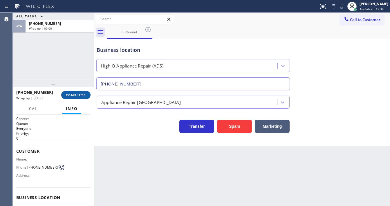
click at [82, 92] on button "COMPLETE" at bounding box center [75, 95] width 29 height 8
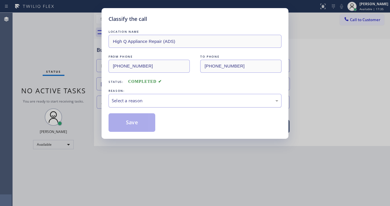
click at [157, 103] on div "Select a reason" at bounding box center [195, 100] width 166 height 7
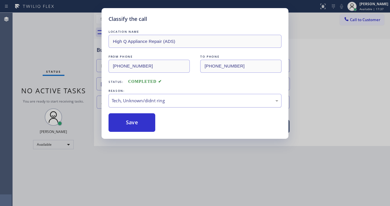
click at [143, 101] on div "Tech, Unknown/didnt ring" at bounding box center [195, 100] width 166 height 7
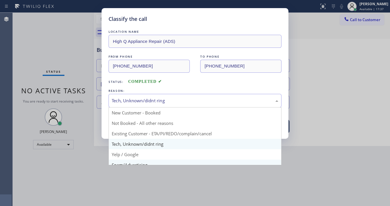
scroll to position [36, 0]
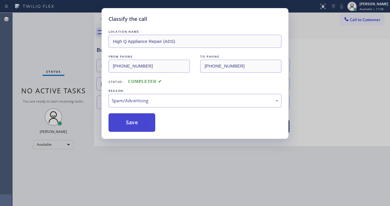
click at [130, 126] on button "Save" at bounding box center [131, 122] width 47 height 19
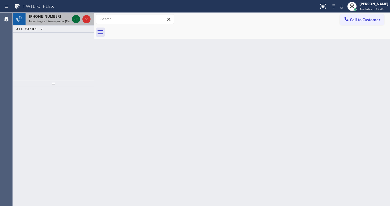
click at [74, 22] on icon at bounding box center [75, 19] width 7 height 7
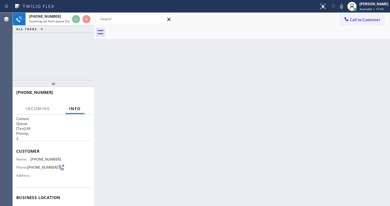
click at [11, 60] on div "Agent Desktop" at bounding box center [6, 109] width 12 height 193
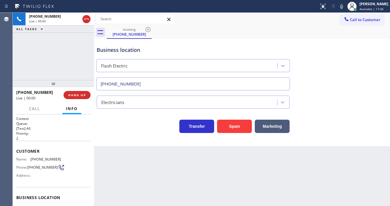
type input "(747) 588-7655"
click at [25, 64] on div "+17472984418 Live | 00:01 ALL TASKS ALL TASKS ACTIVE TASKS TASKS IN WRAP UP" at bounding box center [53, 46] width 81 height 67
click at [34, 63] on div "+17472984418 Live | 00:02 ALL TASKS ALL TASKS ACTIVE TASKS TASKS IN WRAP UP" at bounding box center [53, 46] width 81 height 67
click at [56, 69] on div "+17472984418 Live | 00:04 ALL TASKS ALL TASKS ACTIVE TASKS TASKS IN WRAP UP" at bounding box center [53, 46] width 81 height 67
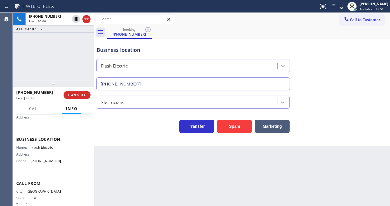
scroll to position [48, 0]
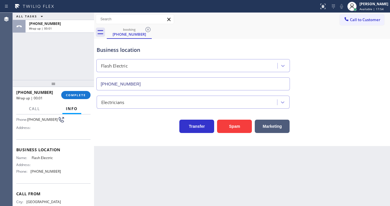
click at [15, 72] on div "ALL TASKS ALL TASKS ACTIVE TASKS TASKS IN WRAP UP +17472984418 Wrap up | 00:01" at bounding box center [53, 46] width 81 height 67
click at [79, 94] on span "COMPLETE" at bounding box center [76, 95] width 20 height 4
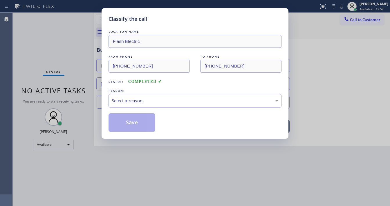
click at [142, 99] on div "Select a reason" at bounding box center [195, 100] width 166 height 7
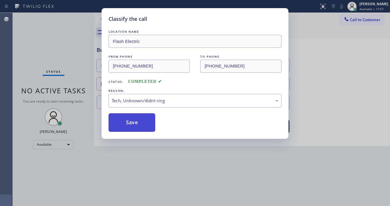
click at [137, 121] on button "Save" at bounding box center [131, 122] width 47 height 19
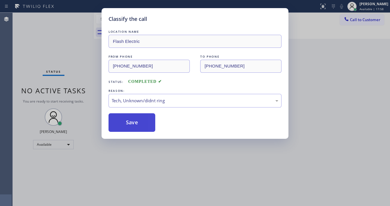
click at [137, 121] on button "Save" at bounding box center [131, 122] width 47 height 19
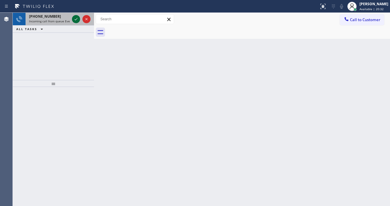
click at [75, 19] on icon at bounding box center [75, 19] width 7 height 7
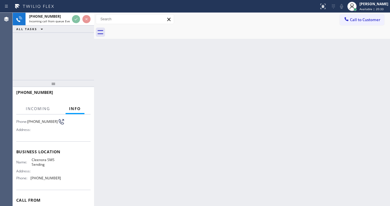
scroll to position [46, 0]
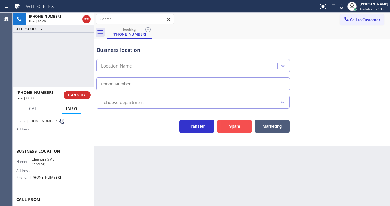
type input "[PHONE_NUMBER]"
click at [233, 123] on button "Spam" at bounding box center [234, 126] width 35 height 13
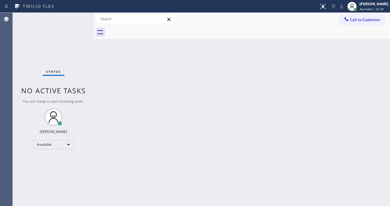
click at [61, 16] on div "Status No active tasks You are ready to start receiving tasks. [PERSON_NAME]" at bounding box center [53, 109] width 81 height 193
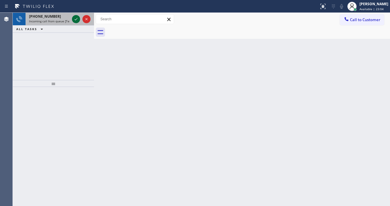
click at [76, 19] on icon at bounding box center [75, 19] width 7 height 7
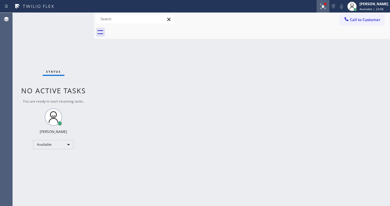
click at [325, 8] on icon at bounding box center [322, 6] width 5 height 5
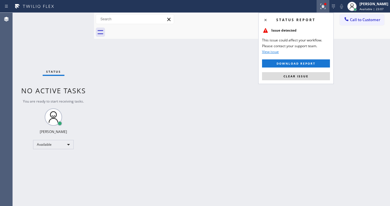
click at [312, 74] on button "Clear issue" at bounding box center [296, 76] width 68 height 8
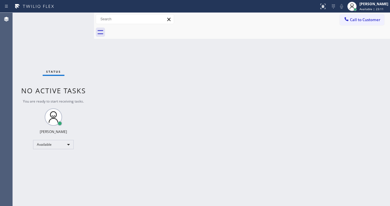
click at [249, 96] on div "Back to Dashboard Change Sender ID Customers Technicians Select a contact Outbo…" at bounding box center [242, 109] width 296 height 193
click at [75, 13] on div "Status No active tasks You are ready to start receiving tasks. [PERSON_NAME]" at bounding box center [53, 109] width 81 height 193
click at [74, 13] on div "Status No active tasks You are ready to start receiving tasks. [PERSON_NAME]" at bounding box center [53, 109] width 81 height 193
click at [74, 15] on div "Status No active tasks You are ready to start receiving tasks. [PERSON_NAME]" at bounding box center [53, 109] width 81 height 193
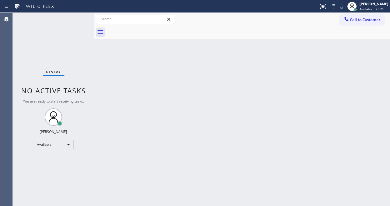
click at [74, 16] on div "Status No active tasks You are ready to start receiving tasks. [PERSON_NAME]" at bounding box center [53, 109] width 81 height 193
click at [75, 16] on div "Status No active tasks You are ready to start receiving tasks. [PERSON_NAME]" at bounding box center [53, 109] width 81 height 193
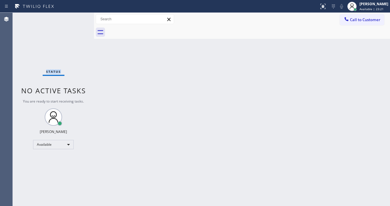
click at [76, 17] on div "Status No active tasks You are ready to start receiving tasks. [PERSON_NAME]" at bounding box center [53, 109] width 81 height 193
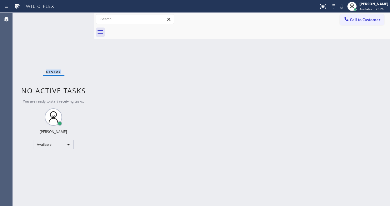
click at [76, 17] on div "Status No active tasks You are ready to start receiving tasks. [PERSON_NAME]" at bounding box center [53, 109] width 81 height 193
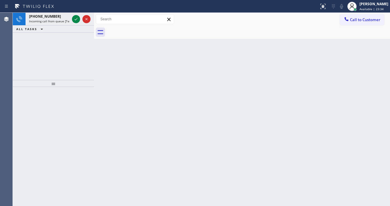
click at [76, 17] on icon at bounding box center [75, 19] width 7 height 7
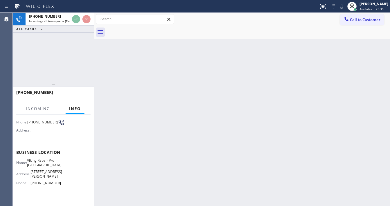
scroll to position [46, 0]
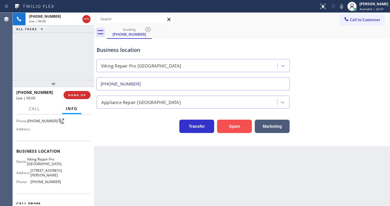
type input "(510) 737-7997"
click at [240, 125] on button "Spam" at bounding box center [234, 126] width 35 height 13
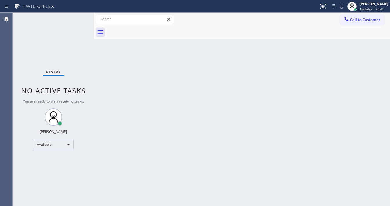
click at [13, 68] on div "Status No active tasks You are ready to start receiving tasks. [PERSON_NAME]" at bounding box center [53, 109] width 81 height 193
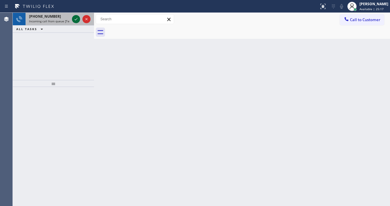
click at [78, 20] on icon at bounding box center [75, 19] width 7 height 7
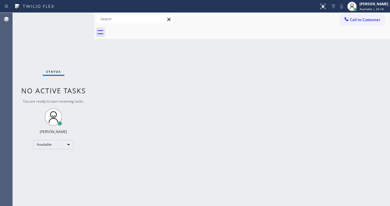
click at [78, 20] on div "Status No active tasks You are ready to start receiving tasks. [PERSON_NAME]" at bounding box center [53, 109] width 81 height 193
click at [325, 8] on icon at bounding box center [322, 6] width 5 height 5
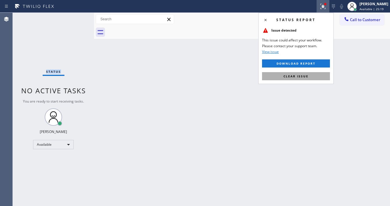
click at [307, 76] on span "Clear issue" at bounding box center [295, 76] width 25 height 4
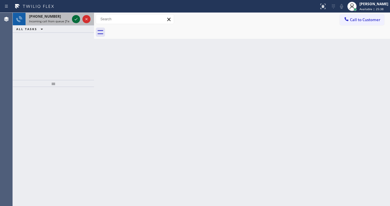
click at [74, 20] on div at bounding box center [76, 19] width 8 height 7
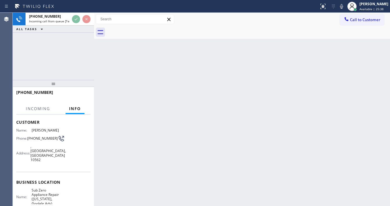
scroll to position [46, 0]
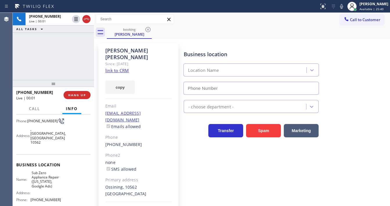
type input "(315) 818-3574"
click at [119, 68] on link "link to CRM" at bounding box center [116, 71] width 23 height 6
click at [245, 18] on div "Call to Customer Outbound call Location High Q Appliance Repair (ADS) Your call…" at bounding box center [242, 19] width 296 height 10
click at [345, 9] on icon at bounding box center [341, 6] width 7 height 7
click at [64, 52] on div "+17187303669 Live | 01:10 ALL TASKS ALL TASKS ACTIVE TASKS TASKS IN WRAP UP" at bounding box center [53, 46] width 81 height 67
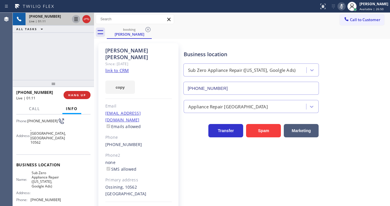
click at [75, 21] on icon at bounding box center [75, 19] width 3 height 4
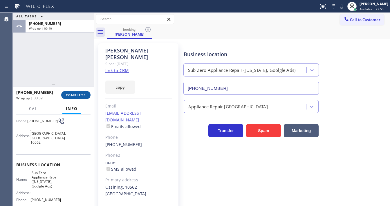
click at [71, 96] on span "COMPLETE" at bounding box center [76, 95] width 20 height 4
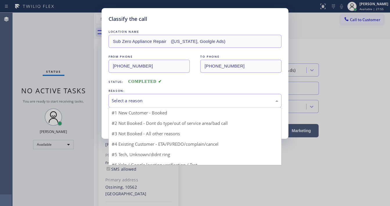
click at [134, 94] on div "Select a reason" at bounding box center [194, 101] width 173 height 14
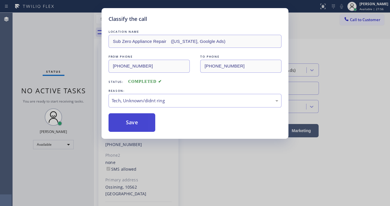
click at [136, 117] on button "Save" at bounding box center [131, 122] width 47 height 19
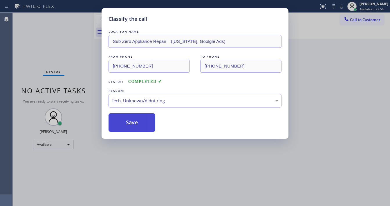
click at [136, 117] on button "Save" at bounding box center [131, 122] width 47 height 19
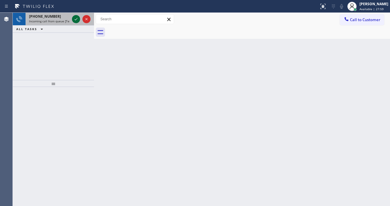
click at [73, 20] on icon at bounding box center [75, 19] width 7 height 7
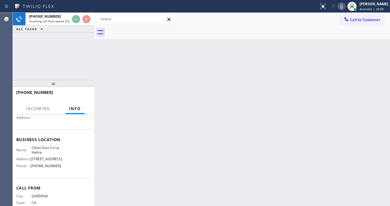
scroll to position [80, 0]
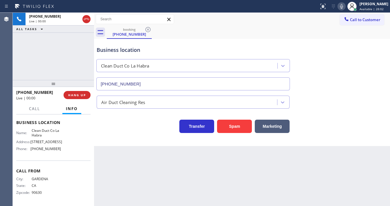
type input "(562) 524-1155"
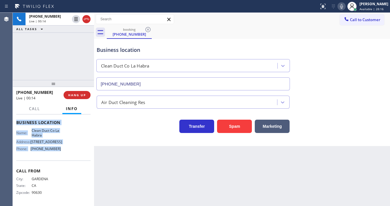
drag, startPoint x: 16, startPoint y: 139, endPoint x: 60, endPoint y: 154, distance: 47.4
click at [59, 157] on div "Context Queue: [Test] All Priority: 2 Customer Name: (562) 260-9344 Phone: (562…" at bounding box center [53, 160] width 81 height 92
copy div "Customer Name: (562) 260-9344 Phone: (562) 260-9344 Address: Business location …"
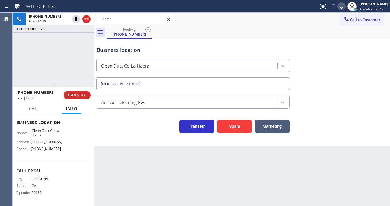
click at [62, 71] on div "+15622609344 Live | 00:15 ALL TASKS ALL TASKS ACTIVE TASKS TASKS IN WRAP UP" at bounding box center [53, 46] width 81 height 67
click at [59, 50] on div "+15622609344 Live | 00:35 ALL TASKS ALL TASKS ACTIVE TASKS TASKS IN WRAP UP" at bounding box center [53, 46] width 81 height 67
click at [68, 59] on div "+15622609344 Live | 02:00 ALL TASKS ALL TASKS ACTIVE TASKS TASKS IN WRAP UP" at bounding box center [53, 46] width 81 height 67
click at [345, 9] on icon at bounding box center [341, 6] width 7 height 7
click at [85, 47] on div "+15622609344 Live | 02:02 ALL TASKS ALL TASKS ACTIVE TASKS TASKS IN WRAP UP" at bounding box center [53, 46] width 81 height 67
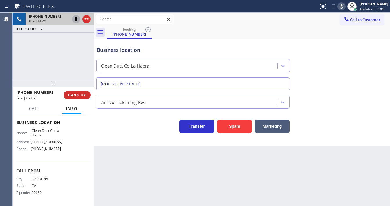
click at [77, 22] on icon at bounding box center [75, 19] width 7 height 7
click at [75, 19] on icon at bounding box center [76, 19] width 4 height 4
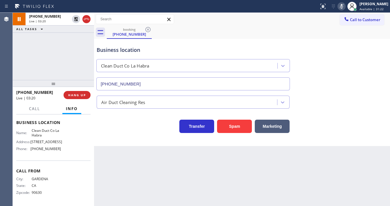
click at [343, 8] on icon at bounding box center [341, 6] width 7 height 7
click at [82, 56] on div "+15622609344 Live | 03:21 ALL TASKS ALL TASKS ACTIVE TASKS TASKS IN WRAP UP" at bounding box center [53, 46] width 81 height 67
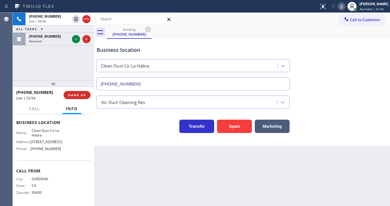
click at [217, 17] on div "Call to Customer Outbound call Location High Q Appliance Repair (ADS) Your call…" at bounding box center [242, 19] width 296 height 10
click at [70, 60] on div "+15622609344 Live | 03:56 ALL TASKS ALL TASKS ACTIVE TASKS TASKS IN WRAP UP (65…" at bounding box center [53, 46] width 81 height 67
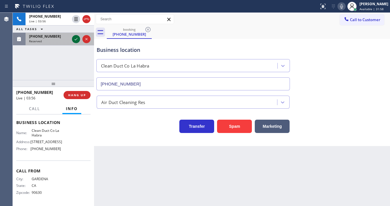
click at [76, 39] on icon at bounding box center [75, 39] width 3 height 2
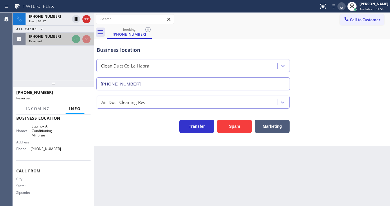
scroll to position [85, 0]
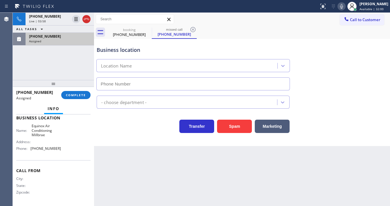
type input "(650) 360-9466"
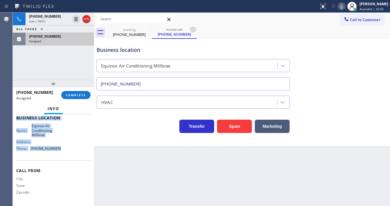
drag, startPoint x: 17, startPoint y: 138, endPoint x: 64, endPoint y: 146, distance: 48.2
click at [64, 146] on div "Context Queue: HVAC Priority: 0 Task Age: Customer Name: (650) 213-5758 Phone: …" at bounding box center [53, 118] width 74 height 173
copy div "Customer Name: (650) 213-5758 Phone: (650) 213-5758 Address: Business location …"
click at [78, 94] on span "COMPLETE" at bounding box center [76, 95] width 20 height 4
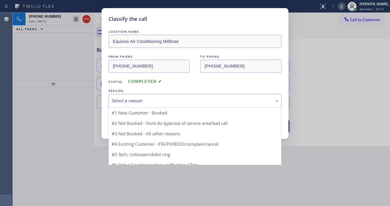
click at [139, 100] on div "Select a reason" at bounding box center [195, 100] width 166 height 7
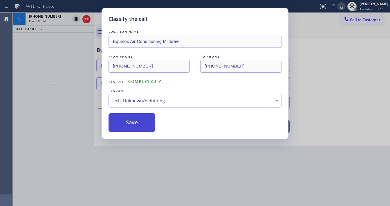
click at [138, 128] on button "Save" at bounding box center [131, 122] width 47 height 19
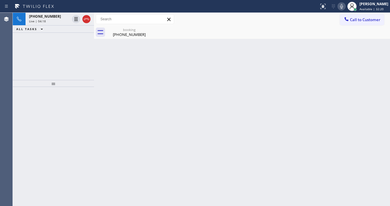
click at [20, 57] on div "+15622609344 Live | 04:18 ALL TASKS ALL TASKS ACTIVE TASKS TASKS IN WRAP UP" at bounding box center [53, 46] width 81 height 67
click at [12, 54] on div "Agent Desktop" at bounding box center [6, 109] width 12 height 193
click at [102, 83] on div "Back to Dashboard Change Sender ID Customers Technicians Select a contact Outbo…" at bounding box center [242, 109] width 296 height 193
click at [343, 8] on icon at bounding box center [341, 6] width 7 height 7
click at [344, 7] on icon at bounding box center [341, 6] width 7 height 7
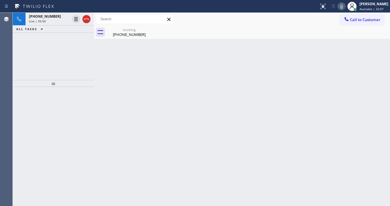
click at [344, 7] on icon at bounding box center [341, 6] width 7 height 7
click at [82, 39] on div "+15622609344 Live | 05:07 ALL TASKS ALL TASKS ACTIVE TASKS TASKS IN WRAP UP" at bounding box center [53, 46] width 81 height 67
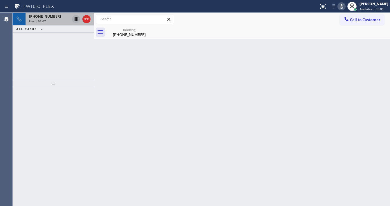
click at [76, 19] on icon at bounding box center [75, 19] width 7 height 7
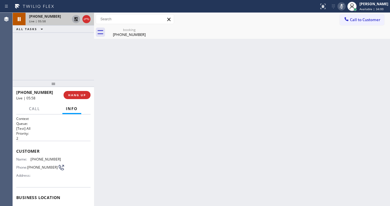
click at [345, 5] on icon at bounding box center [341, 6] width 7 height 7
click at [72, 19] on icon at bounding box center [75, 19] width 7 height 7
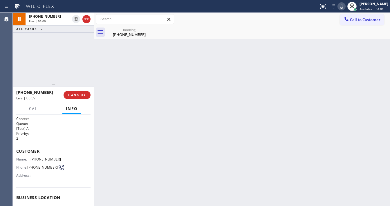
click at [73, 48] on div "+15622609344 Live | 06:00 ALL TASKS ALL TASKS ACTIVE TASKS TASKS IN WRAP UP" at bounding box center [53, 46] width 81 height 67
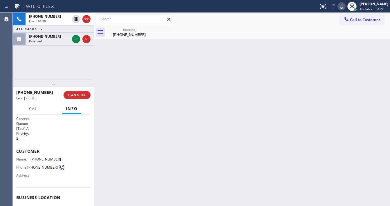
click at [26, 69] on div "+15622609344 Live | 06:20 ALL TASKS ALL TASKS ACTIVE TASKS TASKS IN WRAP UP (20…" at bounding box center [53, 46] width 81 height 67
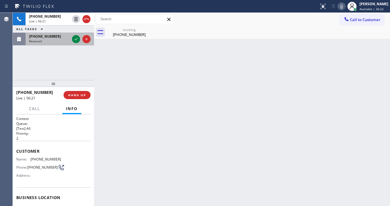
click at [60, 41] on div "Reserved" at bounding box center [49, 41] width 41 height 4
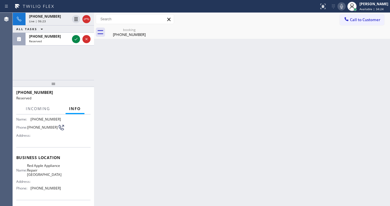
scroll to position [23, 0]
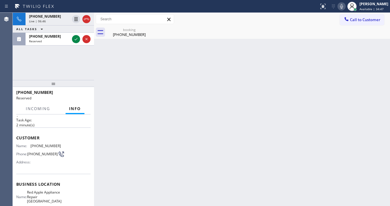
click at [8, 60] on div "Agent Desktop" at bounding box center [6, 109] width 12 height 193
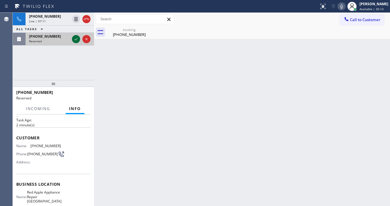
click at [73, 41] on icon at bounding box center [75, 39] width 7 height 7
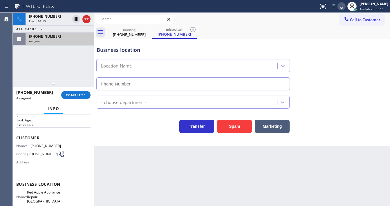
type input "(510) 681-2233"
click at [53, 66] on div "+15622609344 Live | 07:29 ALL TASKS ALL TASKS ACTIVE TASKS TASKS IN WRAP UP (20…" at bounding box center [53, 46] width 81 height 67
click at [48, 61] on div "+15622609344 Live | 11:57 ALL TASKS ALL TASKS ACTIVE TASKS TASKS IN WRAP UP (20…" at bounding box center [53, 46] width 81 height 67
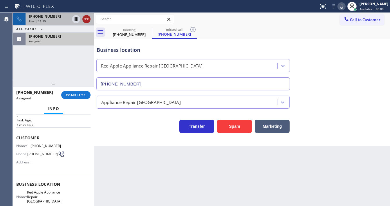
click at [88, 19] on icon at bounding box center [86, 19] width 7 height 7
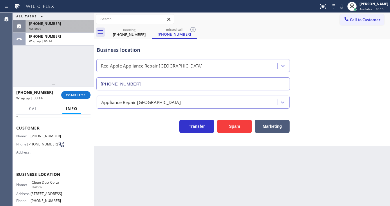
drag, startPoint x: 77, startPoint y: 95, endPoint x: 56, endPoint y: 66, distance: 36.7
click at [56, 66] on div "ALL TASKS ALL TASKS ACTIVE TASKS TASKS IN WRAP UP (209) 789-7843 Assigned +1562…" at bounding box center [53, 109] width 81 height 193
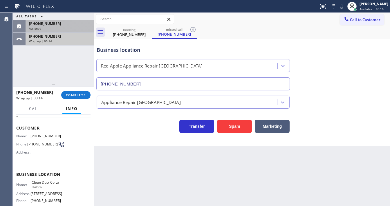
click at [64, 44] on div "+15622609344 Wrap up | 00:14" at bounding box center [59, 39] width 66 height 13
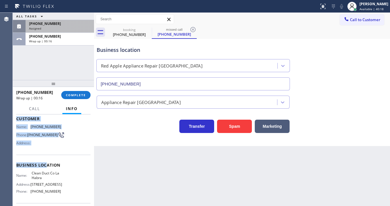
scroll to position [80, 0]
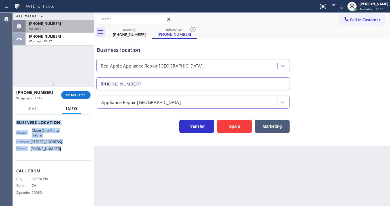
drag, startPoint x: 14, startPoint y: 149, endPoint x: 67, endPoint y: 155, distance: 53.4
click at [67, 155] on div "Context Queue: [Test] All Priority: 2 Customer Name: (562) 260-9344 Phone: (562…" at bounding box center [53, 160] width 81 height 92
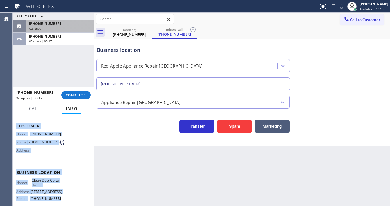
scroll to position [0, 0]
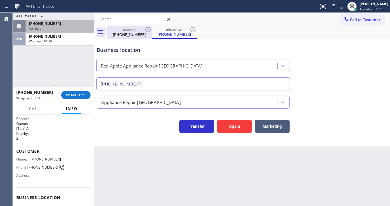
click at [130, 32] on div "(562) 260-9344" at bounding box center [129, 34] width 44 height 5
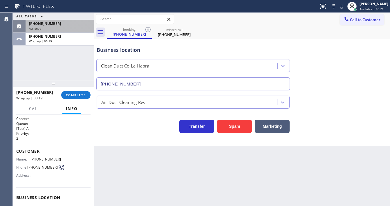
click at [177, 24] on div "Call to Customer Outbound call Location High Q Appliance Repair (ADS) Your call…" at bounding box center [242, 19] width 296 height 10
click at [176, 30] on div "missed call" at bounding box center [174, 30] width 44 height 4
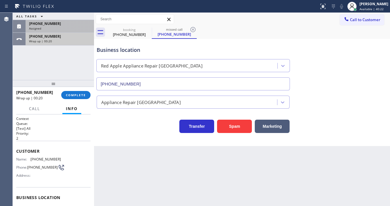
click at [73, 41] on div "Wrap up | 00:20" at bounding box center [59, 41] width 61 height 4
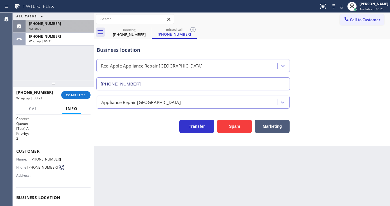
click at [73, 30] on div "Assigned" at bounding box center [59, 28] width 61 height 4
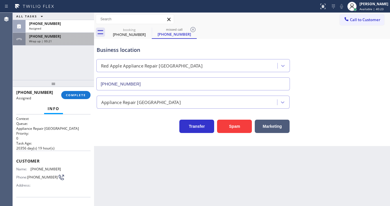
click at [69, 39] on div "Wrap up | 00:21" at bounding box center [59, 41] width 61 height 4
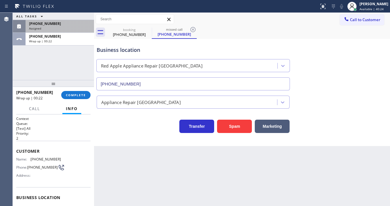
click at [74, 29] on div "Assigned" at bounding box center [59, 28] width 61 height 4
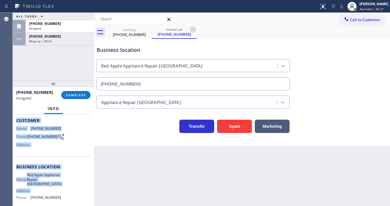
scroll to position [89, 0]
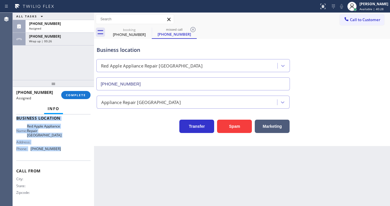
drag, startPoint x: 15, startPoint y: 134, endPoint x: 57, endPoint y: 147, distance: 44.6
click at [57, 147] on div "Context Queue: Appliance Repair High End Priority: 0 Task Age: 8 minute(s) Cust…" at bounding box center [53, 160] width 81 height 92
copy div "Customer Name: (209) 789-7843 Phone: (209) 789-7843 Address: Business location …"
click at [87, 97] on button "COMPLETE" at bounding box center [75, 95] width 29 height 8
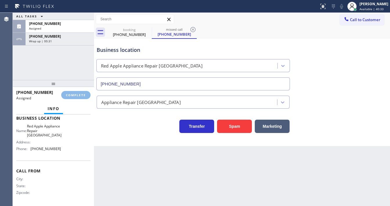
click at [63, 69] on div "ALL TASKS ALL TASKS ACTIVE TASKS TASKS IN WRAP UP (209) 789-7843 Assigned +1562…" at bounding box center [53, 46] width 81 height 67
click at [326, 9] on icon at bounding box center [322, 6] width 7 height 7
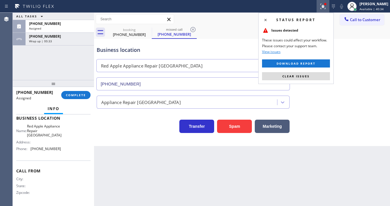
drag, startPoint x: 305, startPoint y: 73, endPoint x: 116, endPoint y: 103, distance: 191.0
click at [305, 73] on button "Clear issues" at bounding box center [296, 76] width 68 height 8
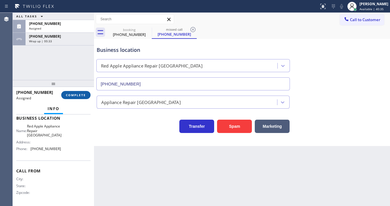
click at [77, 93] on span "COMPLETE" at bounding box center [76, 95] width 20 height 4
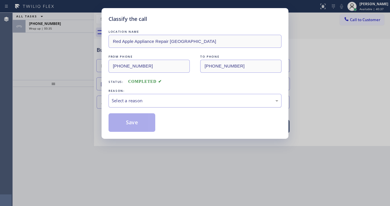
click at [146, 103] on div "Select a reason" at bounding box center [195, 100] width 166 height 7
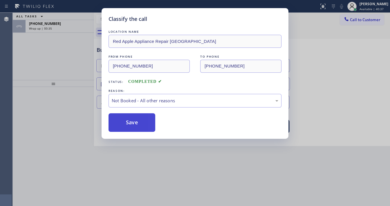
click at [132, 125] on button "Save" at bounding box center [131, 122] width 47 height 19
drag, startPoint x: 132, startPoint y: 125, endPoint x: 64, endPoint y: 70, distance: 87.9
click at [130, 125] on button "Save" at bounding box center [131, 122] width 47 height 19
click at [38, 54] on div "Classify the call LOCATION NAME Red Apple Appliance Repair Alameda FROM PHONE (…" at bounding box center [195, 103] width 390 height 206
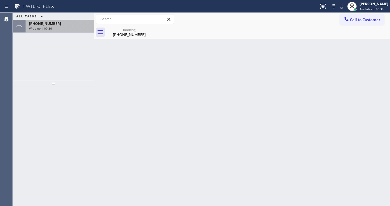
click at [65, 26] on div "Wrap up | 00:36" at bounding box center [59, 28] width 61 height 4
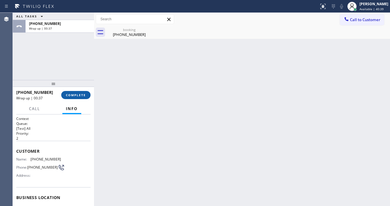
click at [75, 92] on button "COMPLETE" at bounding box center [75, 95] width 29 height 8
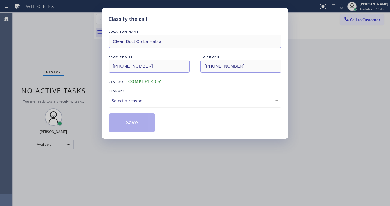
click at [127, 100] on div "Select a reason" at bounding box center [195, 100] width 166 height 7
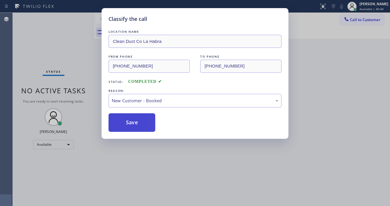
click at [128, 121] on button "Save" at bounding box center [131, 122] width 47 height 19
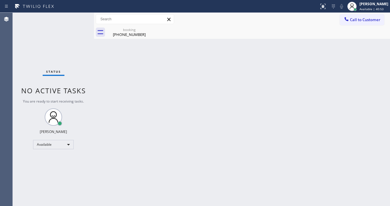
click at [0, 0] on icon at bounding box center [0, 0] width 0 height 0
click at [134, 36] on div "(562) 260-9344" at bounding box center [129, 34] width 44 height 5
click at [127, 55] on div "Back to Dashboard Change Sender ID Customers Technicians Select a contact Outbo…" at bounding box center [242, 109] width 296 height 193
click at [104, 88] on div "Back to Dashboard Change Sender ID Customers Technicians Select a contact Outbo…" at bounding box center [242, 109] width 296 height 193
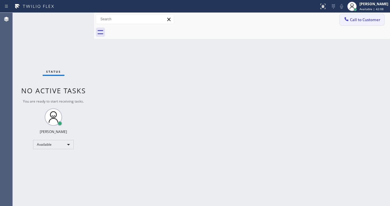
click at [361, 21] on span "Call to Customer" at bounding box center [365, 19] width 30 height 5
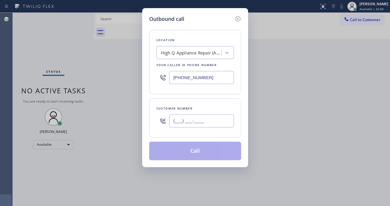
click at [202, 121] on input "(___) ___-____" at bounding box center [201, 120] width 65 height 13
paste input "209) 789-7843"
type input "(209) 789-7843"
click at [213, 74] on input "[PHONE_NUMBER]" at bounding box center [201, 77] width 65 height 13
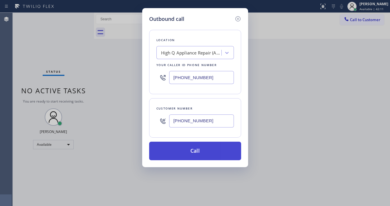
paste input "510) 681-2233"
type input "(510) 681-2233"
click at [212, 153] on button "Call" at bounding box center [195, 151] width 92 height 19
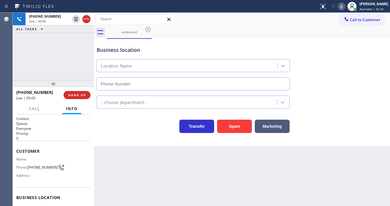
type input "(510) 681-2233"
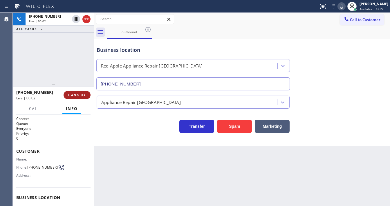
click at [70, 95] on span "HANG UP" at bounding box center [77, 95] width 18 height 4
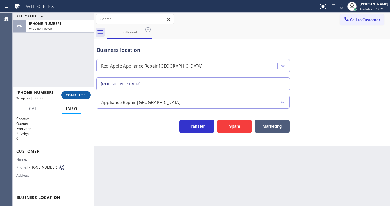
click at [70, 96] on span "COMPLETE" at bounding box center [76, 95] width 20 height 4
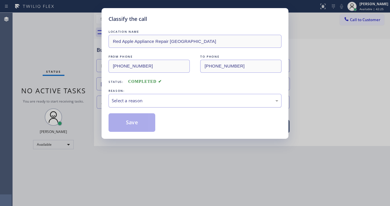
click at [142, 100] on div "Select a reason" at bounding box center [195, 100] width 166 height 7
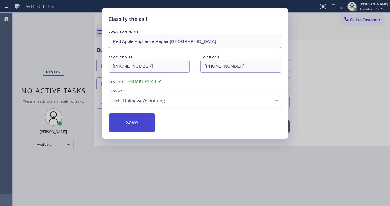
click at [145, 125] on button "Save" at bounding box center [131, 122] width 47 height 19
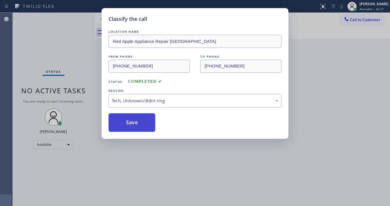
click at [145, 125] on button "Save" at bounding box center [131, 122] width 47 height 19
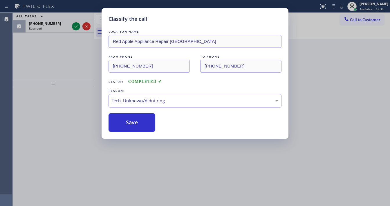
click at [140, 99] on div "Tech, Unknown/didnt ring" at bounding box center [195, 100] width 166 height 7
click at [137, 121] on button "Save" at bounding box center [131, 122] width 47 height 19
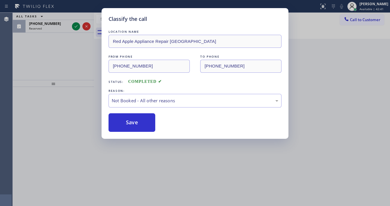
click at [68, 52] on div "Classify the call LOCATION NAME Red Apple Appliance Repair Alameda FROM PHONE (…" at bounding box center [195, 103] width 390 height 206
click at [150, 100] on div "Not Booked - All other reasons" at bounding box center [195, 100] width 166 height 7
click at [143, 119] on button "Save" at bounding box center [131, 122] width 47 height 19
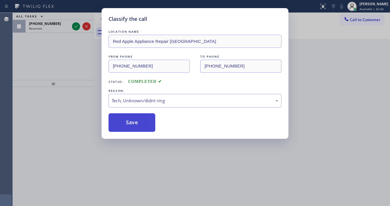
click at [143, 119] on button "Save" at bounding box center [131, 122] width 47 height 19
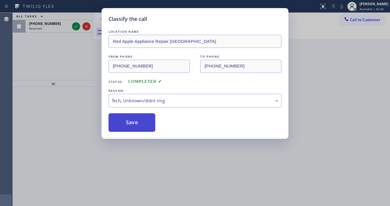
click at [143, 119] on button "Save" at bounding box center [131, 122] width 47 height 19
click at [143, 121] on button "Save" at bounding box center [131, 122] width 47 height 19
click at [131, 119] on button "Save" at bounding box center [131, 122] width 47 height 19
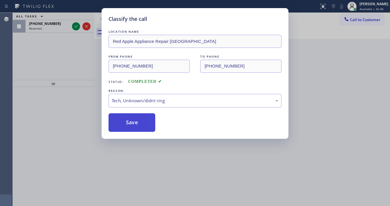
click at [131, 119] on button "Save" at bounding box center [131, 122] width 47 height 19
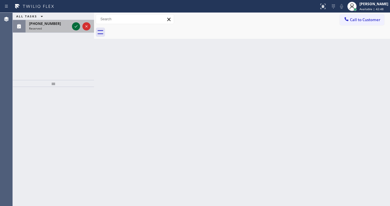
click at [75, 25] on icon at bounding box center [75, 26] width 7 height 7
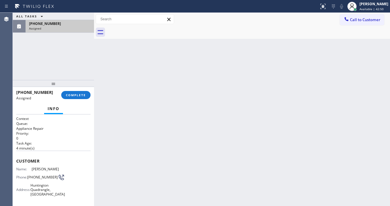
scroll to position [46, 0]
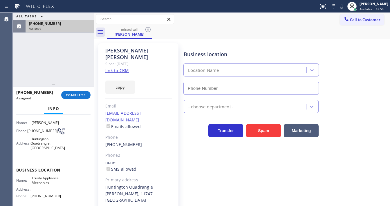
type input "(631) 515-6122"
click at [112, 68] on link "link to CRM" at bounding box center [116, 71] width 23 height 6
click at [78, 96] on span "COMPLETE" at bounding box center [76, 95] width 20 height 4
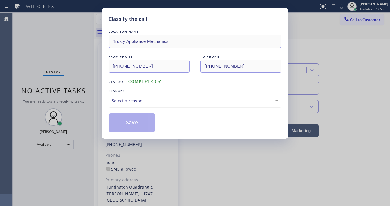
click at [148, 99] on div "Select a reason" at bounding box center [195, 100] width 166 height 7
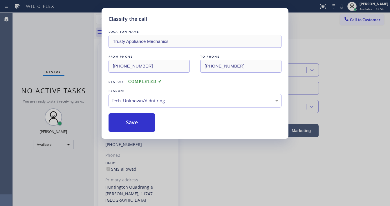
click at [137, 111] on div "LOCATION NAME Trusty Appliance Mechanics FROM PHONE (213) 759-1142 TO PHONE (63…" at bounding box center [194, 80] width 173 height 103
click at [137, 117] on button "Save" at bounding box center [131, 122] width 47 height 19
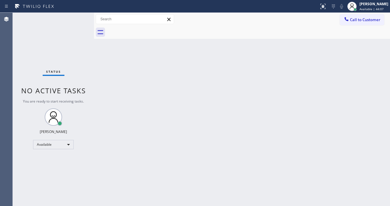
click at [77, 17] on div "Status No active tasks You are ready to start receiving tasks. [PERSON_NAME]" at bounding box center [53, 109] width 81 height 193
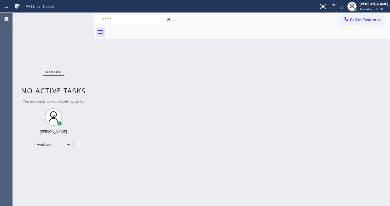
click at [77, 17] on div "Status No active tasks You are ready to start receiving tasks. [PERSON_NAME]" at bounding box center [53, 109] width 81 height 193
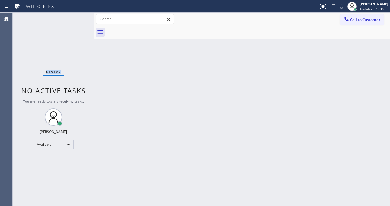
click at [77, 17] on div "Status No active tasks You are ready to start receiving tasks. [PERSON_NAME]" at bounding box center [53, 109] width 81 height 193
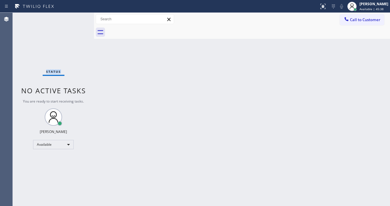
click at [77, 17] on div "Status No active tasks You are ready to start receiving tasks. [PERSON_NAME]" at bounding box center [53, 109] width 81 height 193
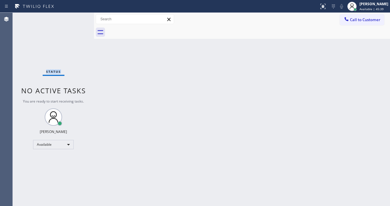
click at [77, 17] on div "Status No active tasks You are ready to start receiving tasks. [PERSON_NAME]" at bounding box center [53, 109] width 81 height 193
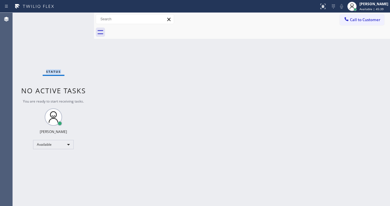
click at [77, 17] on div "Status No active tasks You are ready to start receiving tasks. [PERSON_NAME]" at bounding box center [53, 109] width 81 height 193
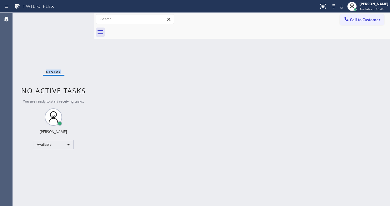
click at [77, 17] on div "Status No active tasks You are ready to start receiving tasks. [PERSON_NAME]" at bounding box center [53, 109] width 81 height 193
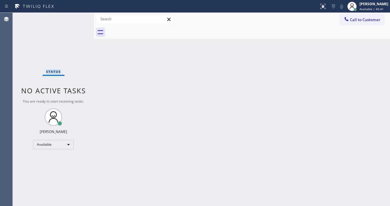
click at [77, 17] on div "Status No active tasks You are ready to start receiving tasks. [PERSON_NAME]" at bounding box center [53, 109] width 81 height 193
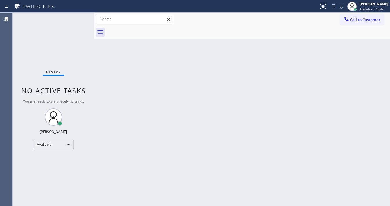
click at [77, 17] on div "Status No active tasks You are ready to start receiving tasks. [PERSON_NAME]" at bounding box center [53, 109] width 81 height 193
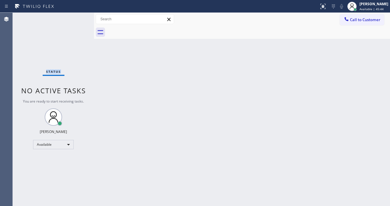
click at [77, 17] on div "Status No active tasks You are ready to start receiving tasks. [PERSON_NAME]" at bounding box center [53, 109] width 81 height 193
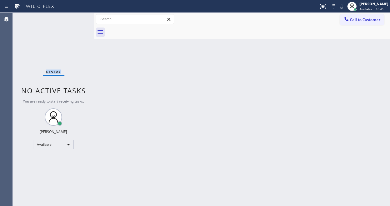
click at [77, 17] on div "Status No active tasks You are ready to start receiving tasks. [PERSON_NAME]" at bounding box center [53, 109] width 81 height 193
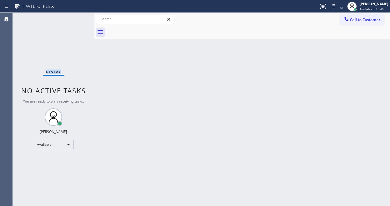
click at [77, 17] on div "Status No active tasks You are ready to start receiving tasks. [PERSON_NAME]" at bounding box center [53, 109] width 81 height 193
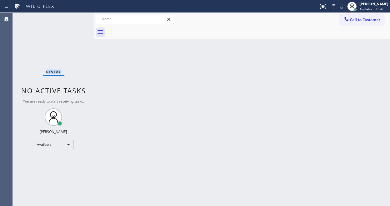
click at [77, 17] on div "Status No active tasks You are ready to start receiving tasks. [PERSON_NAME]" at bounding box center [53, 109] width 81 height 193
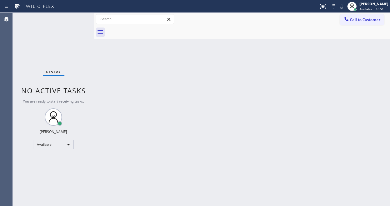
click at [77, 17] on div "Status No active tasks You are ready to start receiving tasks. [PERSON_NAME]" at bounding box center [53, 109] width 81 height 193
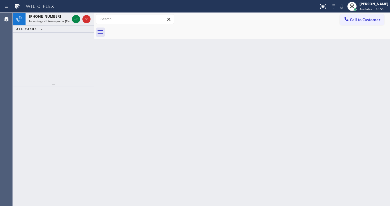
click at [77, 17] on icon at bounding box center [75, 19] width 7 height 7
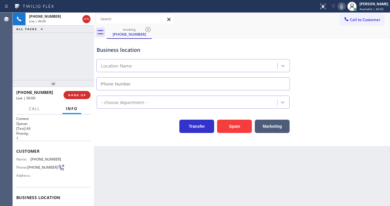
type input "(424) 392-7301"
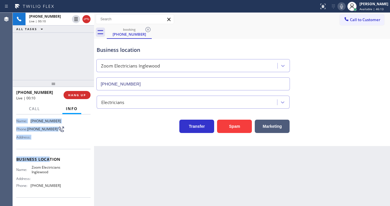
scroll to position [46, 0]
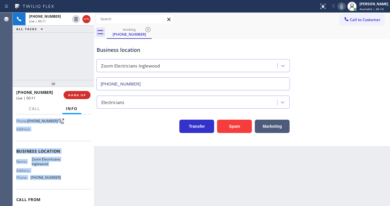
drag, startPoint x: 17, startPoint y: 148, endPoint x: 57, endPoint y: 182, distance: 51.8
click at [57, 182] on div "Context Queue: [Test] All Priority: 1 Customer Name: (512) 549-0873 Phone: (512…" at bounding box center [53, 151] width 74 height 163
copy div "Customer Name: (512) 549-0873 Phone: (512) 549-0873 Address: Business location …"
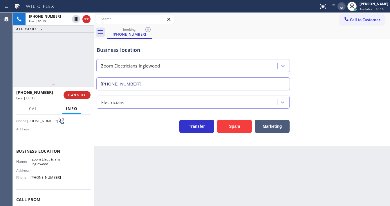
click at [57, 65] on div "+15125490873 Live | 00:13 ALL TASKS ALL TASKS ACTIVE TASKS TASKS IN WRAP UP" at bounding box center [53, 46] width 81 height 67
click at [57, 62] on div "+15125490873 Live | 00:53 ALL TASKS ALL TASKS ACTIVE TASKS TASKS IN WRAP UP" at bounding box center [53, 46] width 81 height 67
click at [206, 39] on div "Business location Zoom Electricians Inglewood (424) 392-7301" at bounding box center [241, 64] width 293 height 52
click at [218, 20] on div "Call to Customer Outbound call Location Red Apple Appliance Repair Alameda Your…" at bounding box center [242, 19] width 296 height 10
click at [345, 8] on icon at bounding box center [341, 6] width 7 height 7
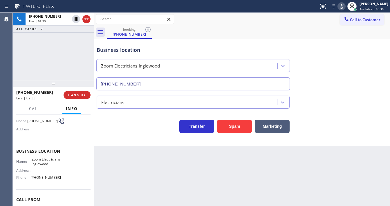
click at [70, 45] on div "+15125490873 Live | 02:33 ALL TASKS ALL TASKS ACTIVE TASKS TASKS IN WRAP UP" at bounding box center [53, 46] width 81 height 67
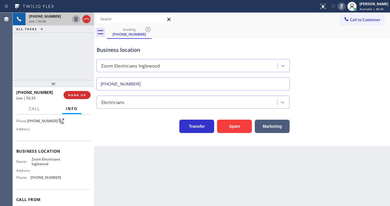
click at [77, 17] on icon at bounding box center [75, 19] width 7 height 7
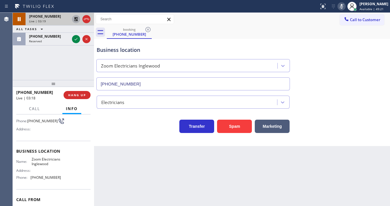
click at [15, 53] on div "+15125490873 Live | 03:19 ALL TASKS ALL TASKS ACTIVE TASKS TASKS IN WRAP UP (77…" at bounding box center [53, 46] width 81 height 67
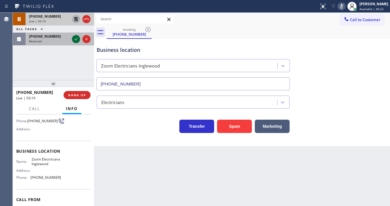
click at [74, 39] on icon at bounding box center [75, 39] width 7 height 7
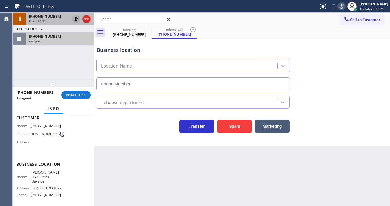
scroll to position [5, 0]
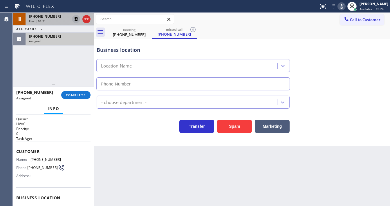
type input "(786) 901-6885"
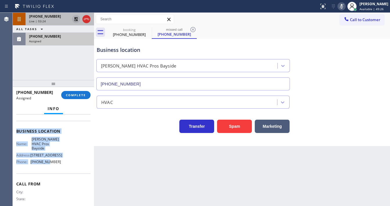
scroll to position [80, 0]
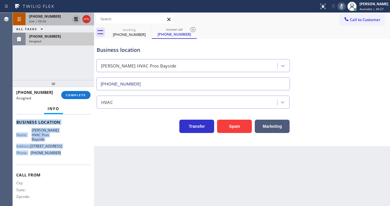
drag, startPoint x: 13, startPoint y: 149, endPoint x: 60, endPoint y: 155, distance: 46.8
click at [60, 155] on div "Context Queue: HVAC Priority: 0 Task Age: Customer Name: (772) 241-3490 Phone: …" at bounding box center [53, 160] width 81 height 92
copy div "Customer Name: (772) 241-3490 Phone: (772) 241-3490 Address: Business location …"
click at [77, 97] on button "COMPLETE" at bounding box center [75, 95] width 29 height 8
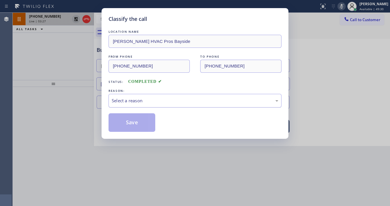
click at [139, 103] on div "Select a reason" at bounding box center [195, 100] width 166 height 7
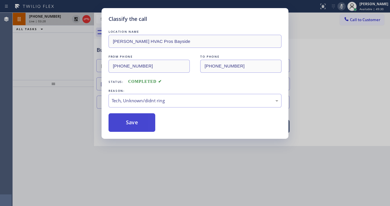
click at [133, 123] on button "Save" at bounding box center [131, 122] width 47 height 19
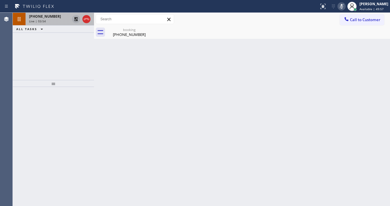
click at [323, 14] on div "Call to Customer Outbound call Location Red Apple Appliance Repair Alameda Your…" at bounding box center [242, 19] width 296 height 13
click at [345, 8] on icon at bounding box center [341, 6] width 7 height 7
drag, startPoint x: 75, startPoint y: 29, endPoint x: 75, endPoint y: 23, distance: 5.5
click at [75, 28] on div "ALL TASKS ALL TASKS ACTIVE TASKS TASKS IN WRAP UP" at bounding box center [53, 29] width 81 height 7
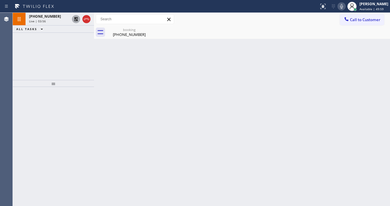
click at [74, 20] on icon at bounding box center [75, 19] width 7 height 7
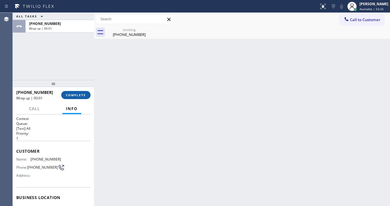
click at [76, 96] on span "COMPLETE" at bounding box center [76, 95] width 20 height 4
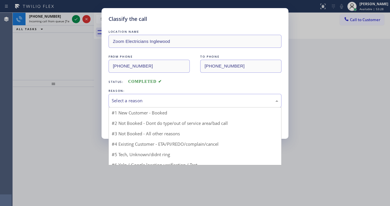
click at [129, 100] on div "Select a reason" at bounding box center [195, 100] width 166 height 7
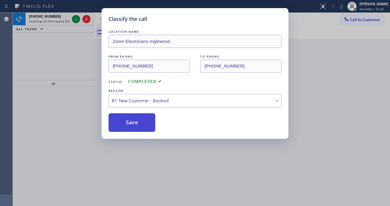
click at [124, 121] on button "Save" at bounding box center [131, 122] width 47 height 19
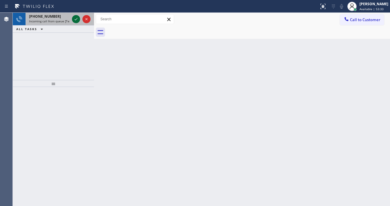
click at [76, 21] on icon at bounding box center [75, 19] width 7 height 7
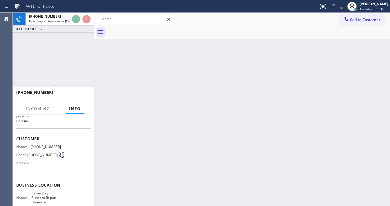
scroll to position [23, 0]
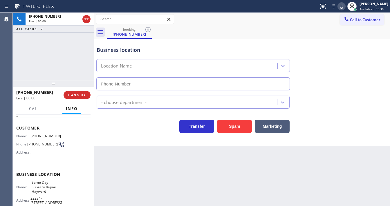
type input "(510) 822-6206"
click at [78, 96] on span "HANG UP" at bounding box center [77, 95] width 18 height 4
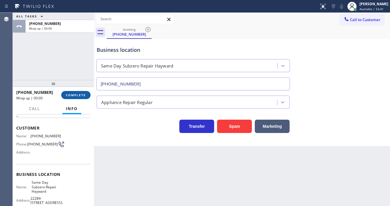
click at [84, 94] on span "COMPLETE" at bounding box center [76, 95] width 20 height 4
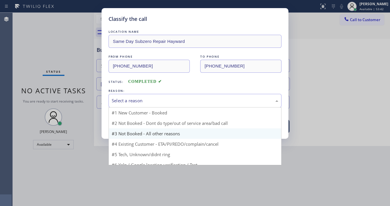
drag, startPoint x: 125, startPoint y: 98, endPoint x: 152, endPoint y: 121, distance: 35.1
click at [139, 102] on div "Select a reason" at bounding box center [195, 100] width 166 height 7
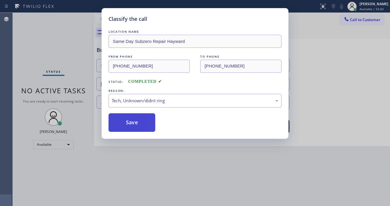
click at [134, 118] on button "Save" at bounding box center [131, 122] width 47 height 19
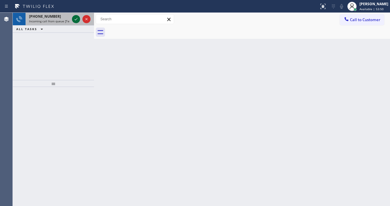
click at [74, 18] on icon at bounding box center [75, 19] width 7 height 7
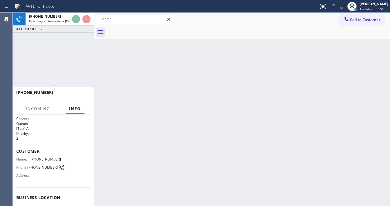
scroll to position [70, 0]
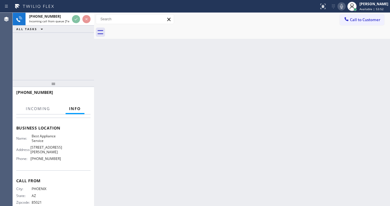
click at [61, 37] on div "+14807100332 Incoming call from queue [Test] All ALL TASKS ALL TASKS ACTIVE TAS…" at bounding box center [53, 46] width 81 height 67
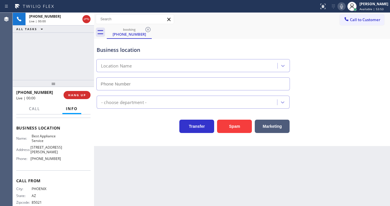
type input "(623) 738-1311"
click at [52, 65] on div "+14807100332 Live | 00:01 ALL TASKS ALL TASKS ACTIVE TASKS TASKS IN WRAP UP" at bounding box center [53, 46] width 81 height 67
click at [55, 63] on div "+14807100332 Live | 00:02 ALL TASKS ALL TASKS ACTIVE TASKS TASKS IN WRAP UP" at bounding box center [53, 46] width 81 height 67
click at [65, 57] on div "+14807100332 Live | 00:49 ALL TASKS ALL TASKS ACTIVE TASKS TASKS IN WRAP UP" at bounding box center [53, 46] width 81 height 67
click at [343, 7] on icon at bounding box center [341, 6] width 7 height 7
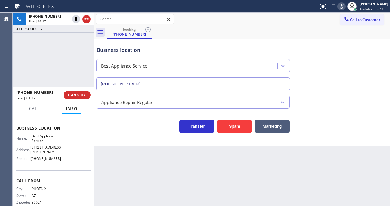
click at [343, 7] on icon at bounding box center [341, 6] width 7 height 7
click at [54, 52] on div "+14807100332 Live | 01:18 ALL TASKS ALL TASKS ACTIVE TASKS TASKS IN WRAP UP" at bounding box center [53, 46] width 81 height 67
click at [345, 6] on icon at bounding box center [341, 6] width 7 height 7
click at [68, 45] on div "+14807100332 Live | 01:21 ALL TASKS ALL TASKS ACTIVE TASKS TASKS IN WRAP UP" at bounding box center [53, 46] width 81 height 67
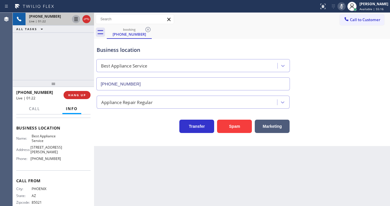
click at [77, 19] on icon at bounding box center [75, 19] width 3 height 4
click at [75, 21] on icon at bounding box center [75, 19] width 7 height 7
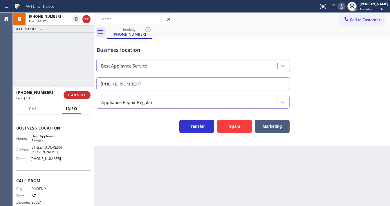
click at [345, 6] on icon at bounding box center [341, 6] width 7 height 7
click at [55, 48] on div "+14807100332 Live | 01:38 ALL TASKS ALL TASKS ACTIVE TASKS TASKS IN WRAP UP" at bounding box center [53, 46] width 81 height 67
click at [220, 123] on button "Spam" at bounding box center [234, 126] width 35 height 13
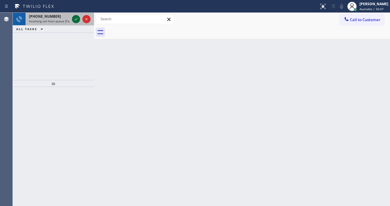
click at [77, 20] on icon at bounding box center [75, 19] width 7 height 7
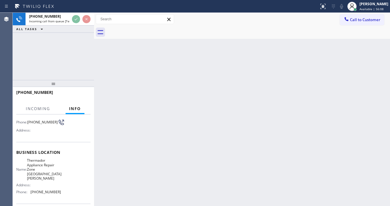
scroll to position [70, 0]
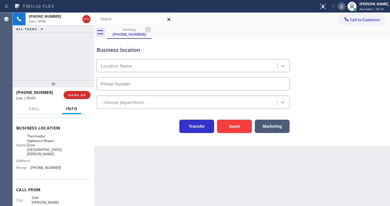
type input "(408) 413-2996"
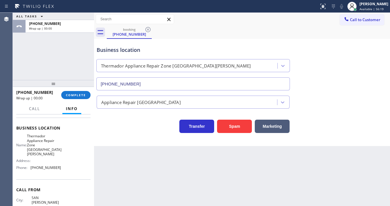
click at [15, 59] on div "ALL TASKS ALL TASKS ACTIVE TASKS TASKS IN WRAP UP +14086922098 Wrap up | 00:00" at bounding box center [53, 46] width 81 height 67
click at [82, 96] on span "COMPLETE" at bounding box center [76, 95] width 20 height 4
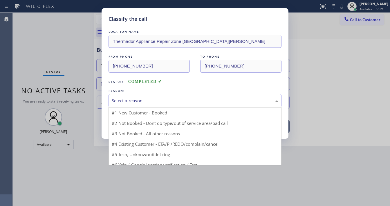
click at [132, 98] on div "Select a reason" at bounding box center [195, 100] width 166 height 7
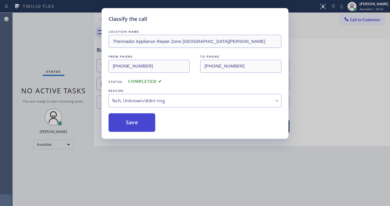
click at [139, 119] on button "Save" at bounding box center [131, 122] width 47 height 19
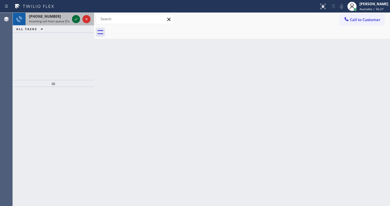
click at [74, 19] on icon at bounding box center [75, 19] width 7 height 7
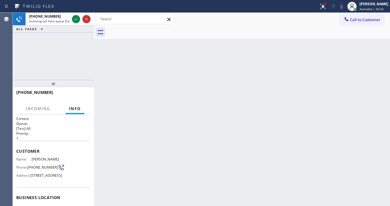
click at [18, 63] on div "+19084188374 Incoming call from queue [Test] All ALL TASKS ALL TASKS ACTIVE TAS…" at bounding box center [53, 46] width 81 height 67
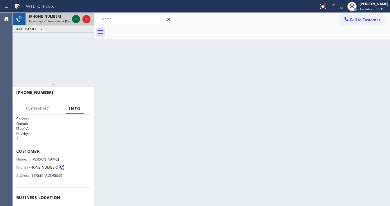
click at [75, 20] on icon at bounding box center [75, 19] width 3 height 2
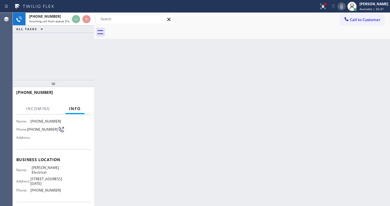
scroll to position [46, 0]
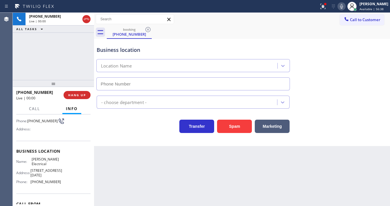
type input "(689) 302-4375"
click at [235, 127] on button "Spam" at bounding box center [234, 126] width 35 height 13
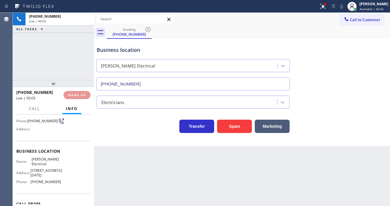
click at [326, 8] on icon at bounding box center [322, 6] width 7 height 7
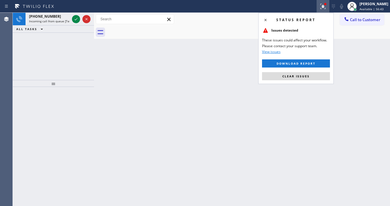
click at [302, 79] on button "Clear issues" at bounding box center [296, 76] width 68 height 8
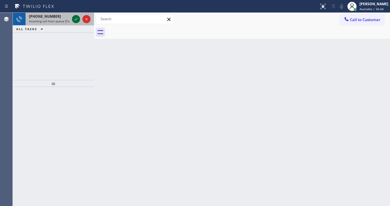
click at [73, 20] on icon at bounding box center [75, 19] width 7 height 7
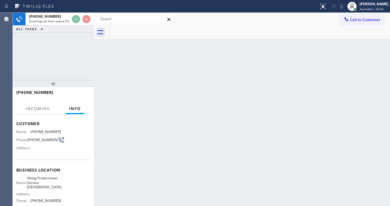
scroll to position [46, 0]
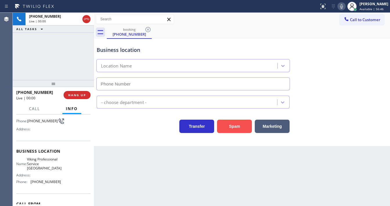
type input "(267) 656-6875"
click at [231, 124] on button "Spam" at bounding box center [234, 126] width 35 height 13
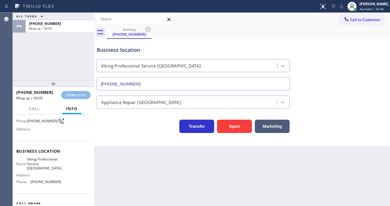
click at [154, 204] on div "Back to Dashboard Change Sender ID Customers Technicians Select a contact Outbo…" at bounding box center [242, 109] width 296 height 193
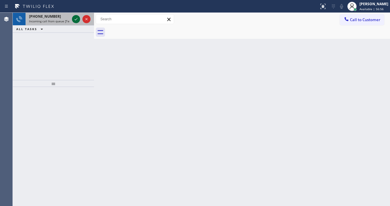
click at [77, 21] on icon at bounding box center [75, 19] width 7 height 7
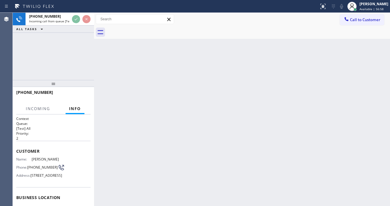
click at [17, 60] on div "+13105604722 Incoming call from queue [Test] All ALL TASKS ALL TASKS ACTIVE TAS…" at bounding box center [53, 46] width 81 height 67
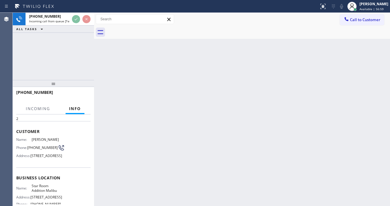
scroll to position [70, 0]
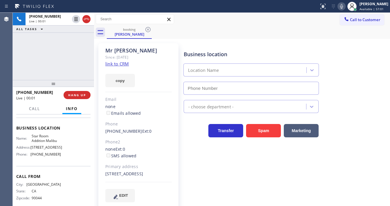
type input "(310) 359-9132"
click at [150, 66] on div "Mr Allen Since: 20 may 2020 link to CRM copy Email none Emails allowed Phone (3…" at bounding box center [138, 126] width 80 height 166
click at [126, 65] on link "link to CRM" at bounding box center [116, 64] width 23 height 6
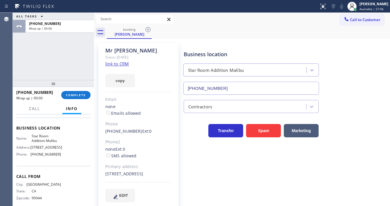
click at [70, 90] on div "+13105604722 Wrap up | 00:00 COMPLETE" at bounding box center [53, 95] width 74 height 15
click at [71, 91] on button "COMPLETE" at bounding box center [75, 95] width 29 height 8
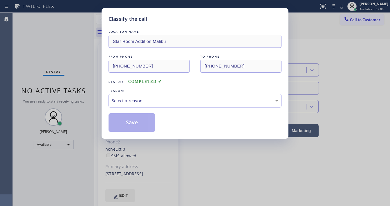
click at [132, 103] on div "Select a reason" at bounding box center [195, 100] width 166 height 7
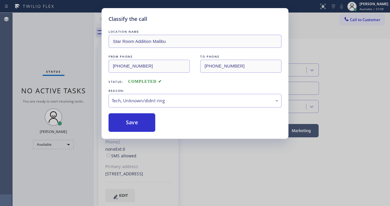
click at [133, 122] on button "Save" at bounding box center [131, 122] width 47 height 19
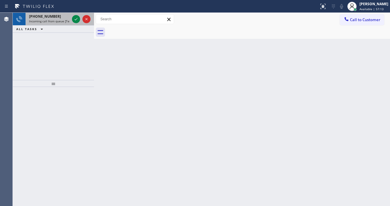
click at [65, 18] on div "+13149710516" at bounding box center [49, 16] width 41 height 5
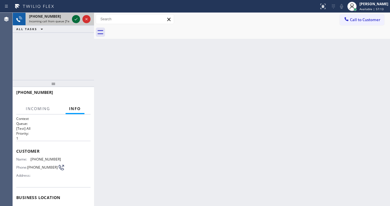
click at [74, 18] on icon at bounding box center [75, 19] width 7 height 7
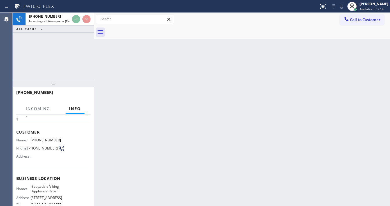
scroll to position [46, 0]
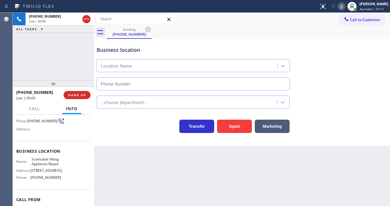
type input "(480) 787-0279"
click at [72, 63] on div "+13149710516 Live | 00:01 ALL TASKS ALL TASKS ACTIVE TASKS TASKS IN WRAP UP" at bounding box center [53, 46] width 81 height 67
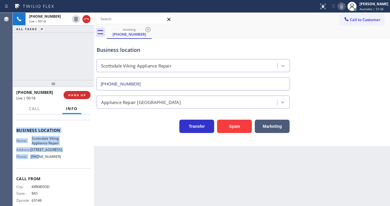
scroll to position [80, 0]
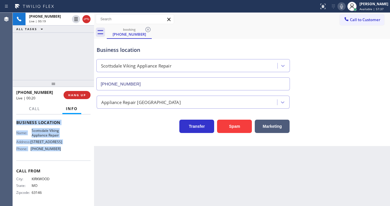
drag, startPoint x: 16, startPoint y: 126, endPoint x: 64, endPoint y: 152, distance: 54.8
click at [64, 152] on div "Context Queue: [Test] All Priority: 1 Customer Name: (314) 971-0516 Phone: (314…" at bounding box center [53, 160] width 81 height 92
copy div "Customer Name: (314) 971-0516 Phone: (314) 971-0516 Address: Business location …"
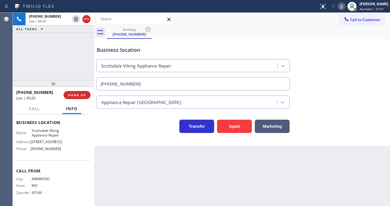
click at [50, 62] on div "+13149710516 Live | 00:20 ALL TASKS ALL TASKS ACTIVE TASKS TASKS IN WRAP UP" at bounding box center [53, 46] width 81 height 67
click at [54, 67] on div "+13149710516 Live | 01:02 ALL TASKS ALL TASKS ACTIVE TASKS TASKS IN WRAP UP (81…" at bounding box center [53, 46] width 81 height 67
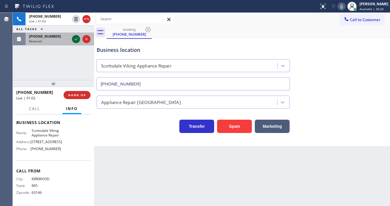
click at [75, 37] on icon at bounding box center [75, 39] width 7 height 7
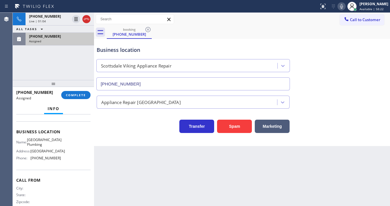
scroll to position [24, 0]
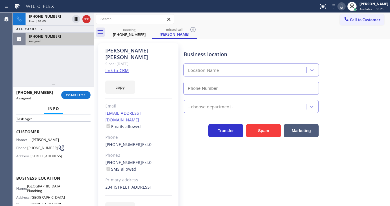
type input "(213) 474-7849"
click at [116, 68] on link "link to CRM" at bounding box center [116, 71] width 23 height 6
click at [76, 93] on span "COMPLETE" at bounding box center [76, 95] width 20 height 4
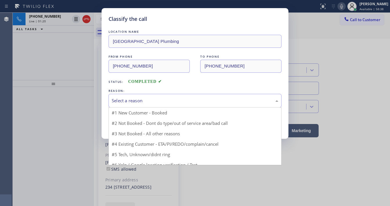
click at [135, 102] on div "Select a reason" at bounding box center [195, 100] width 166 height 7
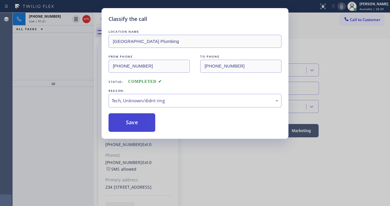
click at [134, 119] on button "Save" at bounding box center [131, 122] width 47 height 19
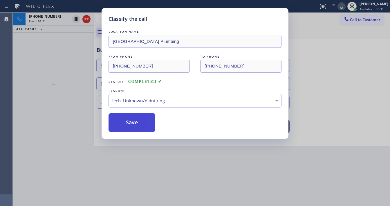
click at [134, 119] on button "Save" at bounding box center [131, 122] width 47 height 19
click at [64, 77] on div "Classify the call LOCATION NAME University Park Plumbing FROM PHONE (818) 458-9…" at bounding box center [195, 103] width 390 height 206
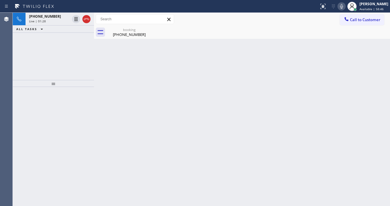
click at [49, 52] on div "+13149710516 Live | 01:28 ALL TASKS ALL TASKS ACTIVE TASKS TASKS IN WRAP UP" at bounding box center [53, 46] width 81 height 67
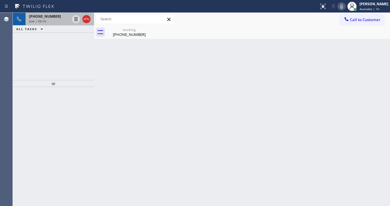
click at [54, 23] on div "Live | 03:14" at bounding box center [49, 21] width 41 height 4
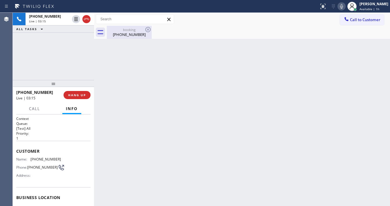
click at [117, 32] on div "(314) 971-0516" at bounding box center [129, 34] width 44 height 5
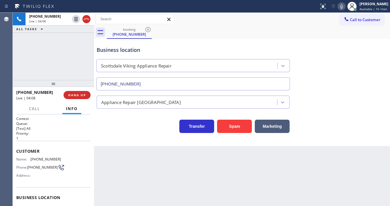
click at [26, 72] on div "+13149710516 Live | 04:08 ALL TASKS ALL TASKS ACTIVE TASKS TASKS IN WRAP UP" at bounding box center [53, 46] width 81 height 67
click at [46, 69] on div "+13149710516 Live | 04:09 ALL TASKS ALL TASKS ACTIVE TASKS TASKS IN WRAP UP" at bounding box center [53, 46] width 81 height 67
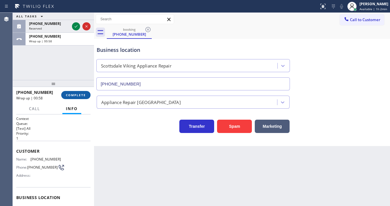
click at [77, 97] on button "COMPLETE" at bounding box center [75, 95] width 29 height 8
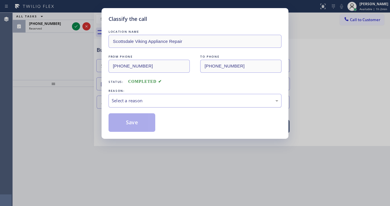
click at [140, 97] on div "Select a reason" at bounding box center [194, 101] width 173 height 14
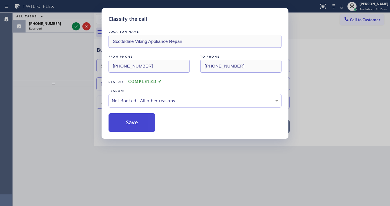
click at [130, 120] on button "Save" at bounding box center [131, 122] width 47 height 19
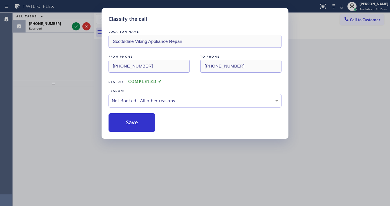
drag, startPoint x: 38, startPoint y: 57, endPoint x: 63, endPoint y: 23, distance: 42.3
click at [38, 57] on div "Classify the call LOCATION NAME Scottsdale Viking Appliance Repair FROM PHONE (…" at bounding box center [195, 103] width 390 height 206
click at [75, 26] on div "Classify the call LOCATION NAME Target Plumbers Santa [PERSON_NAME] FROM PHONE …" at bounding box center [201, 109] width 377 height 193
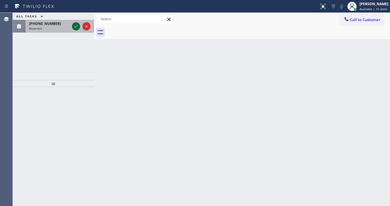
click at [75, 26] on icon at bounding box center [75, 26] width 7 height 7
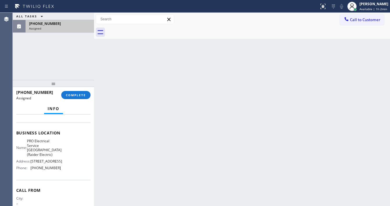
scroll to position [65, 0]
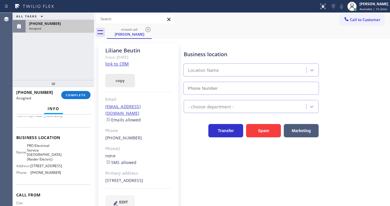
type input "(908) 520-2065"
click at [115, 65] on link "link to CRM" at bounding box center [116, 64] width 23 height 6
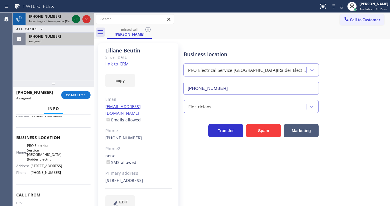
click at [73, 18] on icon at bounding box center [75, 19] width 7 height 7
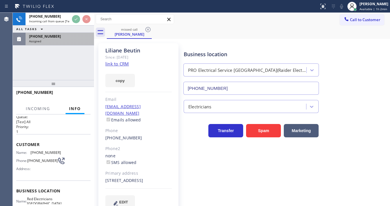
scroll to position [6, 0]
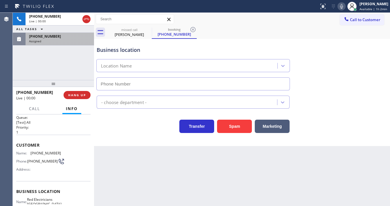
type input "(714) 463-1800"
click at [60, 64] on div "+19783453528 Live | 00:01 ALL TASKS ALL TASKS ACTIVE TASKS TASKS IN WRAP UP (90…" at bounding box center [53, 46] width 81 height 67
click at [54, 41] on div "Assigned" at bounding box center [59, 41] width 61 height 4
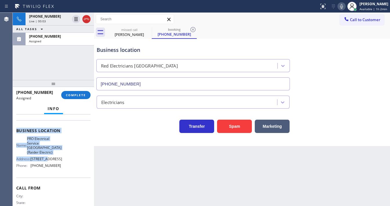
scroll to position [76, 0]
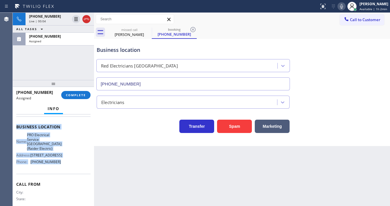
drag, startPoint x: 17, startPoint y: 148, endPoint x: 62, endPoint y: 188, distance: 60.0
click at [62, 188] on div "Context Queue: Electrical Priority: 0 Task Age: Customer Name: Liliane Beutin P…" at bounding box center [53, 129] width 74 height 177
click at [75, 92] on button "COMPLETE" at bounding box center [75, 95] width 29 height 8
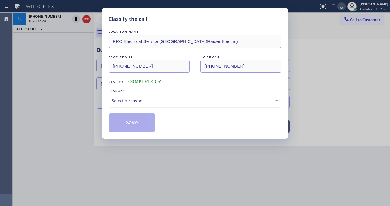
click at [133, 102] on div "Select a reason" at bounding box center [195, 100] width 166 height 7
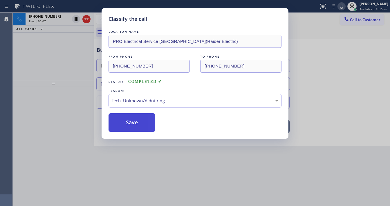
click at [129, 124] on button "Save" at bounding box center [131, 122] width 47 height 19
click at [128, 125] on button "Save" at bounding box center [131, 122] width 47 height 19
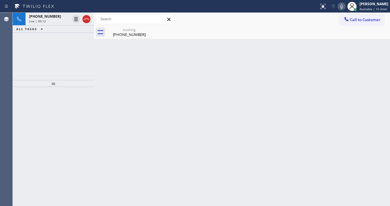
click at [24, 69] on div "+19783453528 Live | 00:12 ALL TASKS ALL TASKS ACTIVE TASKS TASKS IN WRAP UP" at bounding box center [53, 46] width 81 height 67
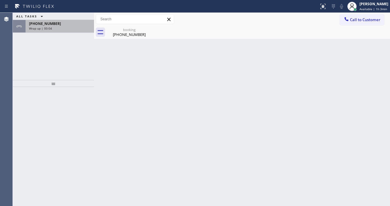
click at [64, 27] on div "Wrap up | 00:04" at bounding box center [59, 28] width 61 height 4
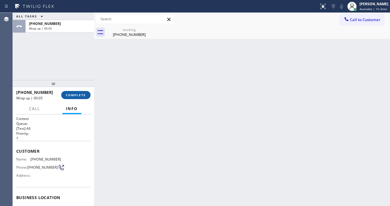
click at [79, 97] on button "COMPLETE" at bounding box center [75, 95] width 29 height 8
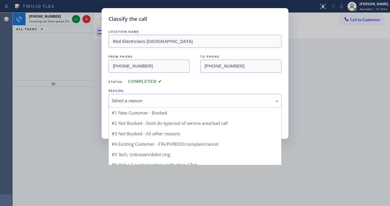
drag, startPoint x: 129, startPoint y: 100, endPoint x: 132, endPoint y: 104, distance: 5.0
click at [130, 100] on div "Select a reason" at bounding box center [195, 100] width 166 height 7
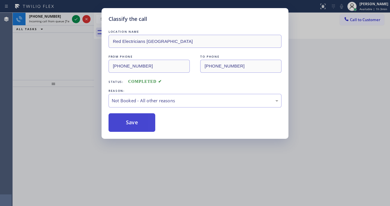
click at [130, 121] on button "Save" at bounding box center [131, 122] width 47 height 19
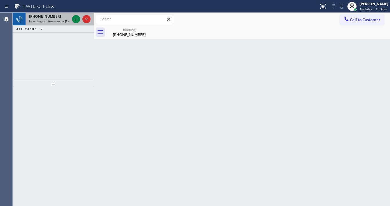
drag, startPoint x: 72, startPoint y: 15, endPoint x: 74, endPoint y: 19, distance: 4.8
click at [72, 15] on div at bounding box center [81, 19] width 21 height 13
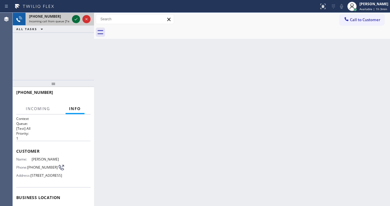
click at [74, 19] on icon at bounding box center [75, 19] width 7 height 7
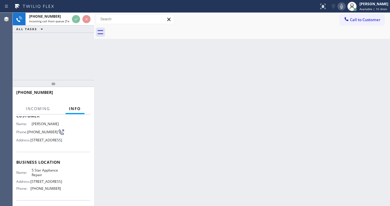
scroll to position [46, 0]
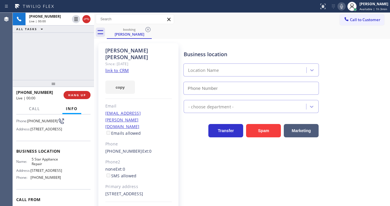
click at [67, 54] on div "+14802414029 Live | 00:00 ALL TASKS ALL TASKS ACTIVE TASKS TASKS IN WRAP UP" at bounding box center [53, 46] width 81 height 67
type input "[PHONE_NUMBER]"
drag, startPoint x: 58, startPoint y: 56, endPoint x: 115, endPoint y: 57, distance: 57.1
click at [58, 56] on div "+14802414029 Live | 00:06 ALL TASKS ALL TASKS ACTIVE TASKS TASKS IN WRAP UP" at bounding box center [53, 46] width 81 height 67
click at [116, 68] on link "link to CRM" at bounding box center [116, 71] width 23 height 6
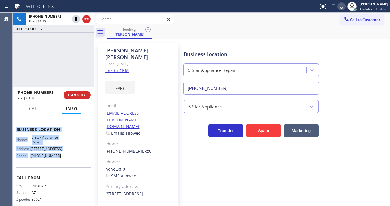
scroll to position [85, 0]
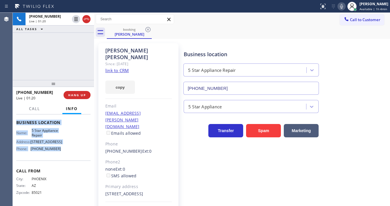
drag, startPoint x: 27, startPoint y: 141, endPoint x: 59, endPoint y: 151, distance: 33.8
click at [60, 154] on div "Context Queue: [Test] All Priority: 1 Customer Name: Robert Helberg Phone: (480…" at bounding box center [53, 160] width 81 height 92
copy div "Customer Name: Robert Helberg Phone: (480) 241-4029 Address: 7917 E Pecos Ln, S…"
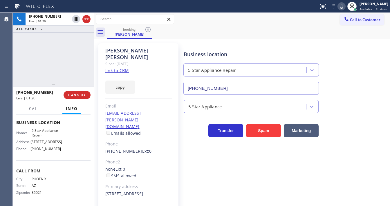
click at [50, 58] on div "+14802414029 Live | 01:20 ALL TASKS ALL TASKS ACTIVE TASKS TASKS IN WRAP UP" at bounding box center [53, 46] width 81 height 67
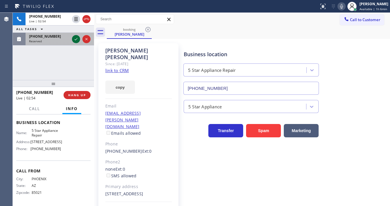
click at [74, 37] on icon at bounding box center [75, 39] width 7 height 7
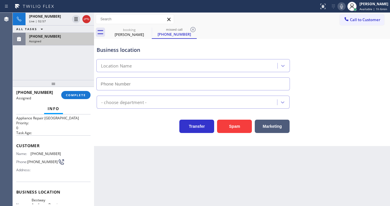
type input "(818) 873-4222"
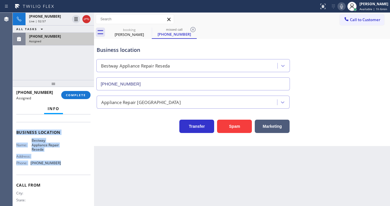
scroll to position [80, 0]
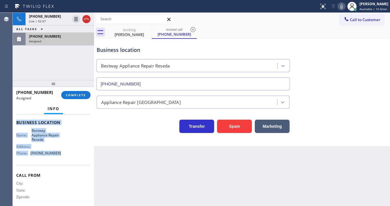
drag, startPoint x: 14, startPoint y: 144, endPoint x: 65, endPoint y: 155, distance: 51.7
click at [65, 155] on div "Context Queue: Appliance Repair High End Priority: 0 Task Age: Customer Name: (…" at bounding box center [53, 160] width 81 height 92
copy div "Customer Name: (442) 465-5462 Phone: (442) 465-5462 Address: Business location …"
click at [77, 94] on span "COMPLETE" at bounding box center [76, 95] width 20 height 4
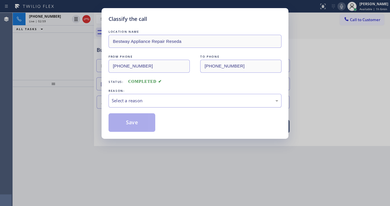
click at [141, 101] on div "Select a reason" at bounding box center [195, 100] width 166 height 7
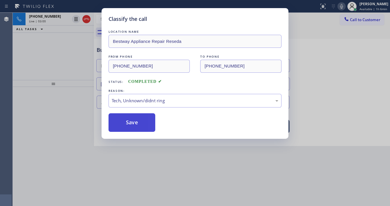
click at [135, 122] on button "Save" at bounding box center [131, 122] width 47 height 19
type input "[PHONE_NUMBER]"
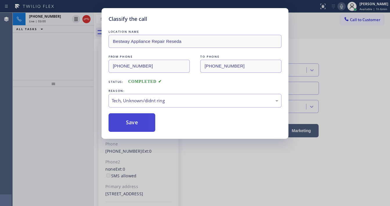
click at [135, 122] on button "Save" at bounding box center [131, 122] width 47 height 19
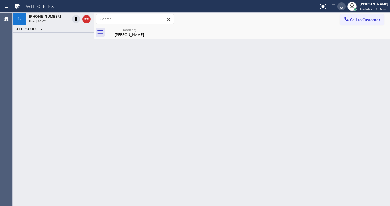
click at [51, 91] on div at bounding box center [53, 146] width 81 height 119
click at [130, 97] on div "Back to Dashboard Change Sender ID Customers Technicians Select a contact Outbo…" at bounding box center [242, 109] width 296 height 193
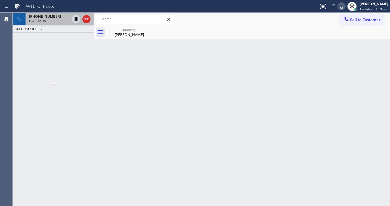
click at [61, 15] on div "+14802414029" at bounding box center [49, 16] width 41 height 5
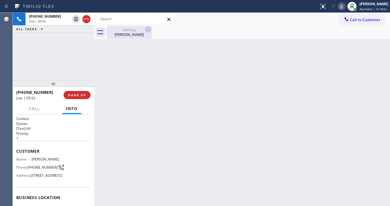
click at [121, 31] on div "booking" at bounding box center [129, 30] width 44 height 4
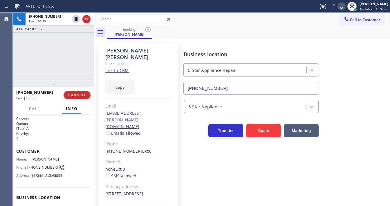
click at [69, 55] on div "+14802414029 Live | 05:53 ALL TASKS ALL TASKS ACTIVE TASKS TASKS IN WRAP UP" at bounding box center [53, 46] width 81 height 67
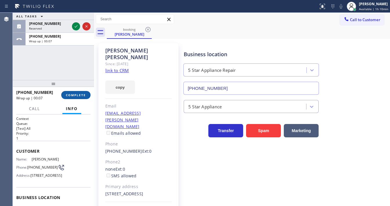
click at [80, 90] on div "+14802414029 Wrap up | 00:07 COMPLETE" at bounding box center [53, 95] width 74 height 15
click at [81, 95] on span "COMPLETE" at bounding box center [76, 95] width 20 height 4
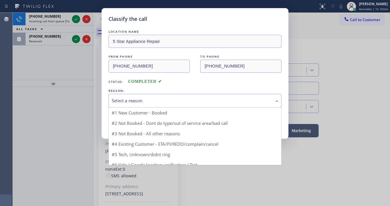
click at [144, 105] on div "Select a reason" at bounding box center [194, 101] width 173 height 14
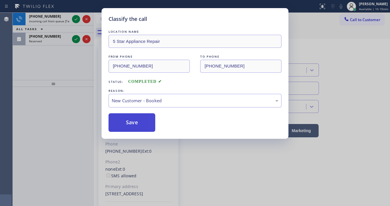
click at [134, 119] on button "Save" at bounding box center [131, 122] width 47 height 19
click at [134, 120] on button "Save" at bounding box center [131, 122] width 47 height 19
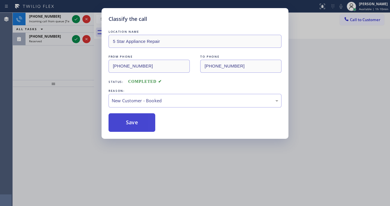
click at [134, 120] on button "Save" at bounding box center [131, 122] width 47 height 19
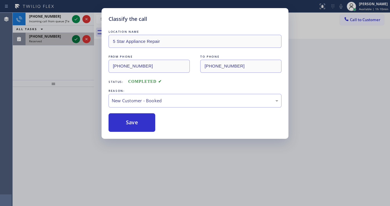
drag, startPoint x: 82, startPoint y: 83, endPoint x: 78, endPoint y: 36, distance: 47.1
click at [82, 82] on div "Classify the call LOCATION NAME 5 Star Appliance Repair FROM PHONE (480) 241-40…" at bounding box center [195, 103] width 390 height 206
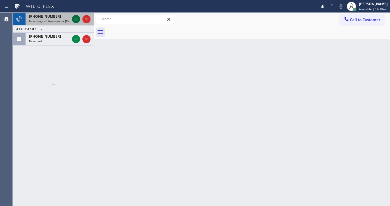
click at [77, 18] on icon at bounding box center [75, 19] width 7 height 7
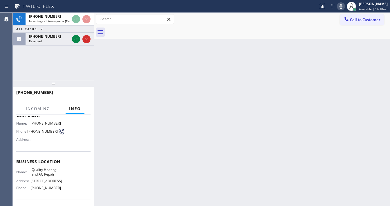
scroll to position [46, 0]
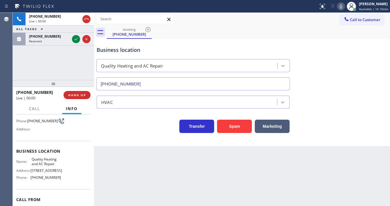
type input "(213) 322-0947"
click at [63, 75] on div "+13109482356 Live | 00:01 ALL TASKS ALL TASKS ACTIVE TASKS TASKS IN WRAP UP (90…" at bounding box center [53, 46] width 81 height 67
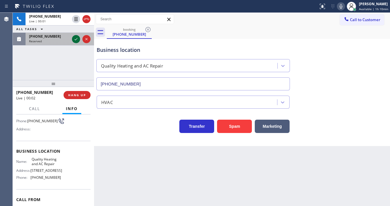
click at [75, 39] on icon at bounding box center [75, 39] width 7 height 7
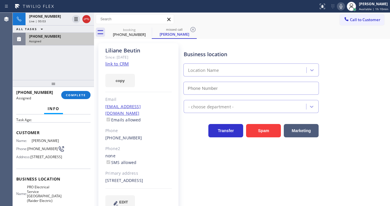
scroll to position [28, 0]
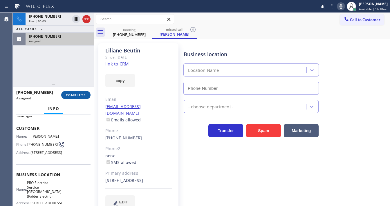
type input "(908) 520-2065"
click at [83, 94] on span "COMPLETE" at bounding box center [76, 95] width 20 height 4
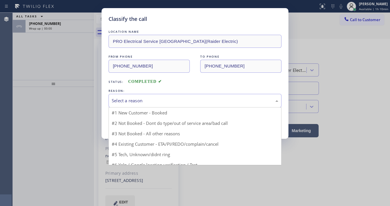
click at [145, 99] on div "Select a reason" at bounding box center [195, 100] width 166 height 7
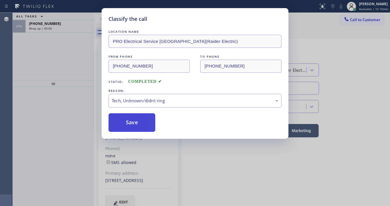
click at [133, 125] on button "Save" at bounding box center [131, 122] width 47 height 19
click at [133, 124] on button "Save" at bounding box center [131, 122] width 47 height 19
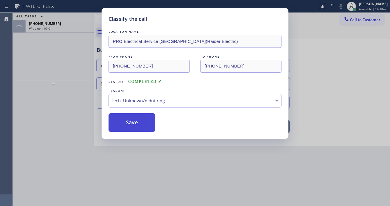
click at [133, 124] on button "Save" at bounding box center [131, 122] width 47 height 19
click at [71, 72] on div "ALL TASKS ALL TASKS ACTIVE TASKS TASKS IN WRAP UP +13109482356 Wrap up | 00:01" at bounding box center [53, 46] width 81 height 67
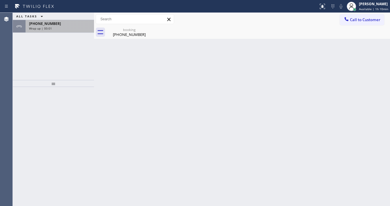
click at [61, 26] on div "+13109482356" at bounding box center [59, 23] width 61 height 5
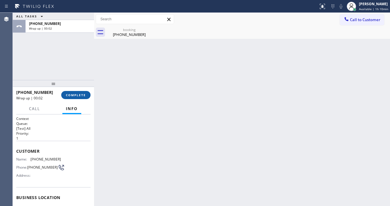
click at [85, 97] on button "COMPLETE" at bounding box center [75, 95] width 29 height 8
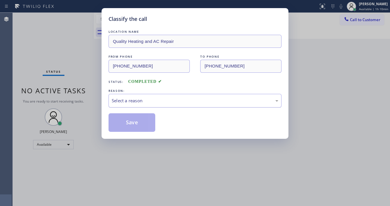
click at [131, 102] on div "Select a reason" at bounding box center [195, 100] width 166 height 7
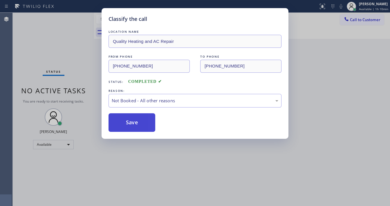
click at [128, 122] on button "Save" at bounding box center [131, 122] width 47 height 19
click at [128, 121] on button "Save" at bounding box center [131, 122] width 47 height 19
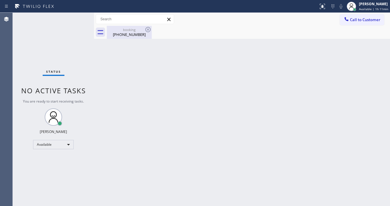
click at [140, 31] on div "booking" at bounding box center [129, 30] width 44 height 4
drag, startPoint x: 143, startPoint y: 31, endPoint x: 53, endPoint y: 62, distance: 95.0
click at [143, 31] on div at bounding box center [248, 32] width 283 height 13
click at [123, 37] on div at bounding box center [248, 32] width 283 height 13
drag, startPoint x: 53, startPoint y: 62, endPoint x: 65, endPoint y: 43, distance: 22.8
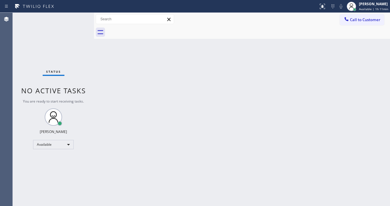
click at [54, 60] on div "Status No active tasks You are ready to start receiving tasks. [PERSON_NAME]" at bounding box center [53, 109] width 81 height 193
drag, startPoint x: 350, startPoint y: 22, endPoint x: 255, endPoint y: 95, distance: 119.7
click at [351, 22] on button "Call to Customer" at bounding box center [361, 19] width 44 height 11
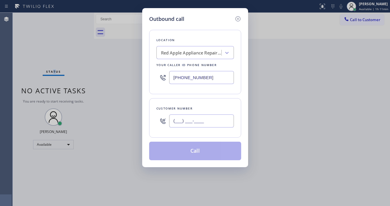
click at [210, 121] on input "(___) ___-____" at bounding box center [201, 120] width 65 height 13
paste input "442) 465-5462"
type input "[PHONE_NUMBER]"
click at [217, 76] on input "(510) 681-2233" at bounding box center [201, 77] width 65 height 13
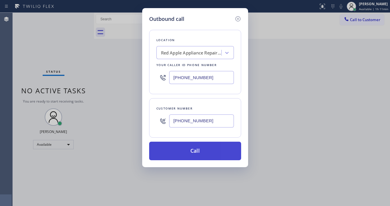
paste input "818) 873-4222"
type input "(818) 873-4222"
click at [198, 156] on button "Call" at bounding box center [195, 151] width 92 height 19
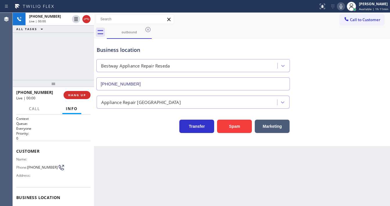
type input "(818) 873-4222"
click at [22, 65] on div "+14424655462 Live | 00:00 ALL TASKS ALL TASKS ACTIVE TASKS TASKS IN WRAP UP" at bounding box center [53, 46] width 81 height 67
click at [230, 125] on button "Spam" at bounding box center [234, 126] width 35 height 13
click at [83, 93] on span "HANG UP" at bounding box center [77, 95] width 18 height 4
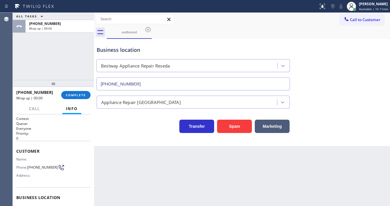
click at [84, 100] on div "+14424655462 Wrap up | 00:00 COMPLETE" at bounding box center [53, 95] width 74 height 15
click at [85, 96] on span "COMPLETE" at bounding box center [76, 95] width 20 height 4
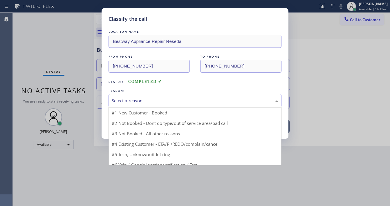
click at [154, 101] on div "Select a reason" at bounding box center [195, 100] width 166 height 7
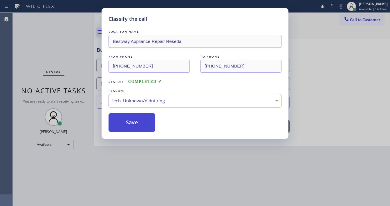
click at [142, 127] on button "Save" at bounding box center [131, 122] width 47 height 19
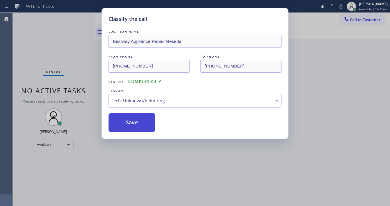
click at [141, 127] on button "Save" at bounding box center [131, 122] width 47 height 19
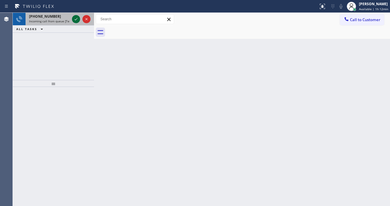
click at [73, 20] on icon at bounding box center [75, 19] width 7 height 7
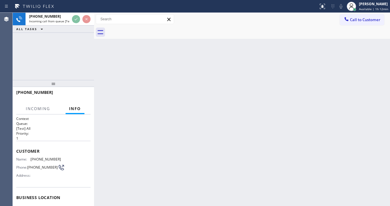
scroll to position [23, 0]
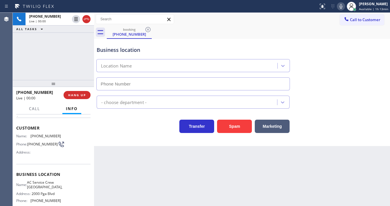
type input "(561) 459-8335"
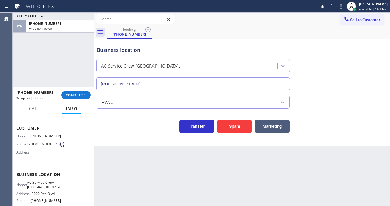
drag, startPoint x: 17, startPoint y: 63, endPoint x: 63, endPoint y: 77, distance: 47.1
click at [17, 63] on div "ALL TASKS ALL TASKS ACTIVE TASKS TASKS IN WRAP UP +16402095593 Wrap up | 00:00" at bounding box center [53, 46] width 81 height 67
click at [68, 94] on span "COMPLETE" at bounding box center [76, 95] width 20 height 4
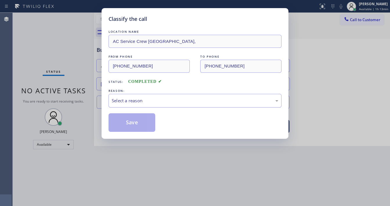
click at [139, 99] on div "Select a reason" at bounding box center [195, 100] width 166 height 7
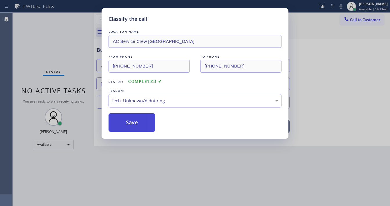
click at [134, 118] on button "Save" at bounding box center [131, 122] width 47 height 19
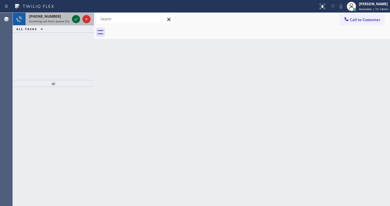
click at [76, 16] on icon at bounding box center [75, 19] width 7 height 7
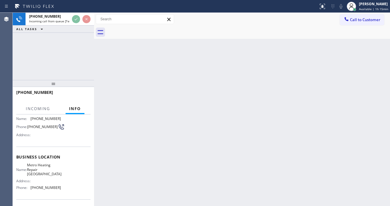
scroll to position [46, 0]
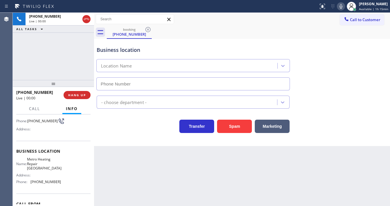
type input "(415) 324-4425"
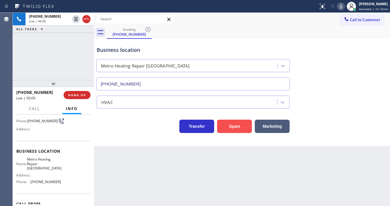
click at [243, 127] on button "Spam" at bounding box center [234, 126] width 35 height 13
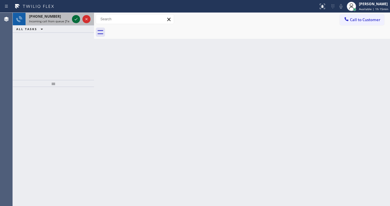
click at [75, 20] on icon at bounding box center [75, 19] width 7 height 7
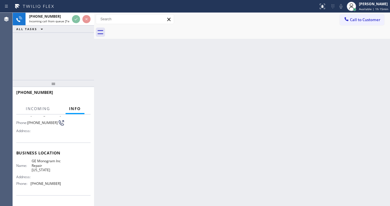
scroll to position [46, 0]
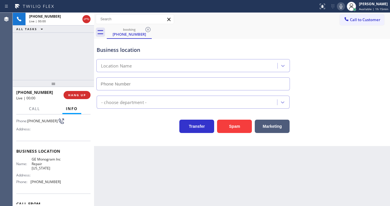
type input "(332) 456-0495"
click at [8, 60] on div "Agent Desktop" at bounding box center [6, 109] width 12 height 193
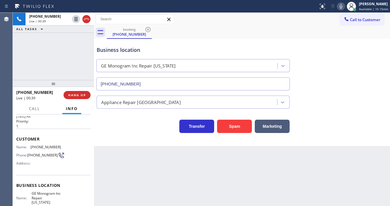
scroll to position [14, 0]
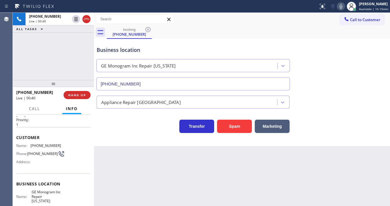
click at [66, 49] on div "+17325461145 Live | 00:40 ALL TASKS ALL TASKS ACTIVE TASKS TASKS IN WRAP UP" at bounding box center [53, 46] width 81 height 67
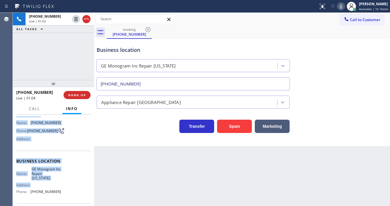
scroll to position [80, 0]
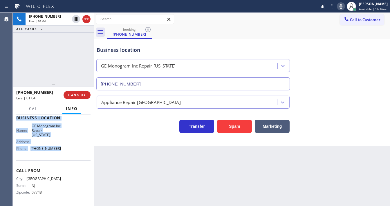
drag, startPoint x: 16, startPoint y: 136, endPoint x: 69, endPoint y: 149, distance: 55.2
click at [69, 149] on div "Context Queue: [Test] All Priority: 1 Customer Name: (732) 546-1145 Phone: (732…" at bounding box center [53, 160] width 81 height 92
copy div "Customer Name: (732) 546-1145 Phone: (732) 546-1145 Address: Business location …"
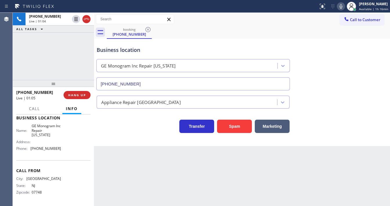
click at [46, 49] on div "+17325461145 Live | 01:04 ALL TASKS ALL TASKS ACTIVE TASKS TASKS IN WRAP UP" at bounding box center [53, 46] width 81 height 67
click at [224, 124] on button "Spam" at bounding box center [234, 126] width 35 height 13
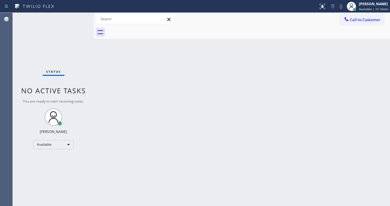
click at [56, 35] on div "Status No active tasks You are ready to start receiving tasks. [PERSON_NAME]" at bounding box center [53, 109] width 81 height 193
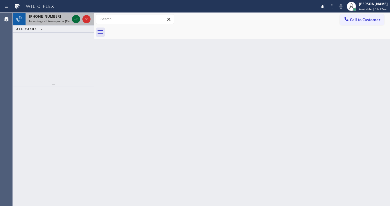
click at [74, 18] on icon at bounding box center [75, 19] width 7 height 7
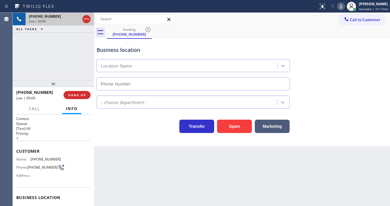
type input "(866) 432-1420"
click at [73, 62] on div "+17604392879 Live | 00:01 ALL TASKS ALL TASKS ACTIVE TASKS TASKS IN WRAP UP" at bounding box center [53, 46] width 81 height 67
click at [71, 62] on div "+17604392879 Live | 00:02 ALL TASKS ALL TASKS ACTIVE TASKS TASKS IN WRAP UP" at bounding box center [53, 46] width 81 height 67
click at [59, 50] on div "+17604392879 Live | 00:42 ALL TASKS ALL TASKS ACTIVE TASKS TASKS IN WRAP UP" at bounding box center [53, 46] width 81 height 67
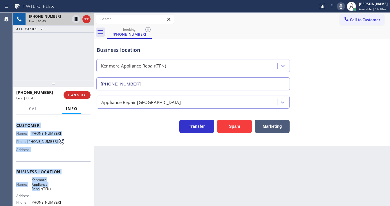
scroll to position [80, 0]
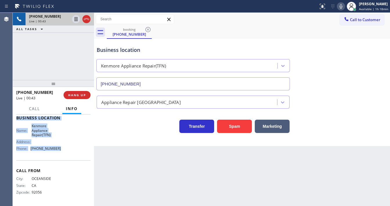
drag, startPoint x: 16, startPoint y: 150, endPoint x: 67, endPoint y: 154, distance: 50.9
click at [67, 154] on div "Context Queue: [Test] All Priority: 1 Customer Name: (760) 439-2879 Phone: (760…" at bounding box center [53, 160] width 81 height 92
copy div "Customer Name: (760) 439-2879 Phone: (760) 439-2879 Address: Business location …"
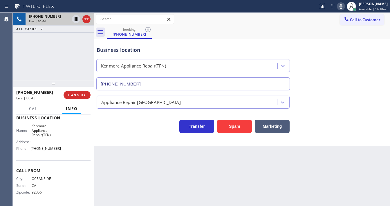
click at [59, 55] on div "+17604392879 Live | 00:44 ALL TASKS ALL TASKS ACTIVE TASKS TASKS IN WRAP UP" at bounding box center [53, 46] width 81 height 67
click at [57, 64] on div "+17604392879 Live | 00:50 ALL TASKS ALL TASKS ACTIVE TASKS TASKS IN WRAP UP" at bounding box center [53, 46] width 81 height 67
click at [342, 7] on icon at bounding box center [340, 6] width 3 height 5
click at [59, 50] on div "+17604392879 Live | 04:12 ALL TASKS ALL TASKS ACTIVE TASKS TASKS IN WRAP UP" at bounding box center [53, 46] width 81 height 67
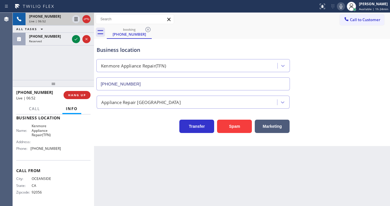
click at [78, 66] on div "+17604392879 Live | 06:52 ALL TASKS ALL TASKS ACTIVE TASKS TASKS IN WRAP UP (62…" at bounding box center [53, 46] width 81 height 67
click at [81, 95] on span "HANG UP" at bounding box center [77, 95] width 18 height 4
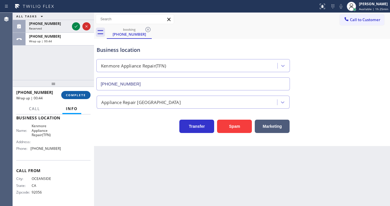
click at [79, 93] on span "COMPLETE" at bounding box center [76, 95] width 20 height 4
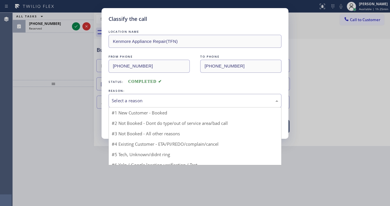
click at [129, 100] on div "Select a reason" at bounding box center [195, 100] width 166 height 7
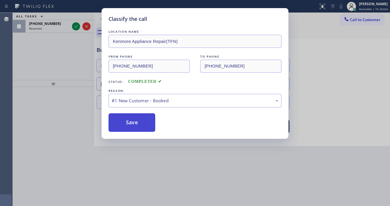
click at [129, 124] on button "Save" at bounding box center [131, 122] width 47 height 19
click at [128, 124] on button "Save" at bounding box center [131, 122] width 47 height 19
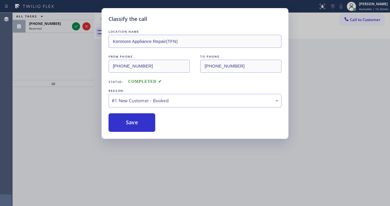
drag, startPoint x: 60, startPoint y: 83, endPoint x: 60, endPoint y: 73, distance: 9.6
click at [60, 82] on div "Classify the call LOCATION NAME Kenmore Appliance Repair(TFN) FROM PHONE (760) …" at bounding box center [195, 103] width 390 height 206
click at [75, 29] on div "Classify the call LOCATION NAME Kenmore Appliance Repair(TFN) FROM PHONE (760) …" at bounding box center [195, 103] width 390 height 206
click at [75, 28] on icon at bounding box center [75, 26] width 7 height 7
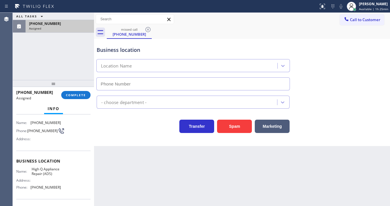
type input "[PHONE_NUMBER]"
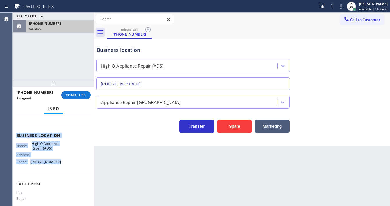
scroll to position [89, 0]
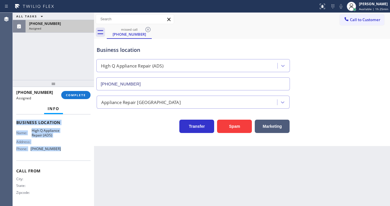
drag, startPoint x: 16, startPoint y: 134, endPoint x: 62, endPoint y: 149, distance: 47.9
click at [62, 149] on div "Context Queue: Appliance Repair High End Priority: 0 Task Age: 1 minute(s) Cust…" at bounding box center [53, 117] width 74 height 173
click at [74, 93] on span "COMPLETE" at bounding box center [76, 95] width 20 height 4
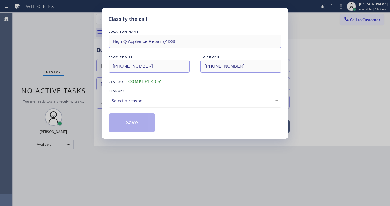
click at [140, 99] on div "Select a reason" at bounding box center [195, 100] width 166 height 7
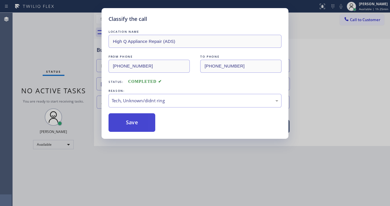
click at [137, 121] on button "Save" at bounding box center [131, 122] width 47 height 19
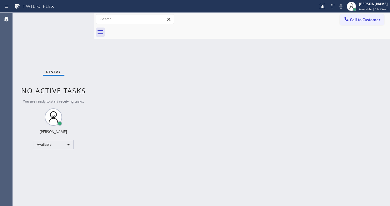
drag, startPoint x: 354, startPoint y: 19, endPoint x: 262, endPoint y: 107, distance: 126.7
click at [354, 21] on span "Call to Customer" at bounding box center [365, 19] width 30 height 5
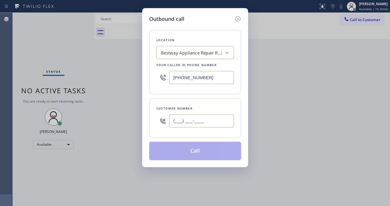
drag, startPoint x: 217, startPoint y: 119, endPoint x: 219, endPoint y: 112, distance: 7.5
click at [217, 118] on input "(___) ___-____" at bounding box center [201, 120] width 65 height 13
paste input "626) 619-9855"
type input "(626) 619-9855"
drag, startPoint x: 216, startPoint y: 79, endPoint x: 137, endPoint y: 115, distance: 87.3
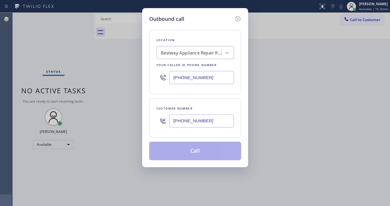
click at [216, 79] on input "(818) 873-4222" at bounding box center [201, 77] width 65 height 13
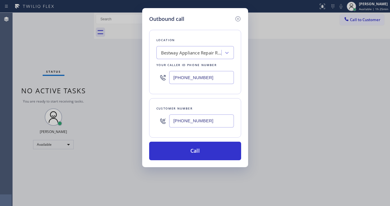
paste input "213) 893-4309"
type input "[PHONE_NUMBER]"
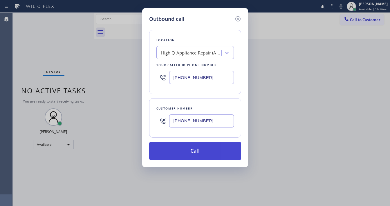
click at [209, 154] on button "Call" at bounding box center [195, 151] width 92 height 19
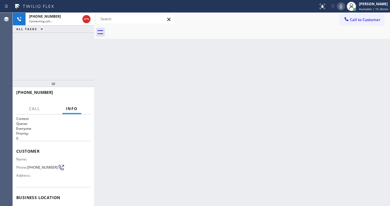
click at [9, 53] on div "Agent Desktop" at bounding box center [6, 109] width 12 height 193
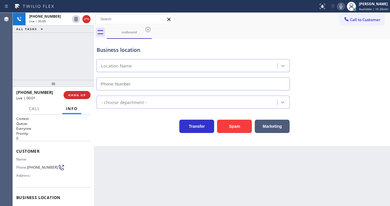
type input "[PHONE_NUMBER]"
click at [77, 94] on span "HANG UP" at bounding box center [77, 95] width 18 height 4
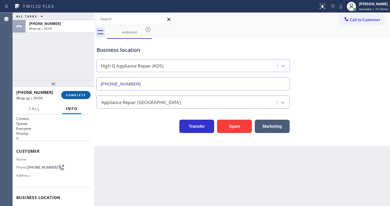
click at [78, 94] on span "COMPLETE" at bounding box center [76, 95] width 20 height 4
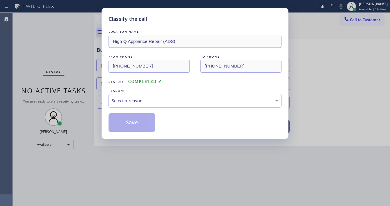
drag, startPoint x: 146, startPoint y: 99, endPoint x: 145, endPoint y: 107, distance: 7.9
click at [146, 102] on div "Select a reason" at bounding box center [195, 100] width 166 height 7
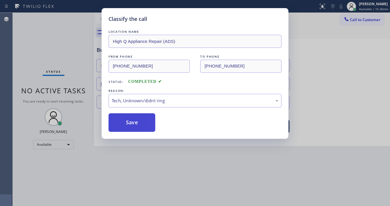
click at [135, 122] on button "Save" at bounding box center [131, 122] width 47 height 19
click at [135, 121] on button "Save" at bounding box center [131, 122] width 47 height 19
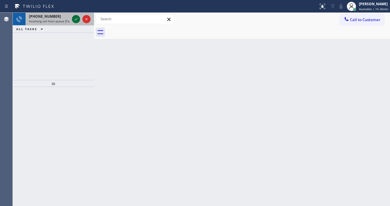
click at [74, 21] on icon at bounding box center [75, 19] width 7 height 7
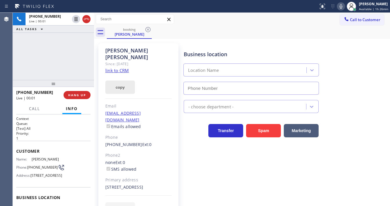
type input "[PHONE_NUMBER]"
click at [121, 74] on div "copy" at bounding box center [138, 84] width 66 height 20
click at [120, 68] on link "link to CRM" at bounding box center [116, 71] width 23 height 6
click at [253, 132] on button "Spam" at bounding box center [263, 130] width 35 height 13
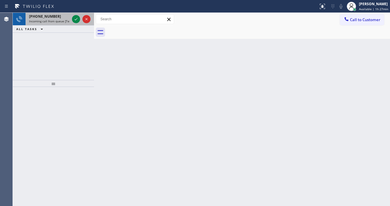
click at [59, 19] on span "Incoming call from queue [Test] All" at bounding box center [53, 21] width 48 height 4
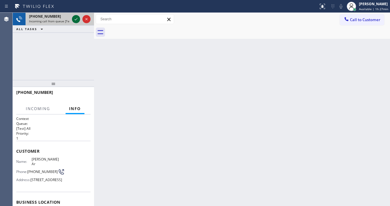
click at [77, 19] on icon at bounding box center [75, 19] width 7 height 7
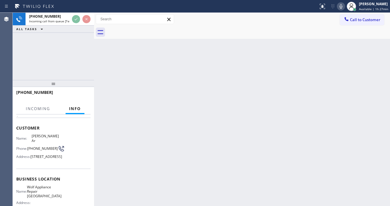
scroll to position [23, 0]
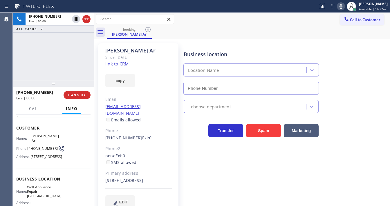
type input "(425) 517-3988"
click at [167, 73] on div "copy" at bounding box center [138, 77] width 66 height 20
click at [121, 65] on link "link to CRM" at bounding box center [116, 64] width 23 height 6
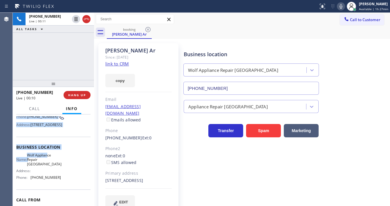
scroll to position [85, 0]
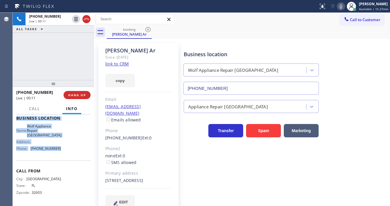
drag, startPoint x: 17, startPoint y: 125, endPoint x: 66, endPoint y: 146, distance: 53.7
click at [66, 146] on div "Context Queue: [Test] All Priority: 1 Customer Name: Sharanya Ar Phone: (352) 6…" at bounding box center [53, 118] width 74 height 172
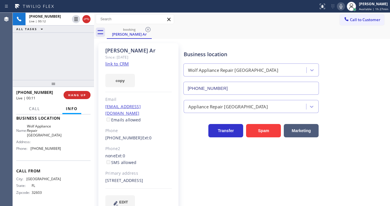
click at [61, 41] on div "+13526724569 Live | 00:12 ALL TASKS ALL TASKS ACTIVE TASKS TASKS IN WRAP UP" at bounding box center [53, 46] width 81 height 67
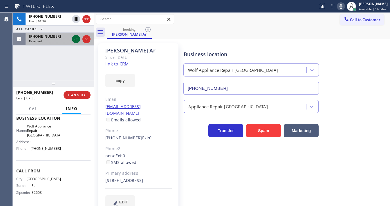
click at [73, 41] on icon at bounding box center [75, 39] width 7 height 7
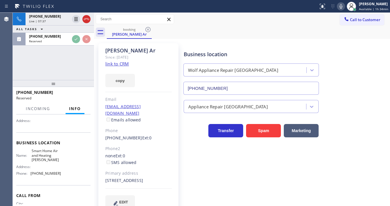
scroll to position [38, 0]
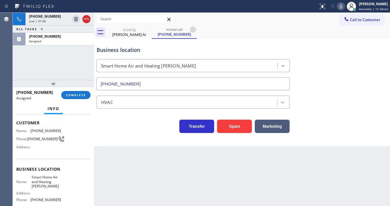
type input "(786) 730-6080"
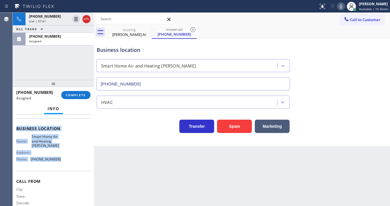
scroll to position [85, 0]
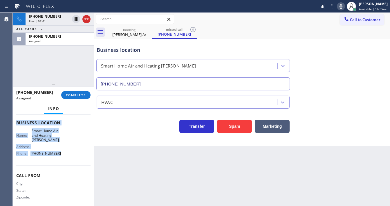
drag, startPoint x: 19, startPoint y: 142, endPoint x: 58, endPoint y: 154, distance: 41.0
click at [58, 154] on div "Context Queue: HVAC Priority: 0 Task Age: 4 minute(s) Customer Name: (308) 746-…" at bounding box center [53, 121] width 74 height 178
click at [84, 93] on span "COMPLETE" at bounding box center [76, 95] width 20 height 4
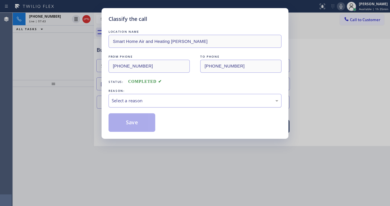
click at [128, 101] on div "Select a reason" at bounding box center [195, 100] width 166 height 7
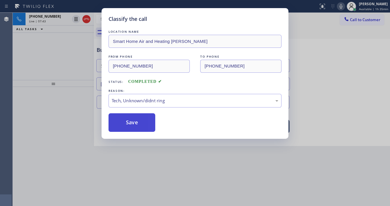
click at [130, 118] on button "Save" at bounding box center [131, 122] width 47 height 19
type input "(425) 517-3988"
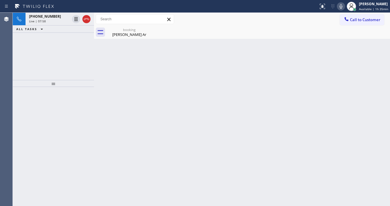
click at [341, 7] on icon at bounding box center [340, 6] width 7 height 7
drag, startPoint x: 340, startPoint y: 7, endPoint x: 316, endPoint y: 48, distance: 46.9
click at [340, 7] on icon at bounding box center [340, 6] width 7 height 7
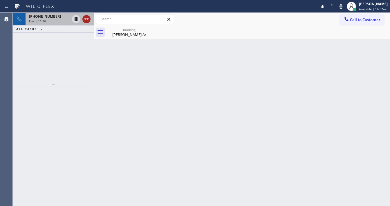
click at [84, 19] on icon at bounding box center [86, 19] width 7 height 7
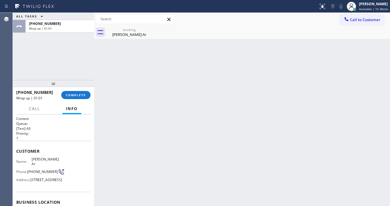
click at [79, 99] on div "+13526724569 Wrap up | 01:01 COMPLETE" at bounding box center [53, 95] width 74 height 15
click at [80, 97] on button "COMPLETE" at bounding box center [75, 95] width 29 height 8
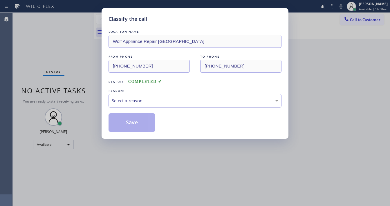
click at [134, 100] on div "Select a reason" at bounding box center [195, 100] width 166 height 7
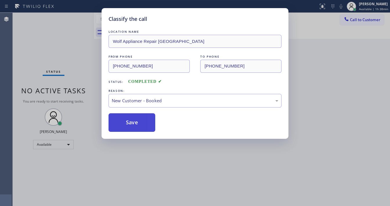
click at [132, 124] on button "Save" at bounding box center [131, 122] width 47 height 19
drag, startPoint x: 132, startPoint y: 124, endPoint x: 118, endPoint y: 88, distance: 38.6
click at [131, 122] on button "Save" at bounding box center [131, 122] width 47 height 19
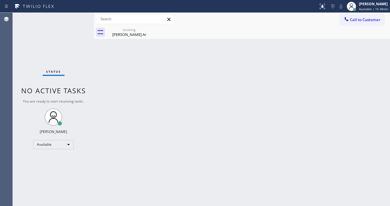
click at [57, 29] on div "Status No active tasks You are ready to start receiving tasks. [PERSON_NAME]" at bounding box center [53, 109] width 81 height 193
click at [68, 18] on div "Status No active tasks You are ready to start receiving tasks. [PERSON_NAME]" at bounding box center [53, 109] width 81 height 193
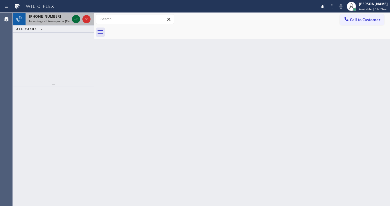
click at [72, 18] on div at bounding box center [76, 19] width 8 height 7
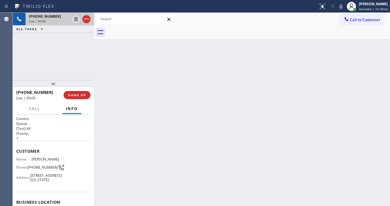
scroll to position [70, 0]
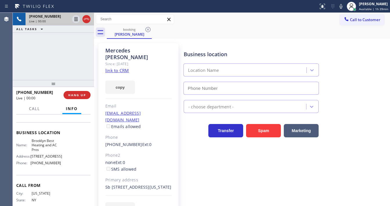
type input "(347) 273-8566"
click at [68, 59] on div "+19179529052 Live | 00:02 ALL TASKS ALL TASKS ACTIVE TASKS TASKS IN WRAP UP" at bounding box center [53, 46] width 81 height 67
click at [119, 68] on link "link to CRM" at bounding box center [116, 71] width 23 height 6
click at [340, 7] on icon at bounding box center [340, 6] width 7 height 7
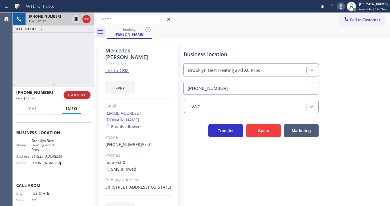
click at [70, 61] on div "+19179529052 Live | 00:22 ALL TASKS ALL TASKS ACTIVE TASKS TASKS IN WRAP UP" at bounding box center [53, 46] width 81 height 67
click at [82, 94] on span "HANG UP" at bounding box center [77, 95] width 18 height 4
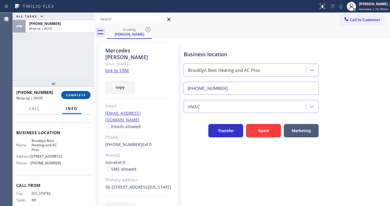
click at [80, 97] on span "COMPLETE" at bounding box center [76, 95] width 20 height 4
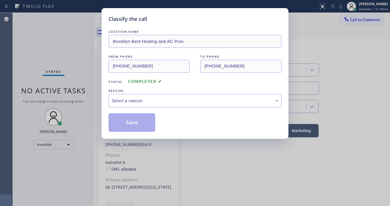
click at [136, 100] on div "Select a reason" at bounding box center [195, 100] width 166 height 7
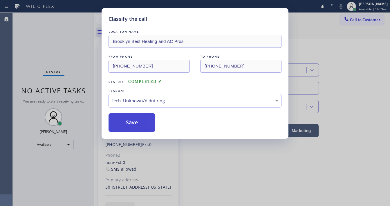
click at [134, 127] on button "Save" at bounding box center [131, 122] width 47 height 19
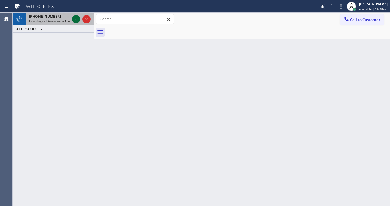
click at [77, 22] on icon at bounding box center [75, 19] width 7 height 7
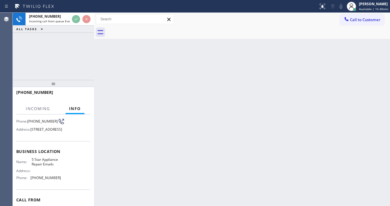
scroll to position [46, 0]
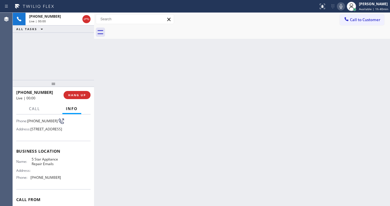
click at [41, 39] on div "+13107201453 Live | 00:00 ALL TASKS ALL TASKS ACTIVE TASKS TASKS IN WRAP UP" at bounding box center [53, 46] width 81 height 67
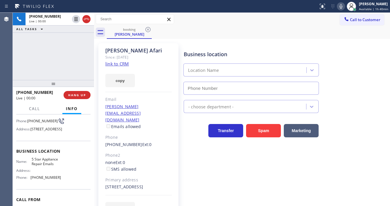
type input "(844) 735-4685"
click at [107, 64] on link "link to CRM" at bounding box center [116, 64] width 23 height 6
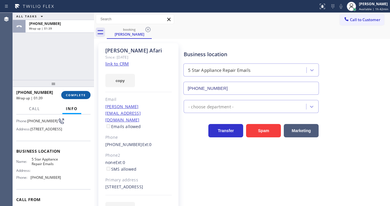
click at [79, 96] on span "COMPLETE" at bounding box center [76, 95] width 20 height 4
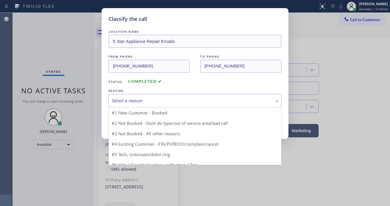
click at [153, 99] on div "Select a reason" at bounding box center [195, 100] width 166 height 7
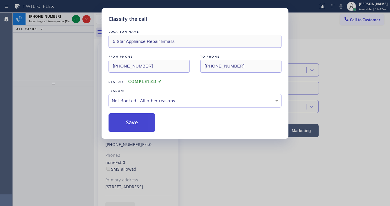
click at [133, 124] on button "Save" at bounding box center [131, 122] width 47 height 19
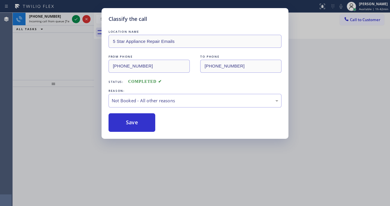
drag, startPoint x: 133, startPoint y: 124, endPoint x: 84, endPoint y: 70, distance: 73.1
click at [133, 124] on button "Save" at bounding box center [131, 122] width 47 height 19
click at [84, 69] on div "Classify the call LOCATION NAME 5 Star Appliance Repair Emails FROM PHONE (310)…" at bounding box center [195, 103] width 390 height 206
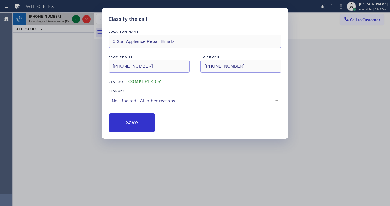
click at [76, 17] on icon at bounding box center [75, 19] width 7 height 7
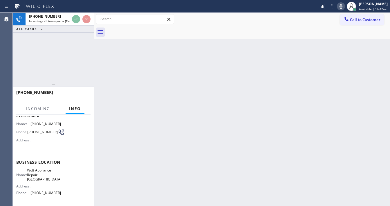
scroll to position [46, 0]
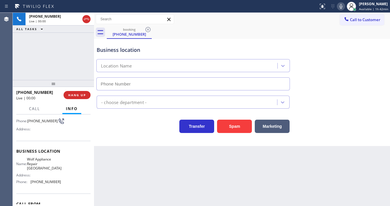
type input "(425) 517-3988"
click at [343, 8] on icon at bounding box center [340, 6] width 7 height 7
click at [63, 67] on div "+14254993714 Live | 00:08 ALL TASKS ALL TASKS ACTIVE TASKS TASKS IN WRAP UP" at bounding box center [53, 46] width 81 height 67
click at [5, 59] on div "Agent Desktop" at bounding box center [6, 109] width 12 height 193
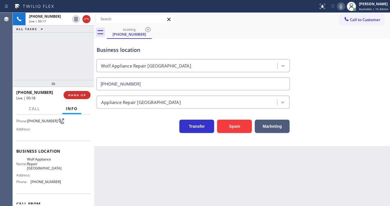
click at [48, 157] on div "Business location Name: Wolf Appliance Repair Phoenix Address: Phone: (425) 517…" at bounding box center [53, 167] width 74 height 53
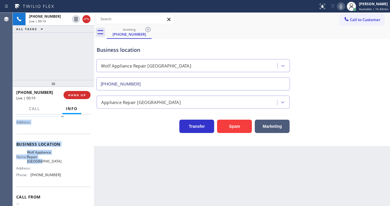
scroll to position [70, 0]
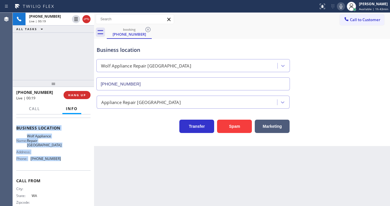
drag, startPoint x: 15, startPoint y: 125, endPoint x: 66, endPoint y: 139, distance: 52.9
click at [62, 159] on div "Context Queue: [Test] All Priority: 2 Customer Name: (425) 499-3714 Phone: (425…" at bounding box center [53, 160] width 81 height 92
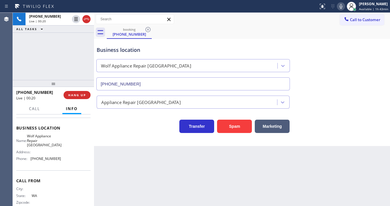
click at [46, 44] on div "+14254993714 Live | 00:20 ALL TASKS ALL TASKS ACTIVE TASKS TASKS IN WRAP UP" at bounding box center [53, 46] width 81 height 67
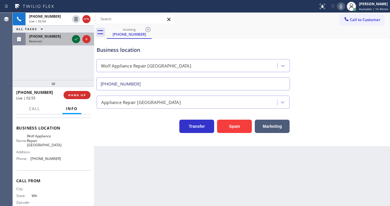
click at [74, 42] on icon at bounding box center [75, 39] width 7 height 7
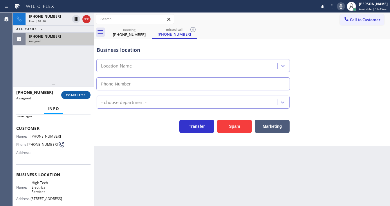
type input "(626) 727-8937"
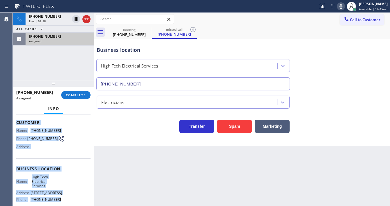
scroll to position [5, 0]
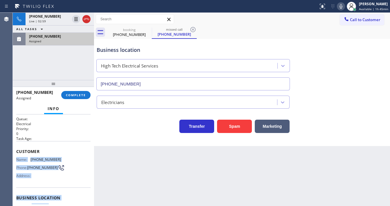
drag, startPoint x: 59, startPoint y: 163, endPoint x: 14, endPoint y: 154, distance: 46.4
click at [14, 154] on div "Context Queue: Electrical Priority: 0 Task Age: Customer Name: (909) 576-8414 P…" at bounding box center [53, 160] width 81 height 92
click at [81, 93] on span "COMPLETE" at bounding box center [76, 95] width 20 height 4
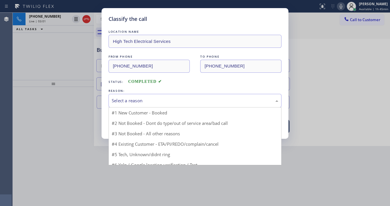
click at [142, 102] on div "Select a reason" at bounding box center [195, 100] width 166 height 7
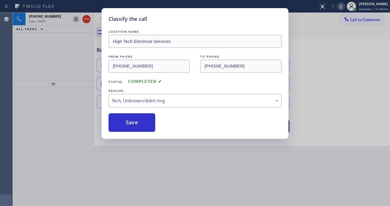
drag, startPoint x: 134, startPoint y: 142, endPoint x: 133, endPoint y: 122, distance: 20.1
click at [133, 121] on button "Save" at bounding box center [131, 122] width 47 height 19
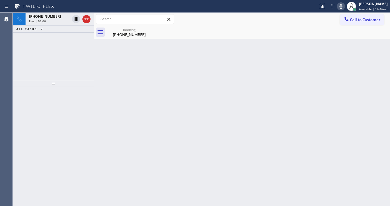
click at [46, 61] on div "+14254993714 Live | 03:06 ALL TASKS ALL TASKS ACTIVE TASKS TASKS IN WRAP UP" at bounding box center [53, 46] width 81 height 67
click at [20, 61] on div "+14254993714 Live | 03:07 ALL TASKS ALL TASKS ACTIVE TASKS TASKS IN WRAP UP" at bounding box center [53, 46] width 81 height 67
click at [343, 9] on icon at bounding box center [340, 6] width 7 height 7
click at [339, 7] on icon at bounding box center [340, 6] width 7 height 7
click at [70, 54] on div "+14254993714 Live | 10:07 ALL TASKS ALL TASKS ACTIVE TASKS TASKS IN WRAP UP" at bounding box center [53, 46] width 81 height 67
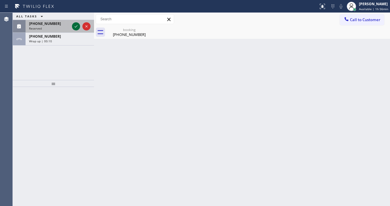
click at [74, 28] on icon at bounding box center [75, 26] width 7 height 7
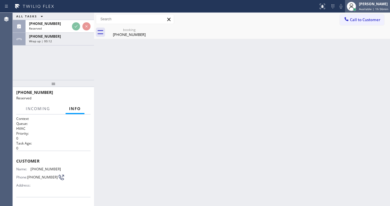
click at [367, 10] on span "Available | 1h 56min" at bounding box center [373, 9] width 29 height 4
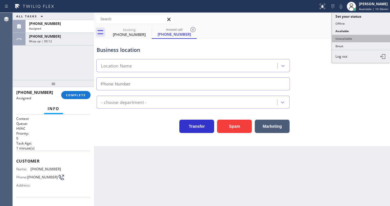
type input "(760) 452-3787"
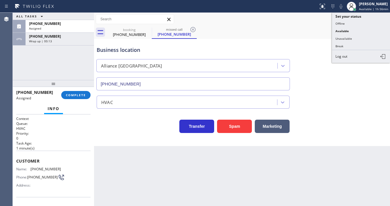
drag, startPoint x: 345, startPoint y: 39, endPoint x: 105, endPoint y: 67, distance: 241.7
click at [343, 39] on button "Unavailable" at bounding box center [361, 39] width 58 height 8
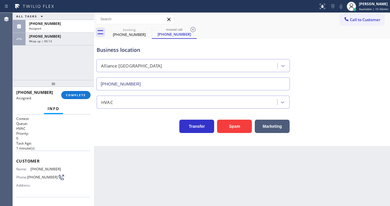
click at [73, 63] on div "ALL TASKS ALL TASKS ACTIVE TASKS TASKS IN WRAP UP (209) 789-7843 Assigned +1425…" at bounding box center [53, 46] width 81 height 67
click at [63, 59] on div "ALL TASKS ALL TASKS ACTIVE TASKS TASKS IN WRAP UP (209) 789-7843 Assigned +1425…" at bounding box center [53, 46] width 81 height 67
click at [79, 92] on button "COMPLETE" at bounding box center [75, 95] width 29 height 8
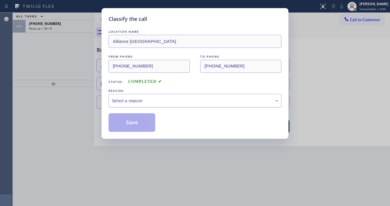
click at [125, 100] on div "Select a reason" at bounding box center [195, 100] width 166 height 7
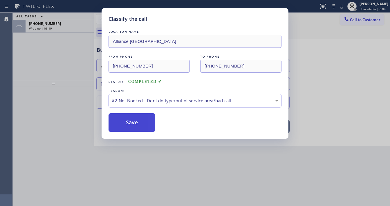
click at [127, 120] on button "Save" at bounding box center [131, 122] width 47 height 19
click at [56, 73] on div "Classify the call LOCATION NAME Alliance HVAC Cathedral City FROM PHONE (209) 7…" at bounding box center [195, 103] width 390 height 206
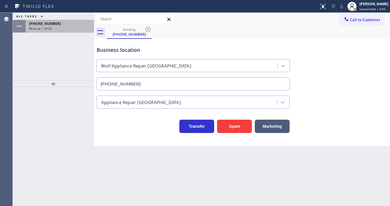
click at [54, 28] on div "Wrap up | 06:20" at bounding box center [59, 28] width 61 height 4
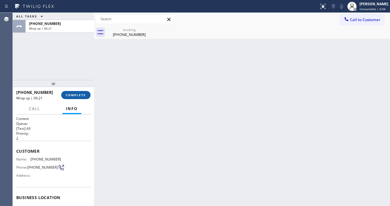
click at [69, 96] on span "COMPLETE" at bounding box center [76, 95] width 20 height 4
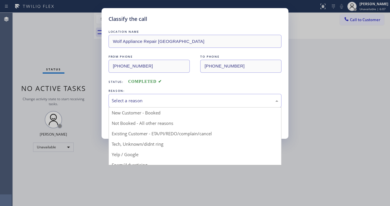
click at [127, 100] on div "Select a reason" at bounding box center [195, 100] width 166 height 7
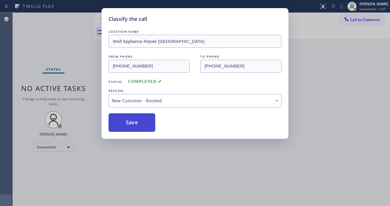
click at [126, 121] on button "Save" at bounding box center [131, 122] width 47 height 19
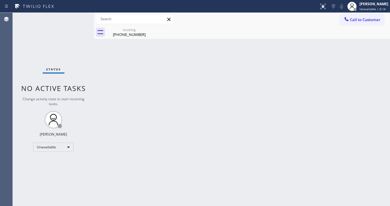
click at [56, 48] on div "Status No active tasks Change activity state to start receiving tasks. Michael …" at bounding box center [53, 109] width 81 height 193
drag, startPoint x: 13, startPoint y: 62, endPoint x: 32, endPoint y: 110, distance: 52.0
click at [13, 65] on div "Status No active tasks Change activity state to start receiving tasks. Michael …" at bounding box center [53, 109] width 81 height 193
click at [41, 145] on div "Unavailable" at bounding box center [53, 147] width 41 height 9
click at [46, 175] on li "Break" at bounding box center [52, 176] width 39 height 7
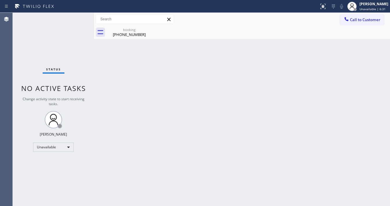
click at [101, 175] on div "Back to Dashboard Change Sender ID Customers Technicians Select a contact Outbo…" at bounding box center [242, 109] width 296 height 193
click at [254, 20] on div "Call to Customer Outbound call Location High Q Appliance Repair (ADS) Your call…" at bounding box center [242, 19] width 296 height 10
